Goal: Task Accomplishment & Management: Use online tool/utility

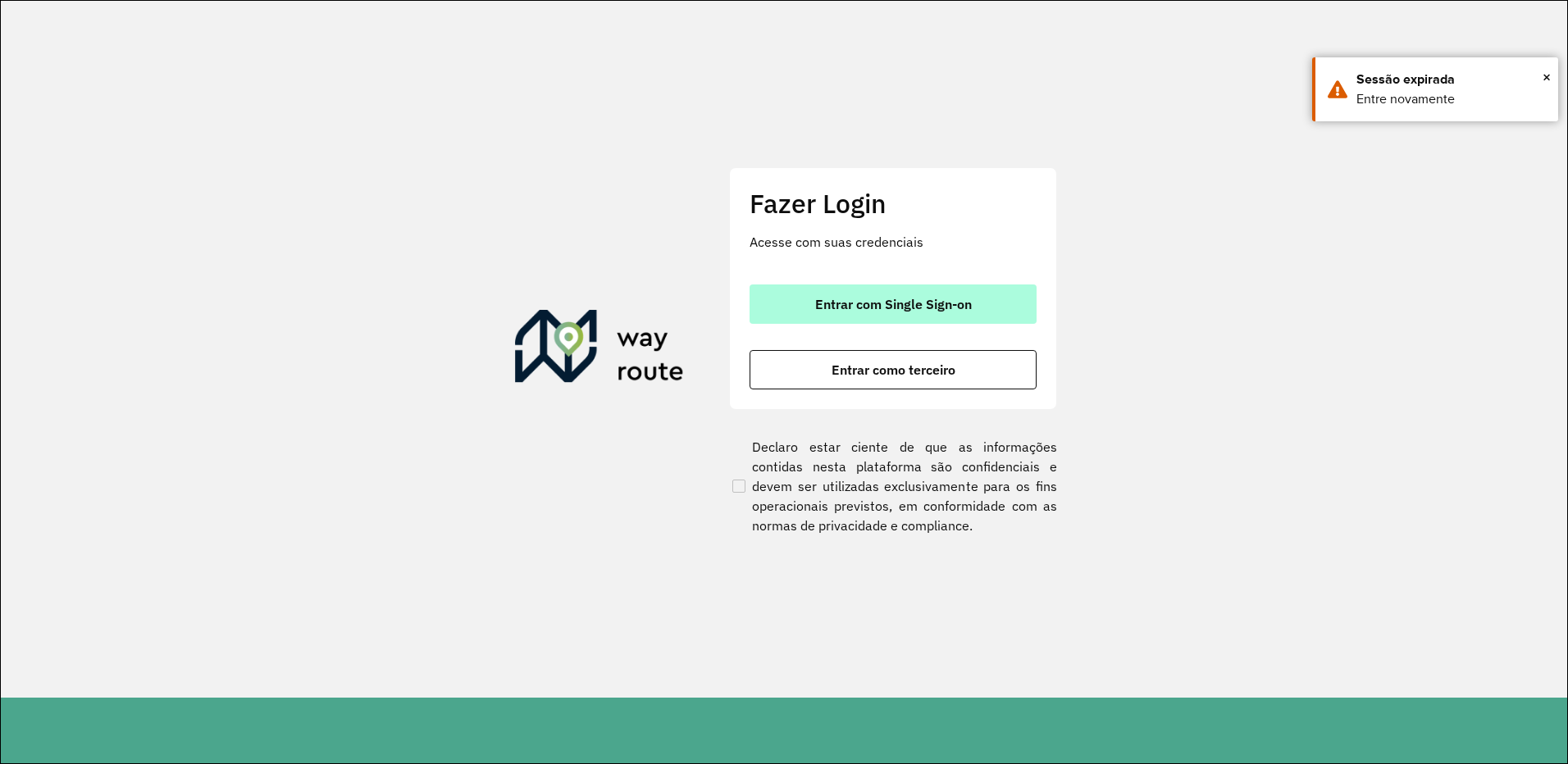
click at [808, 312] on button "Entrar com Single Sign-on" at bounding box center [893, 304] width 287 height 39
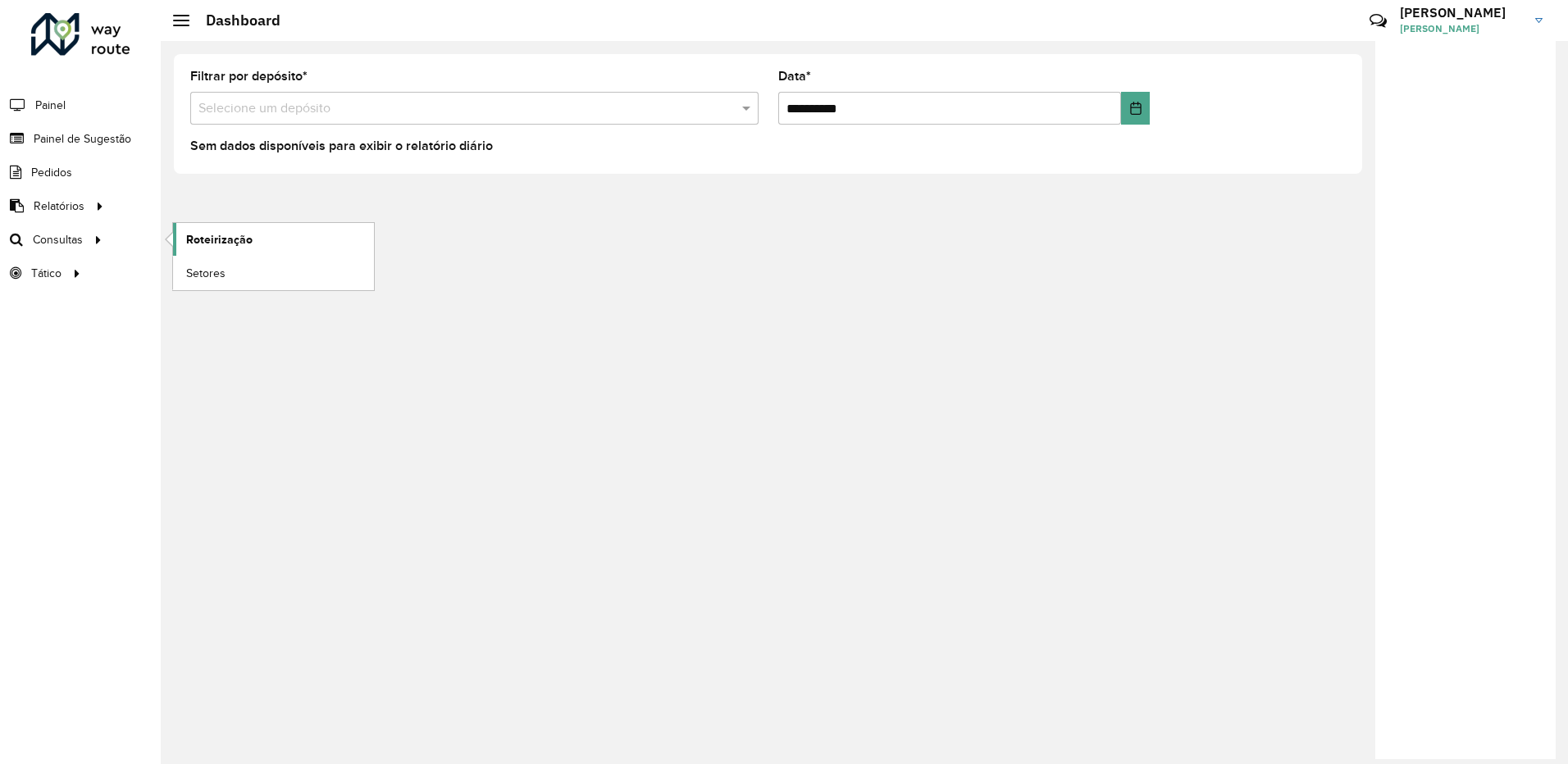
click at [207, 236] on span "Roteirização" at bounding box center [219, 239] width 66 height 18
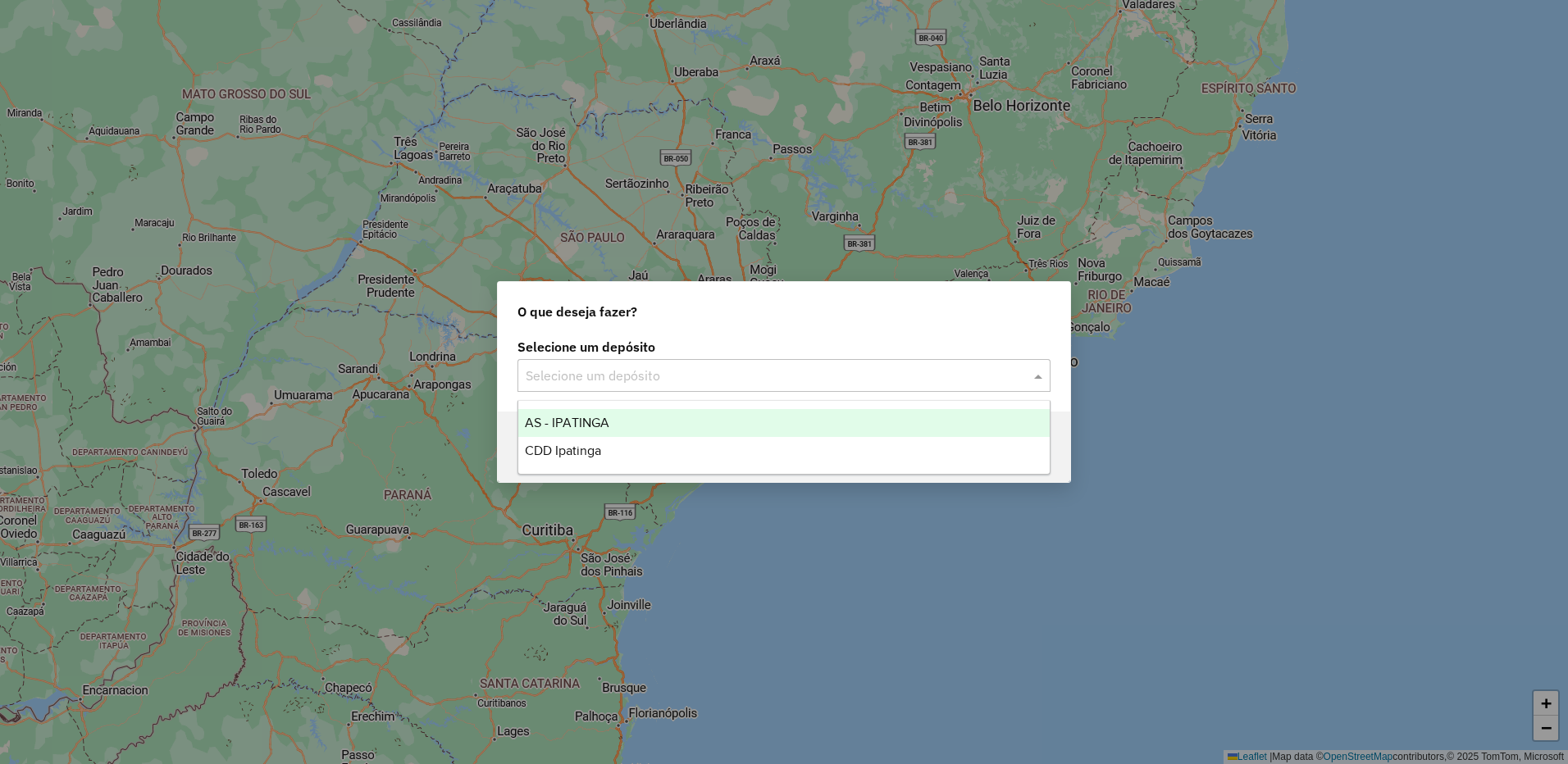
click at [677, 368] on input "text" at bounding box center [767, 376] width 483 height 19
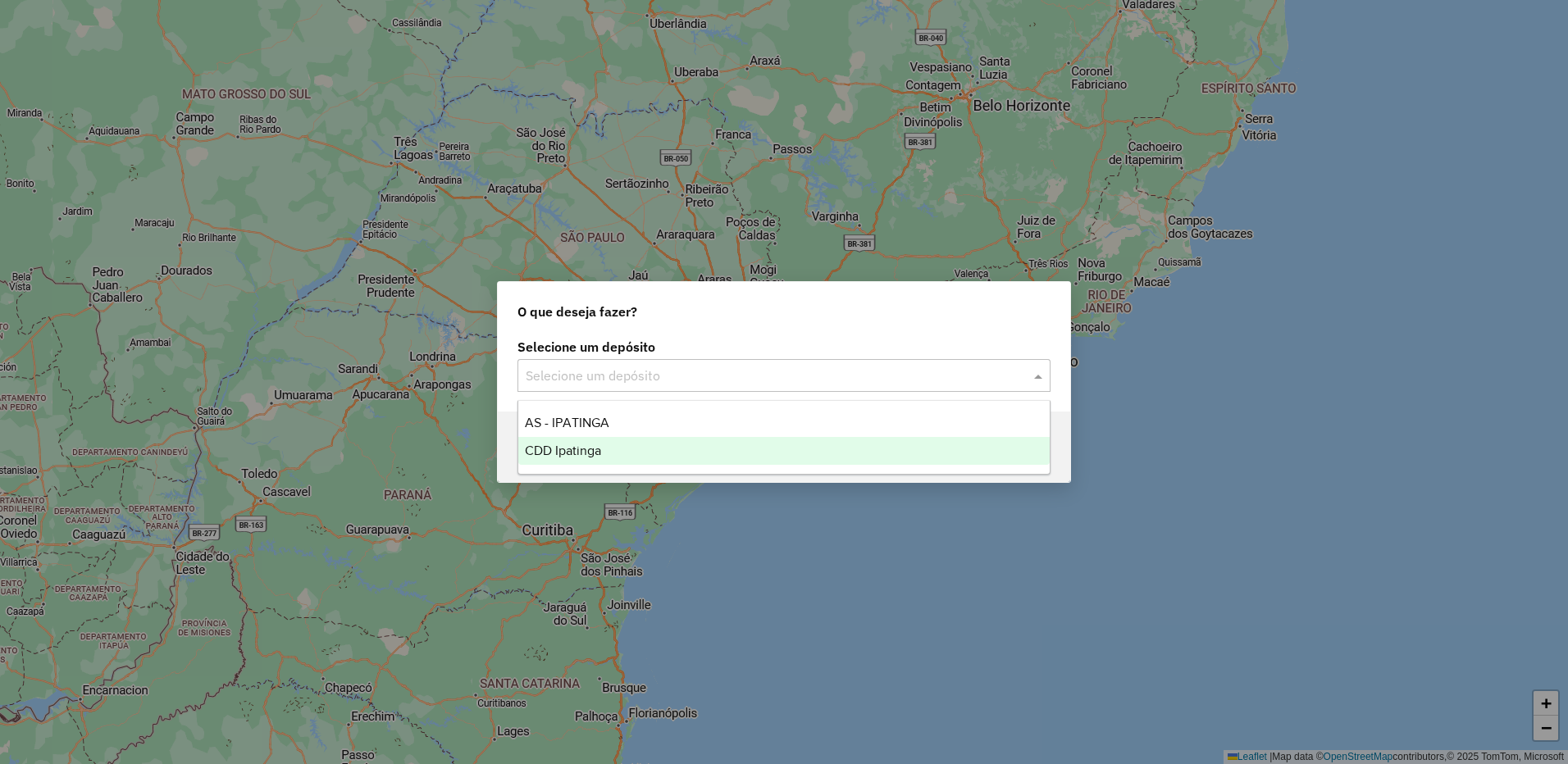
click at [618, 447] on div "CDD Ipatinga" at bounding box center [783, 451] width 531 height 28
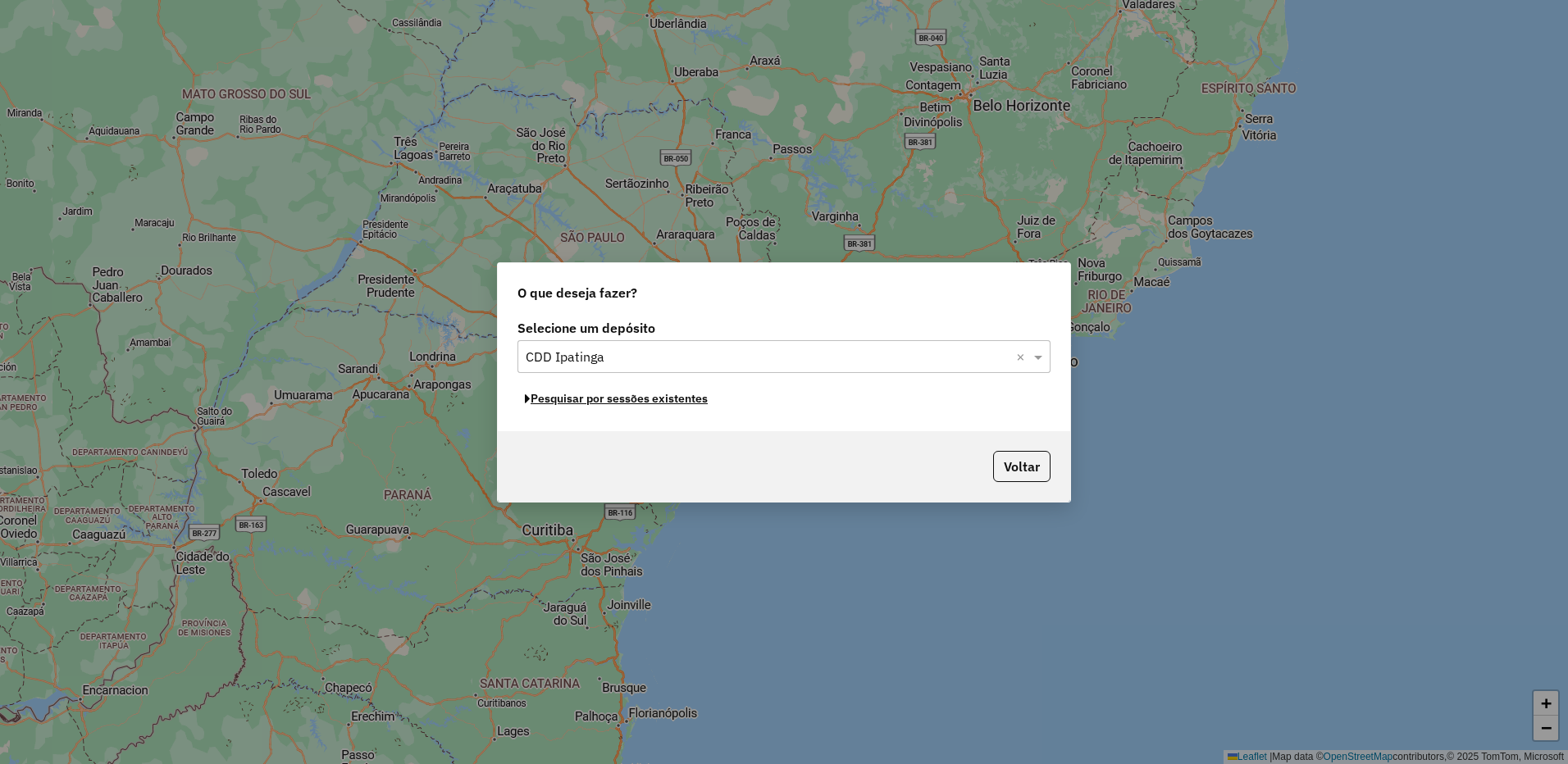
click at [645, 400] on button "Pesquisar por sessões existentes" at bounding box center [615, 399] width 197 height 25
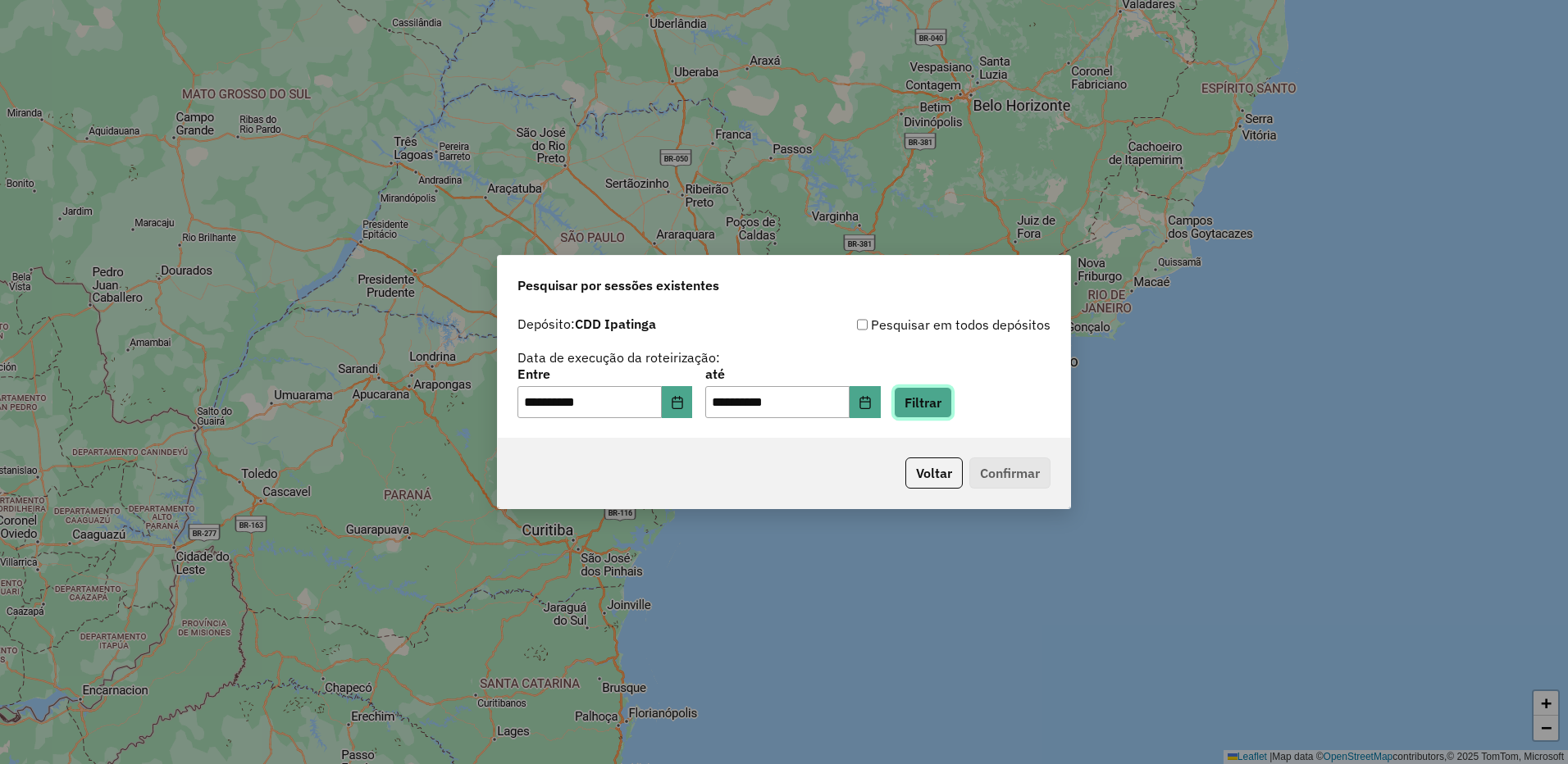
click at [920, 410] on button "Filtrar" at bounding box center [923, 402] width 58 height 31
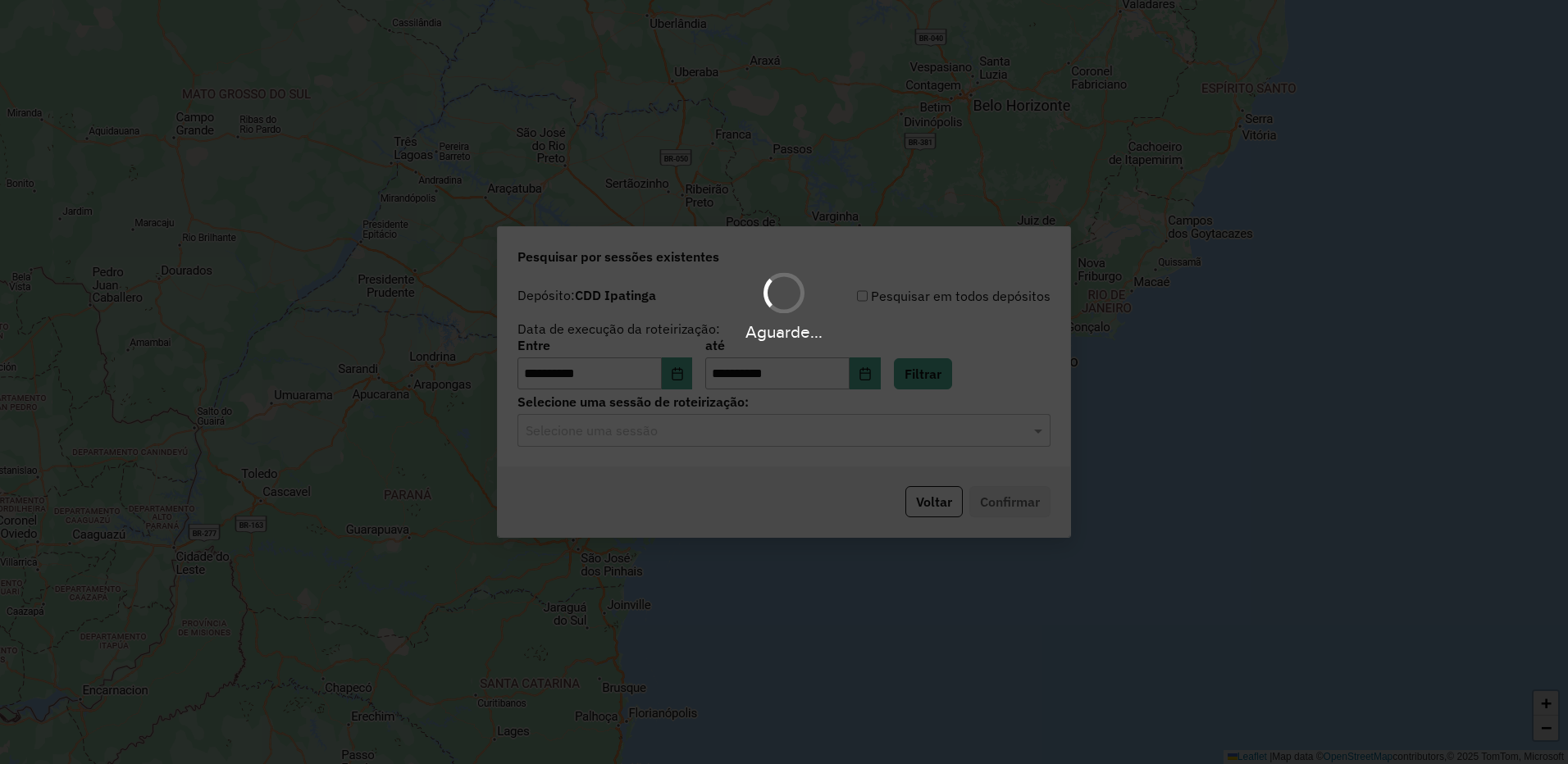
click at [703, 434] on hb-app "**********" at bounding box center [784, 382] width 1568 height 764
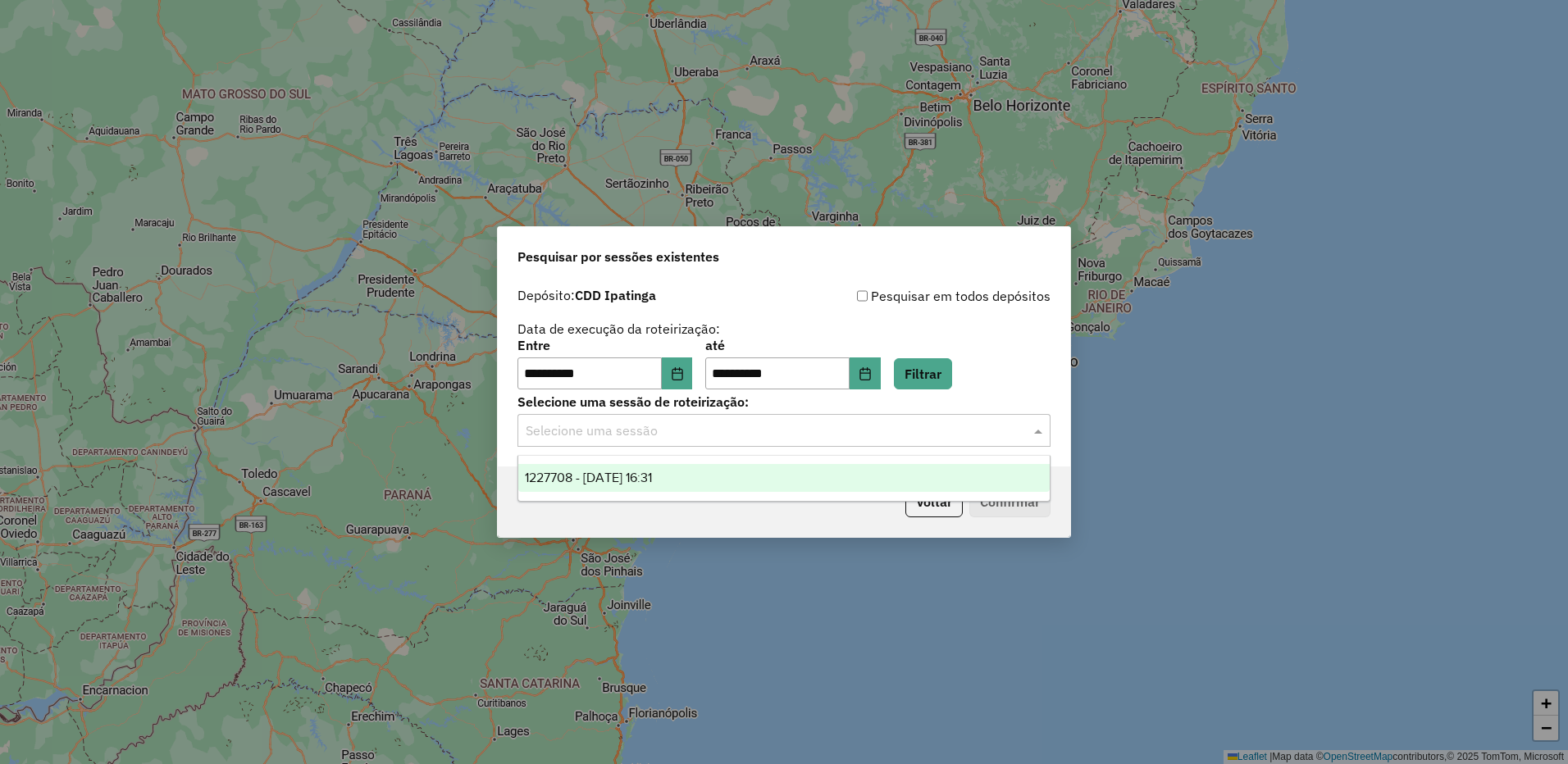
click at [697, 437] on input "text" at bounding box center [767, 431] width 483 height 19
click at [612, 477] on span "1227708 - 11/08/2025 16:31" at bounding box center [588, 478] width 127 height 14
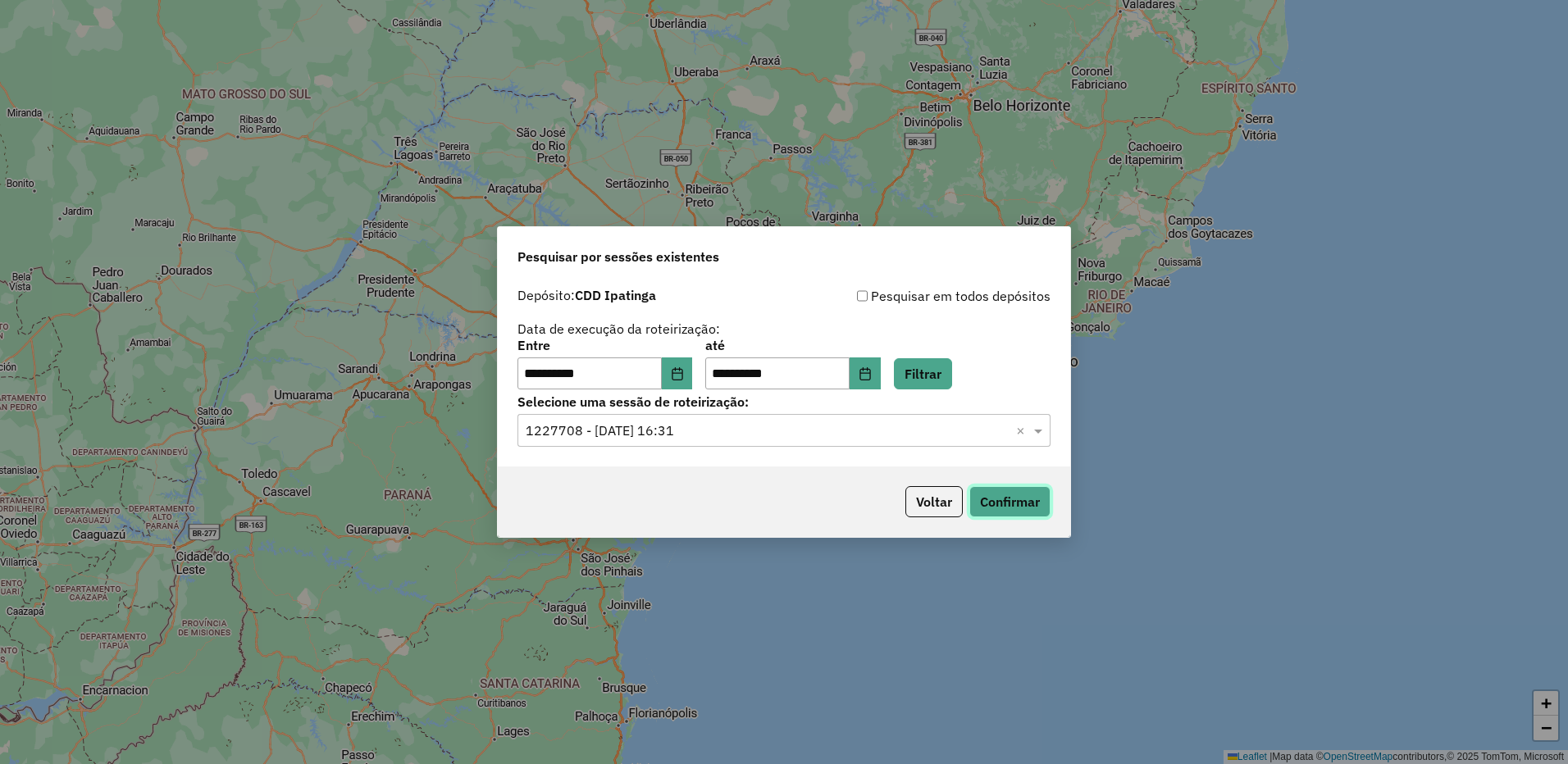
click at [1003, 502] on button "Confirmar" at bounding box center [1010, 501] width 81 height 31
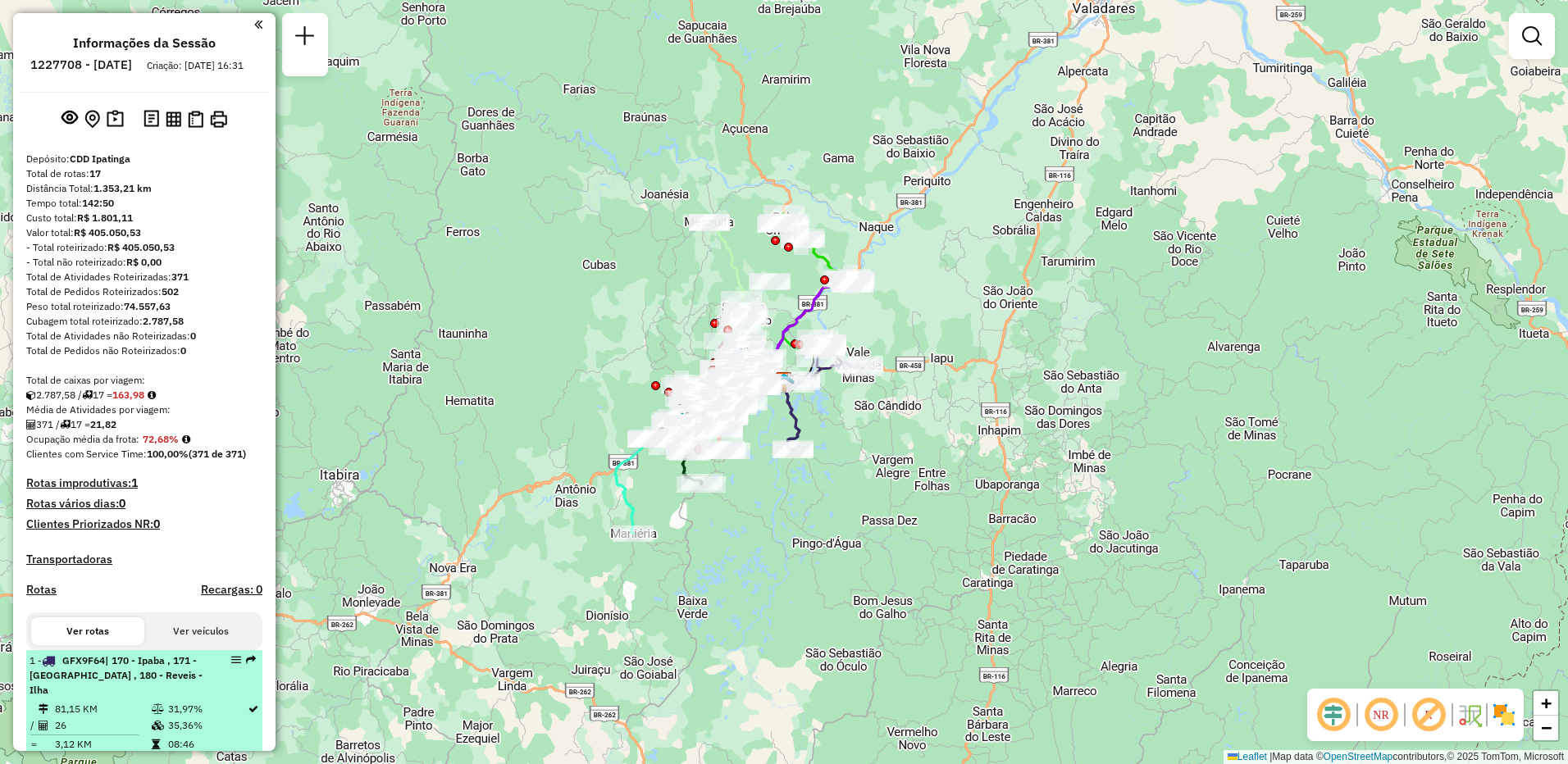
select select "**********"
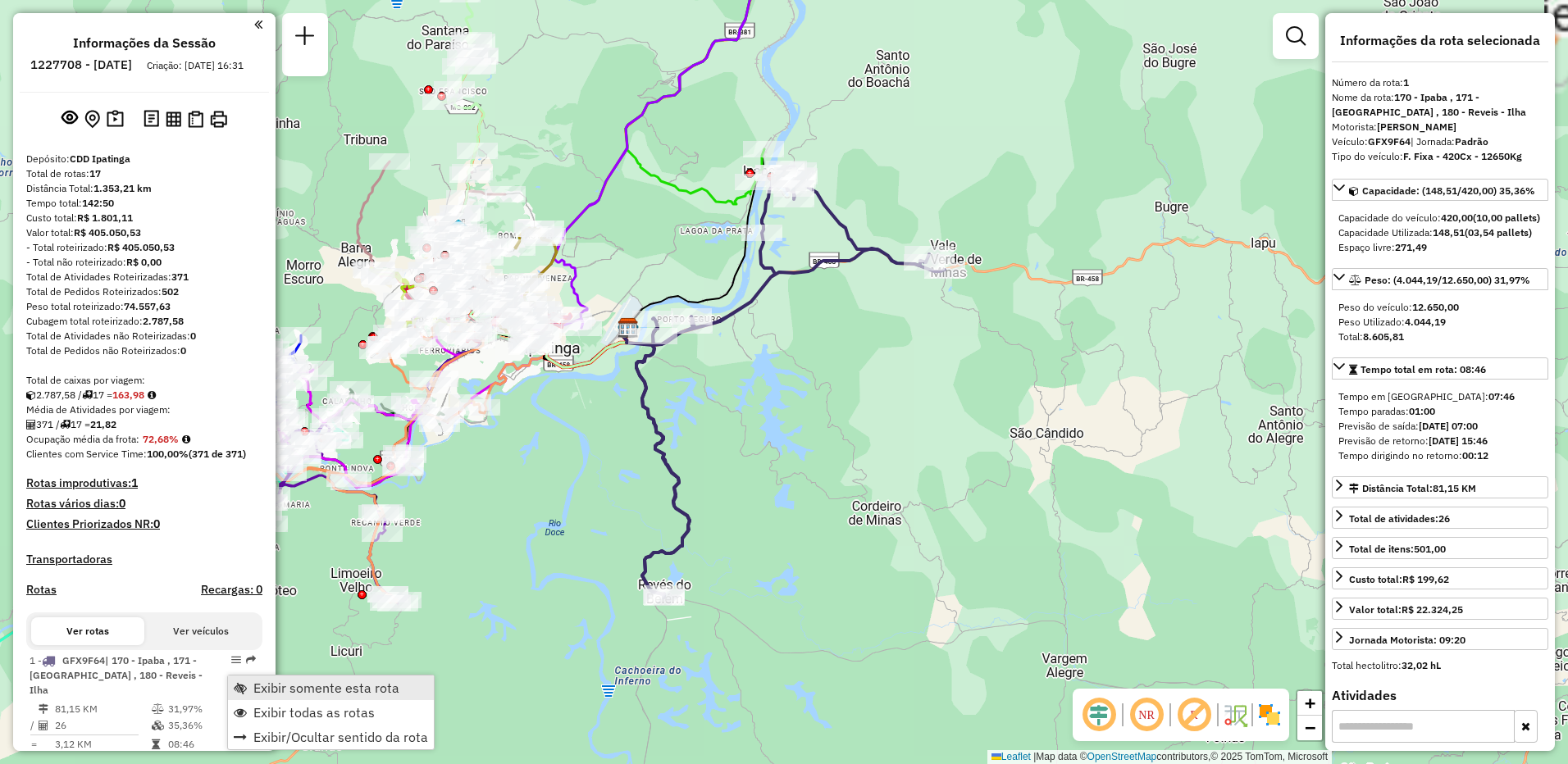
click at [264, 685] on span "Exibir somente esta rota" at bounding box center [327, 688] width 146 height 13
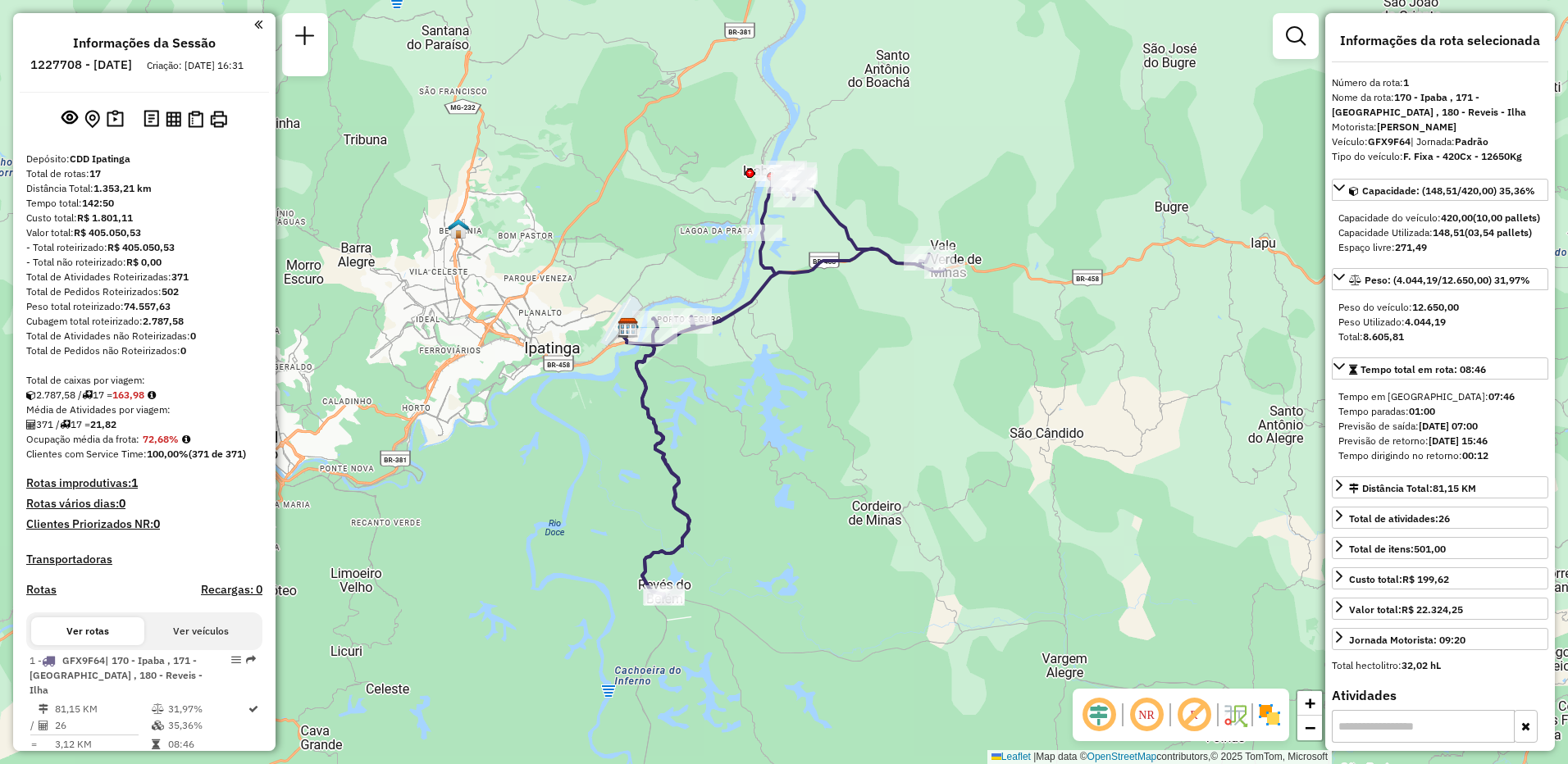
scroll to position [164, 0]
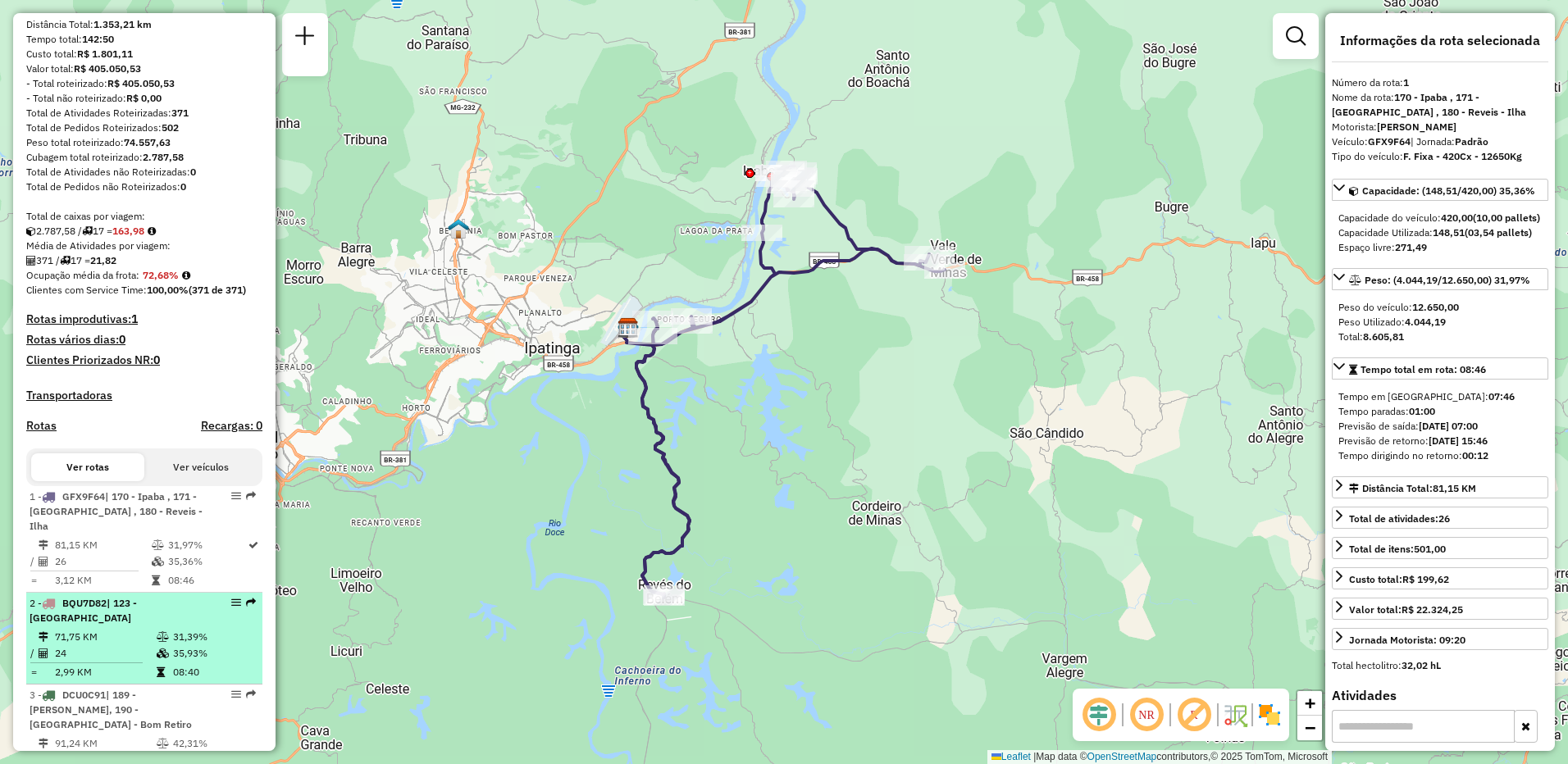
click at [130, 623] on div "2 - BQU7D82 | 123 - [GEOGRAPHIC_DATA]" at bounding box center [116, 610] width 174 height 29
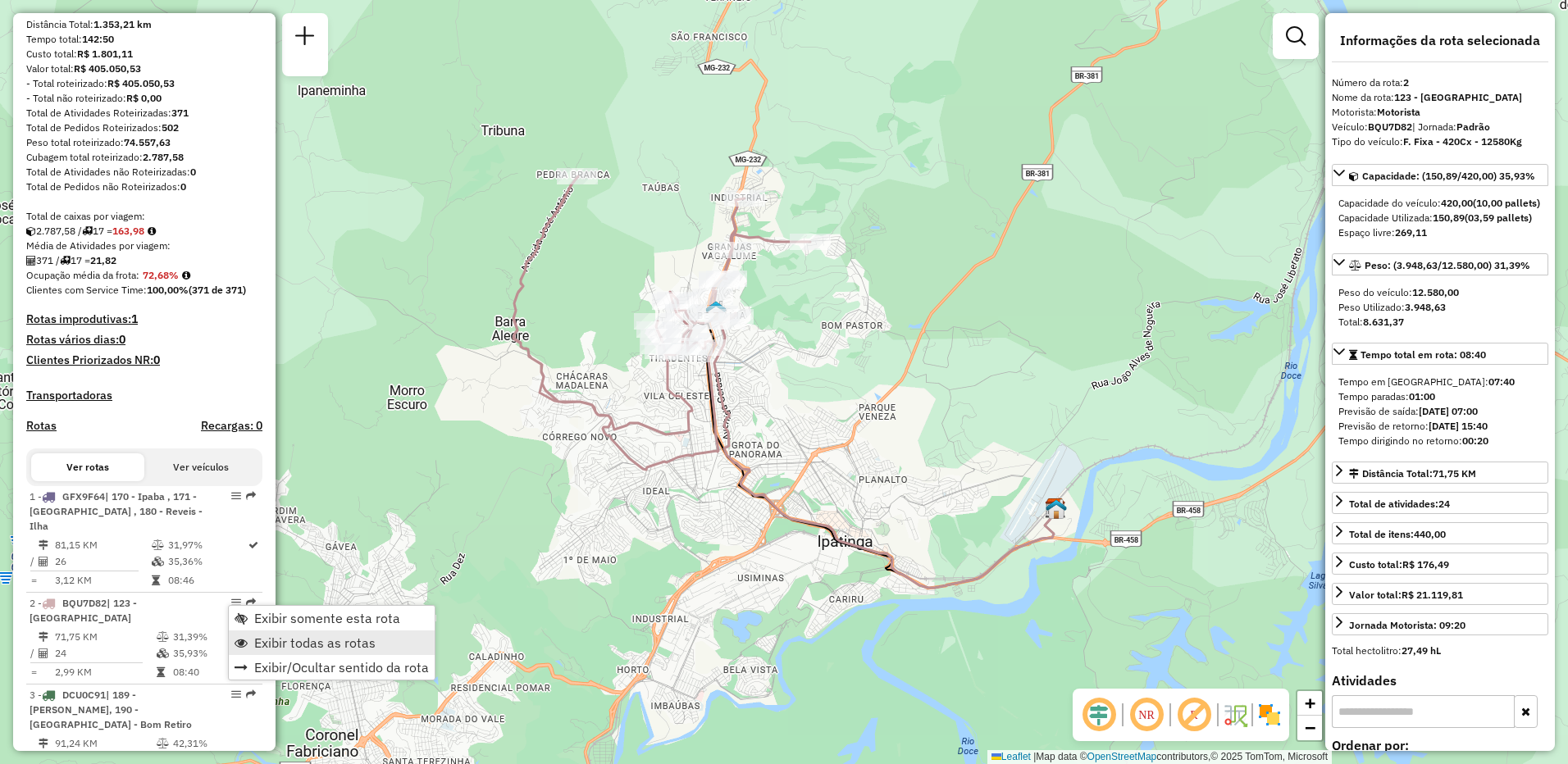
click at [263, 646] on span "Exibir todas as rotas" at bounding box center [315, 643] width 122 height 13
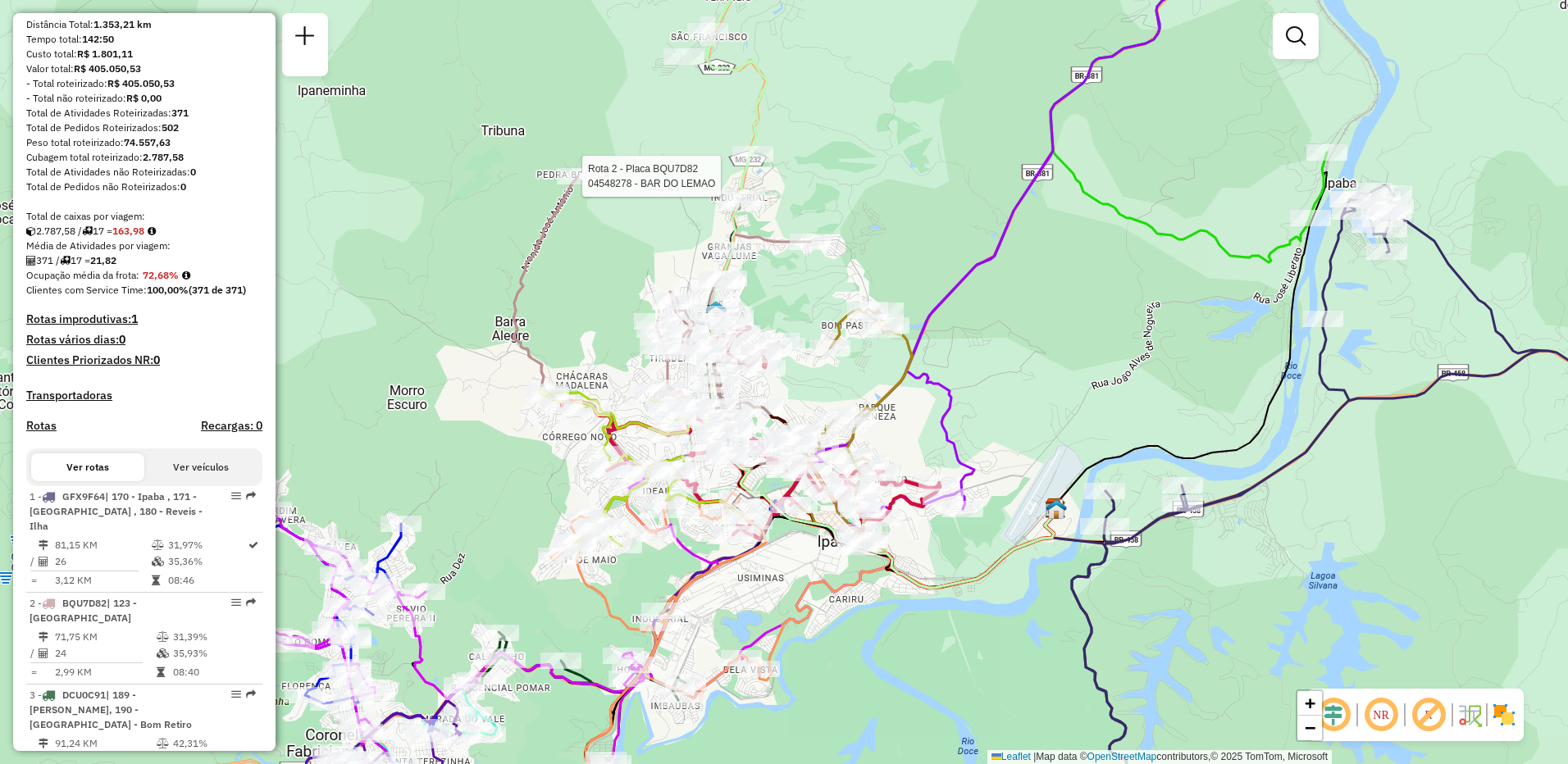
select select "**********"
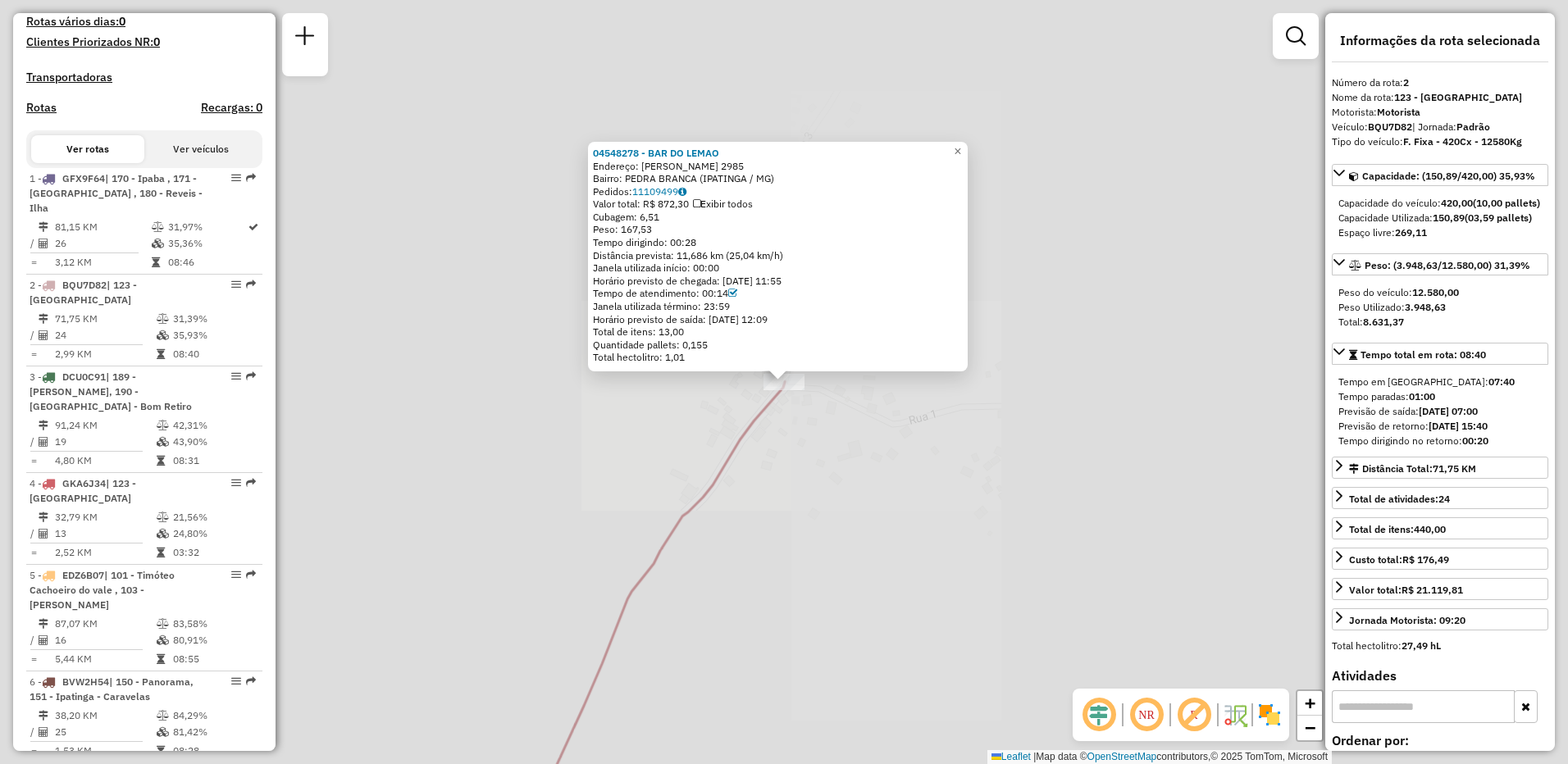
scroll to position [744, 0]
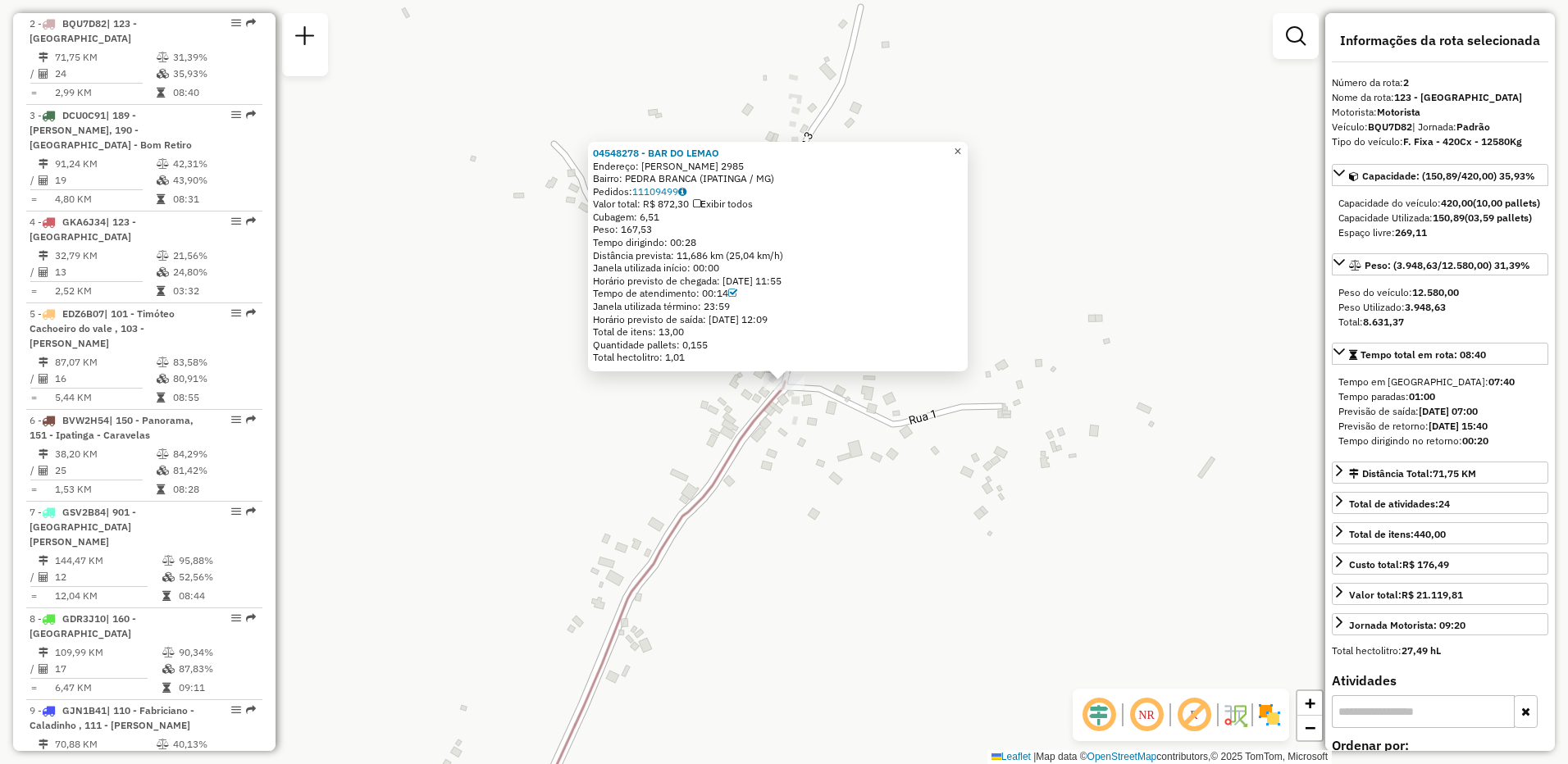
click at [961, 144] on span "×" at bounding box center [957, 151] width 8 height 14
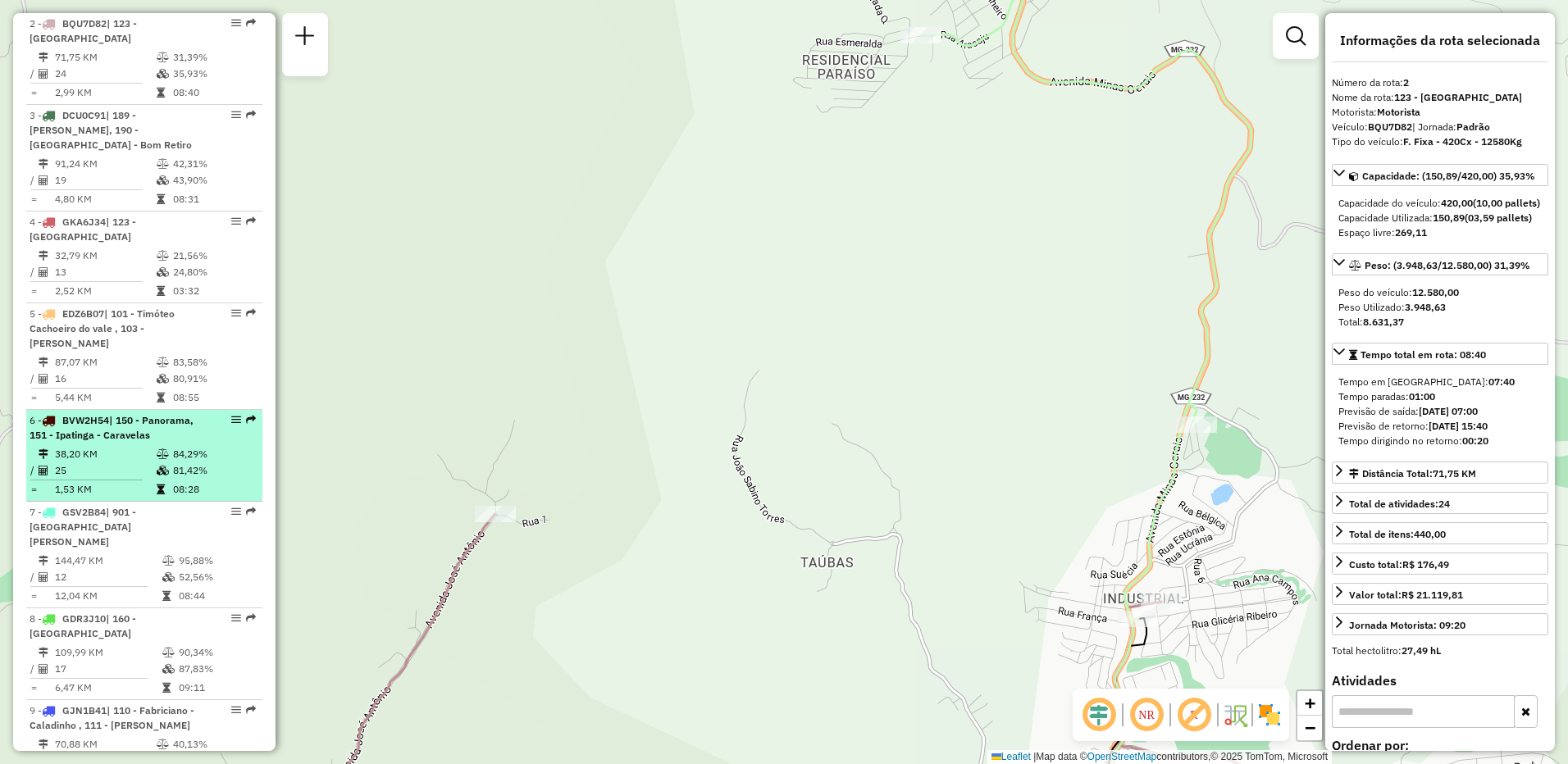
scroll to position [662, 0]
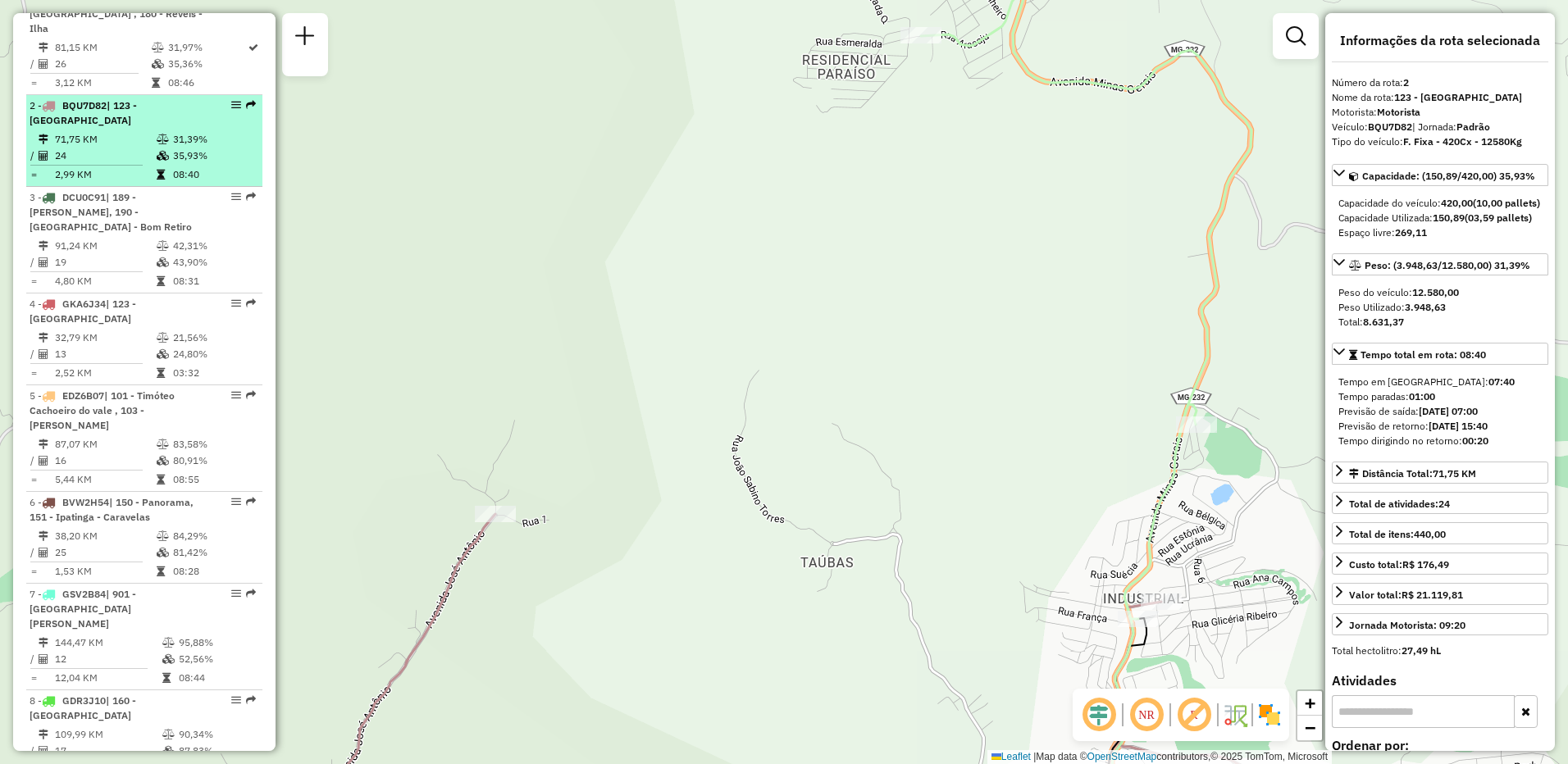
click at [156, 127] on div "2 - BQU7D82 | 123 - [GEOGRAPHIC_DATA]" at bounding box center [116, 113] width 174 height 29
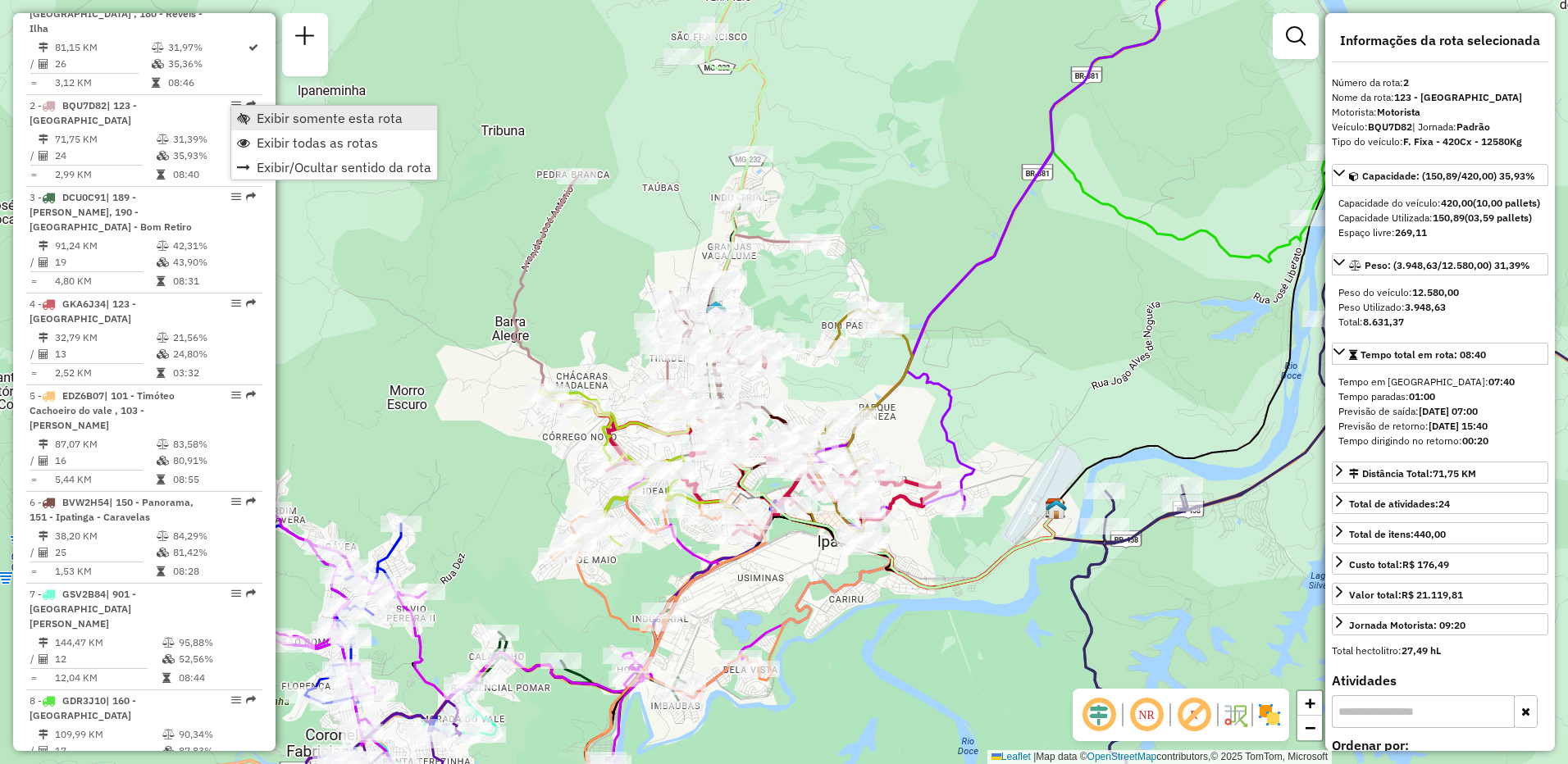
click at [316, 119] on span "Exibir somente esta rota" at bounding box center [330, 118] width 146 height 13
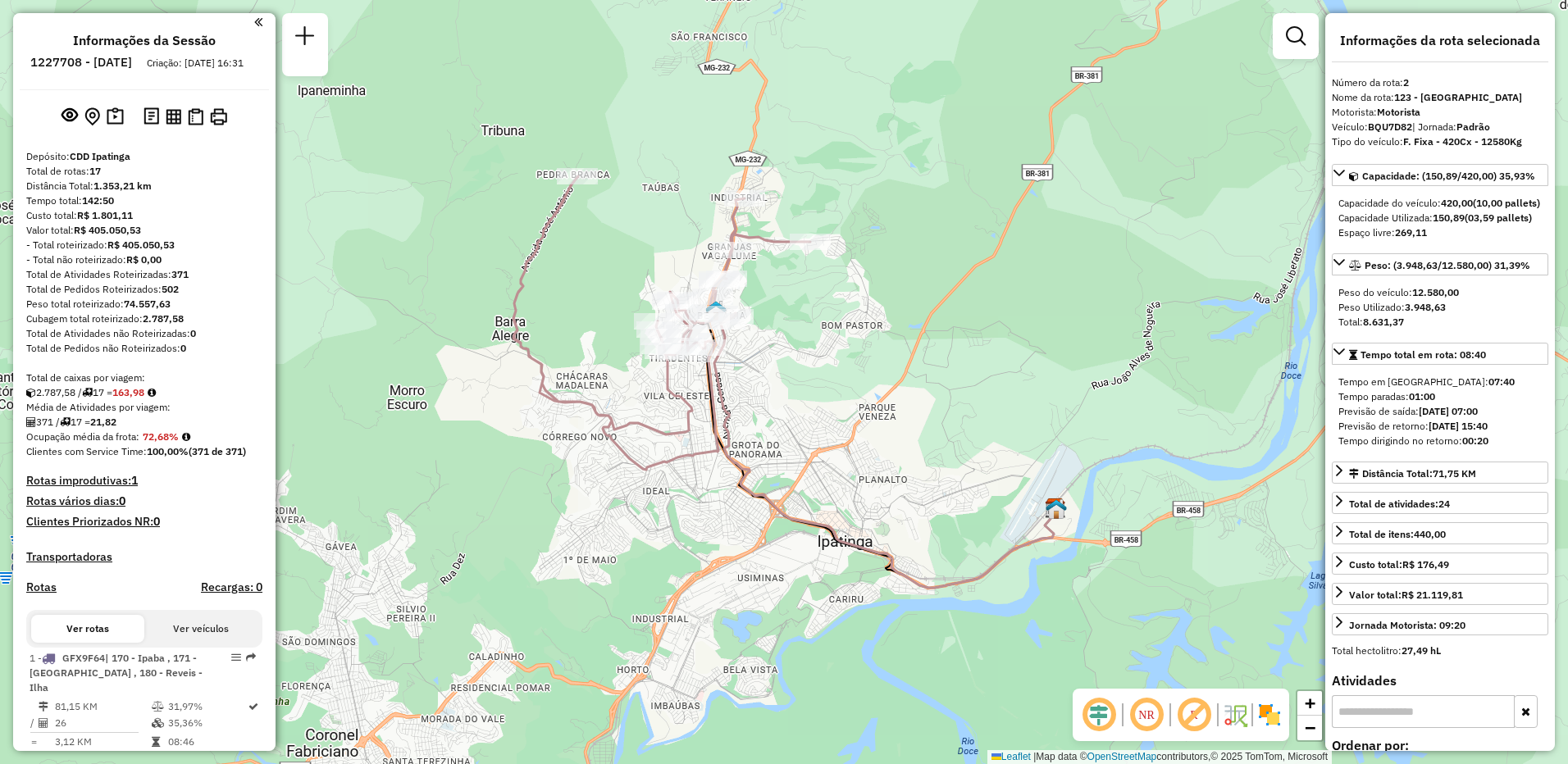
scroll to position [0, 0]
click at [1199, 714] on em at bounding box center [1194, 714] width 39 height 39
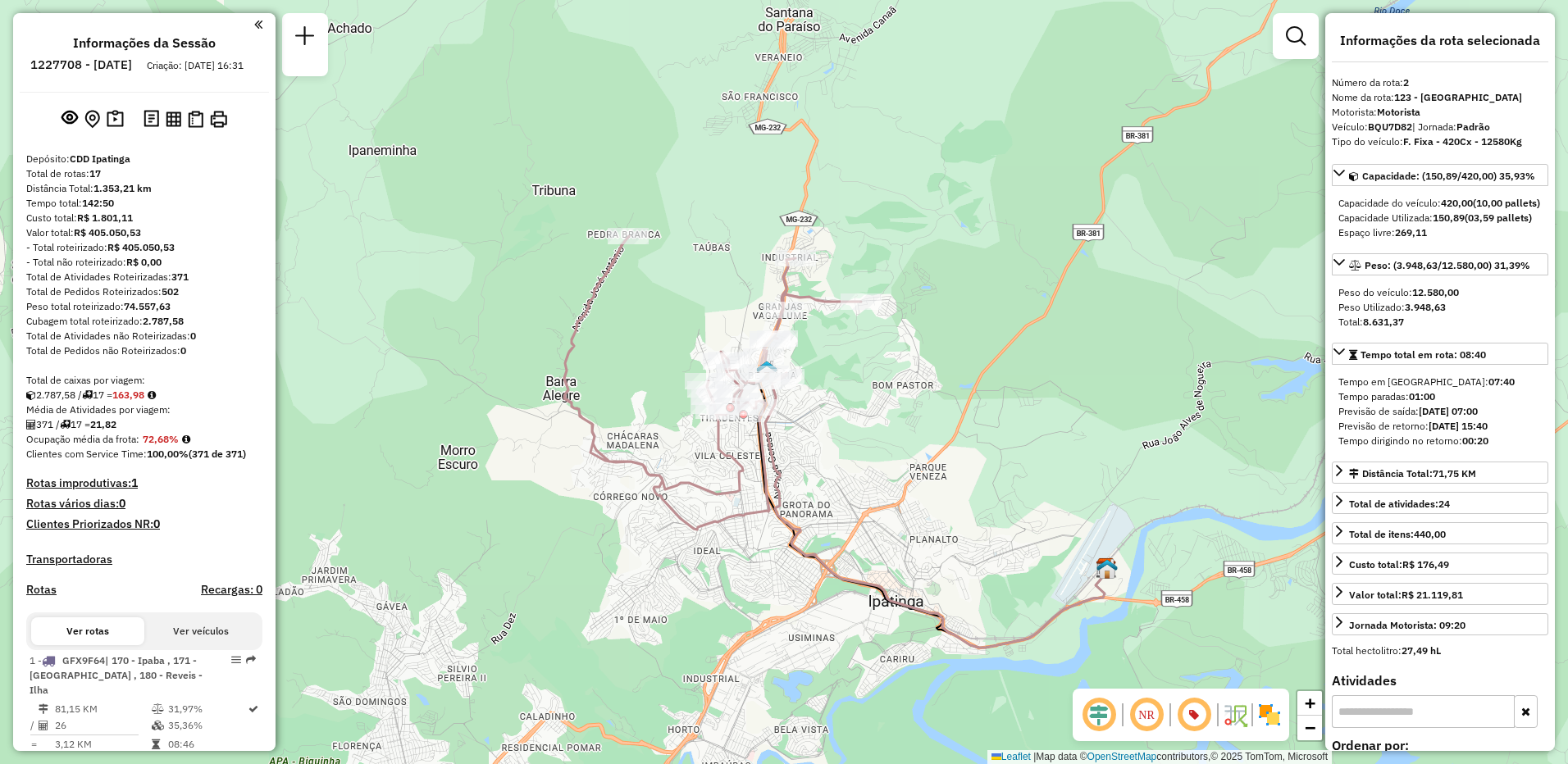
click at [1263, 693] on div "NR" at bounding box center [1181, 714] width 217 height 53
click at [1270, 711] on img at bounding box center [1268, 714] width 26 height 26
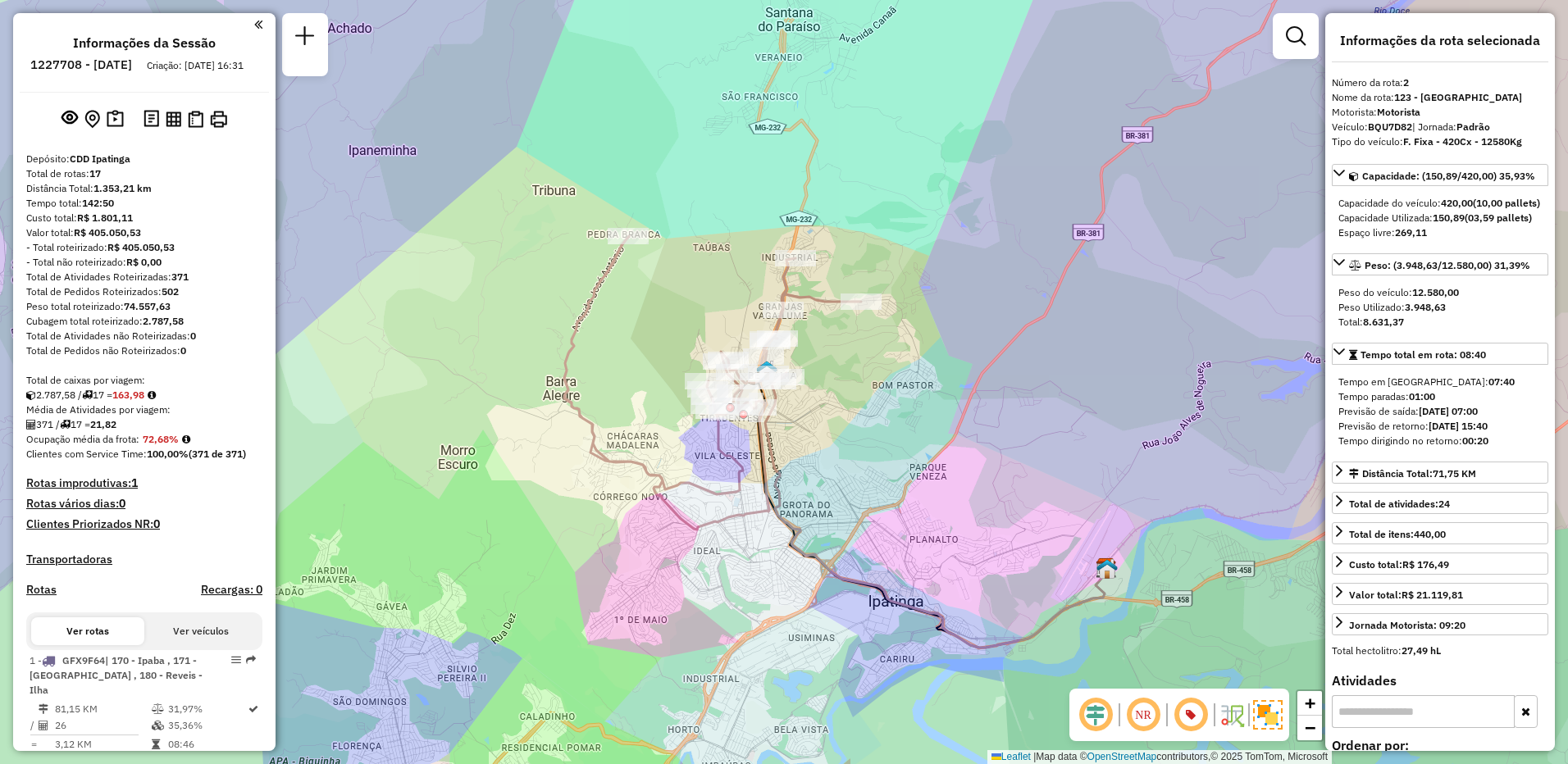
click at [1270, 711] on img at bounding box center [1267, 714] width 29 height 29
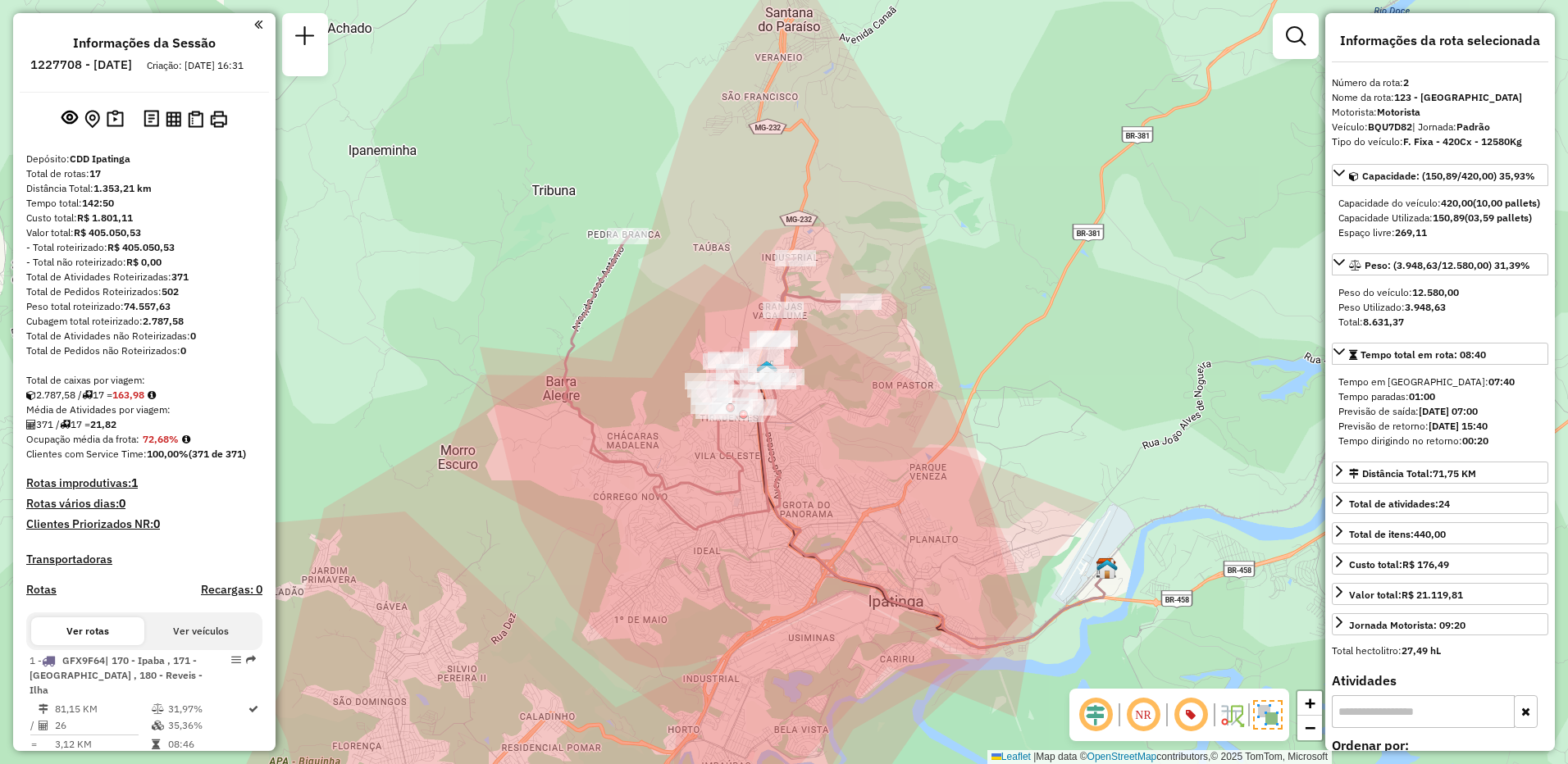
click at [1278, 719] on img at bounding box center [1267, 714] width 29 height 29
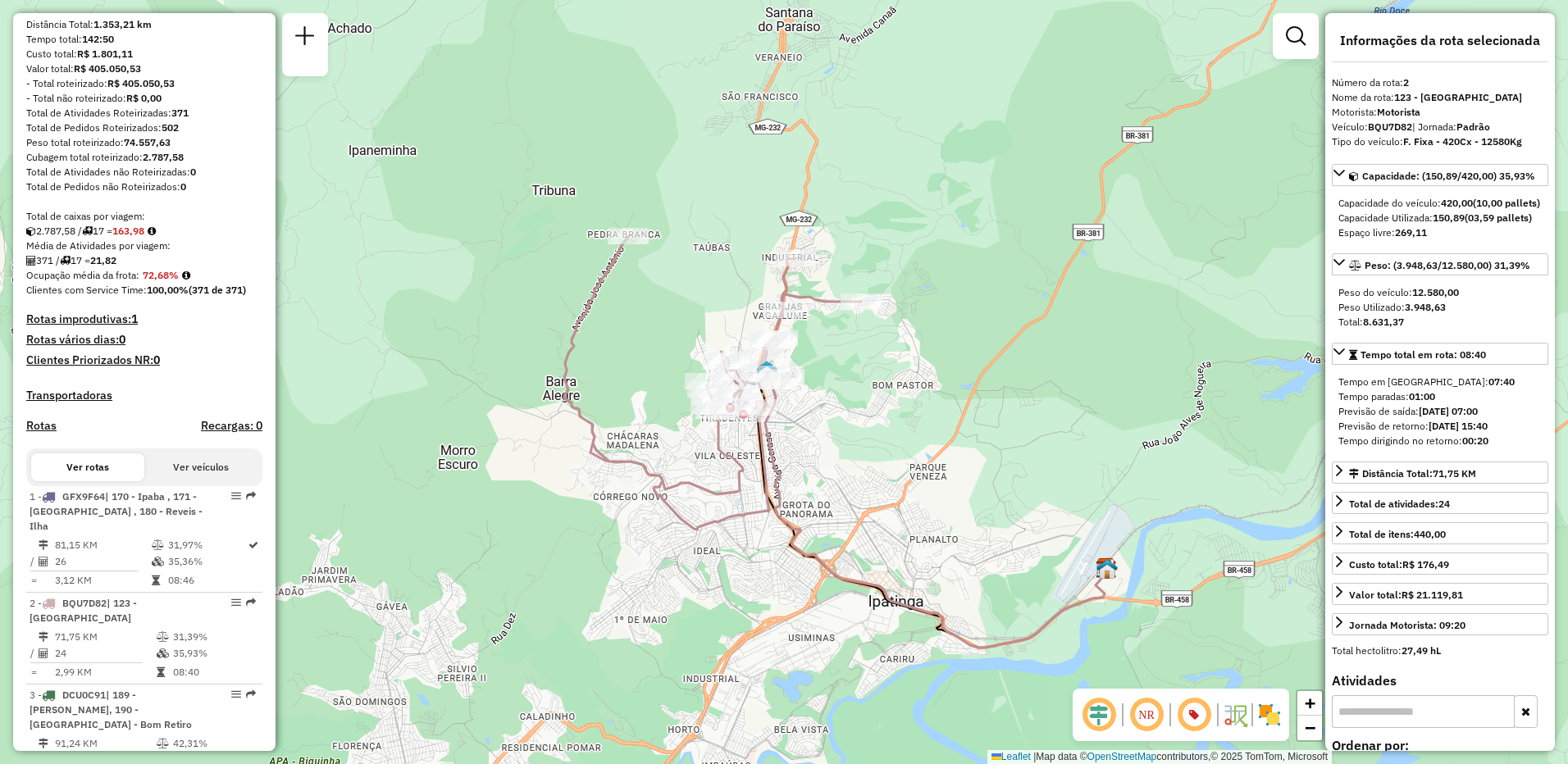
scroll to position [246, 0]
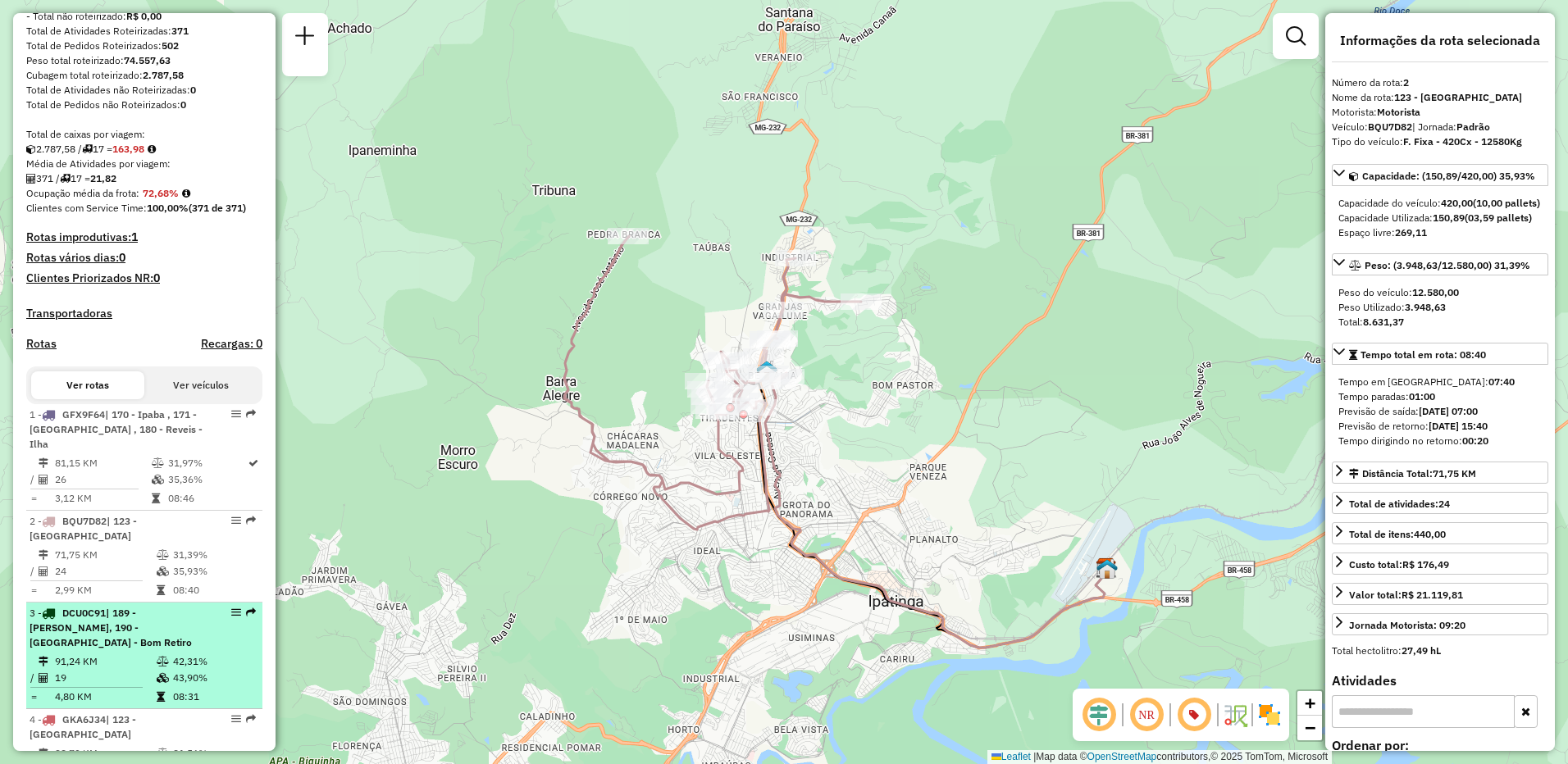
click at [173, 631] on span "| 189 - [PERSON_NAME], 190 - [GEOGRAPHIC_DATA] - Bom Retiro" at bounding box center [110, 628] width 162 height 42
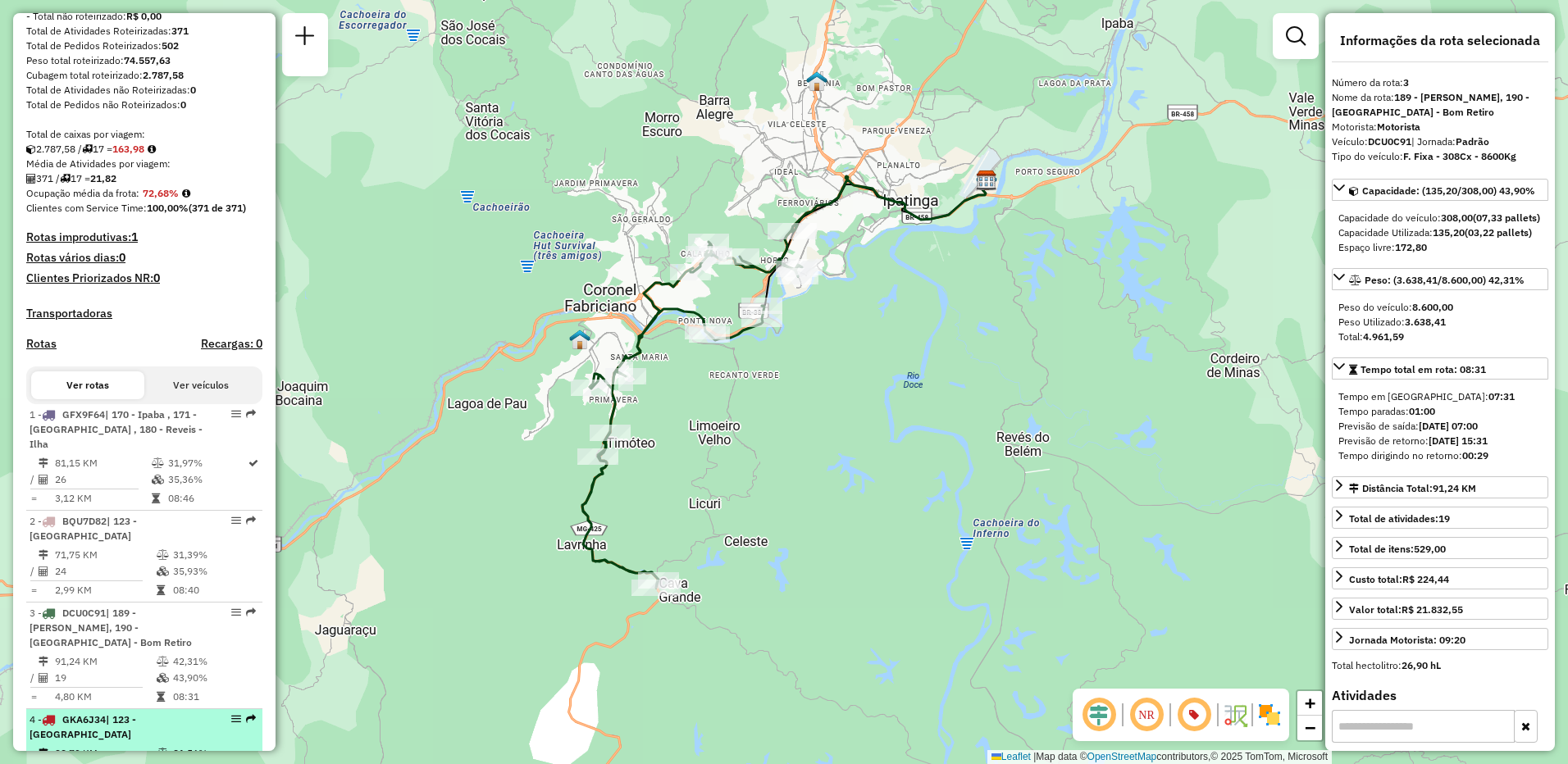
scroll to position [328, 0]
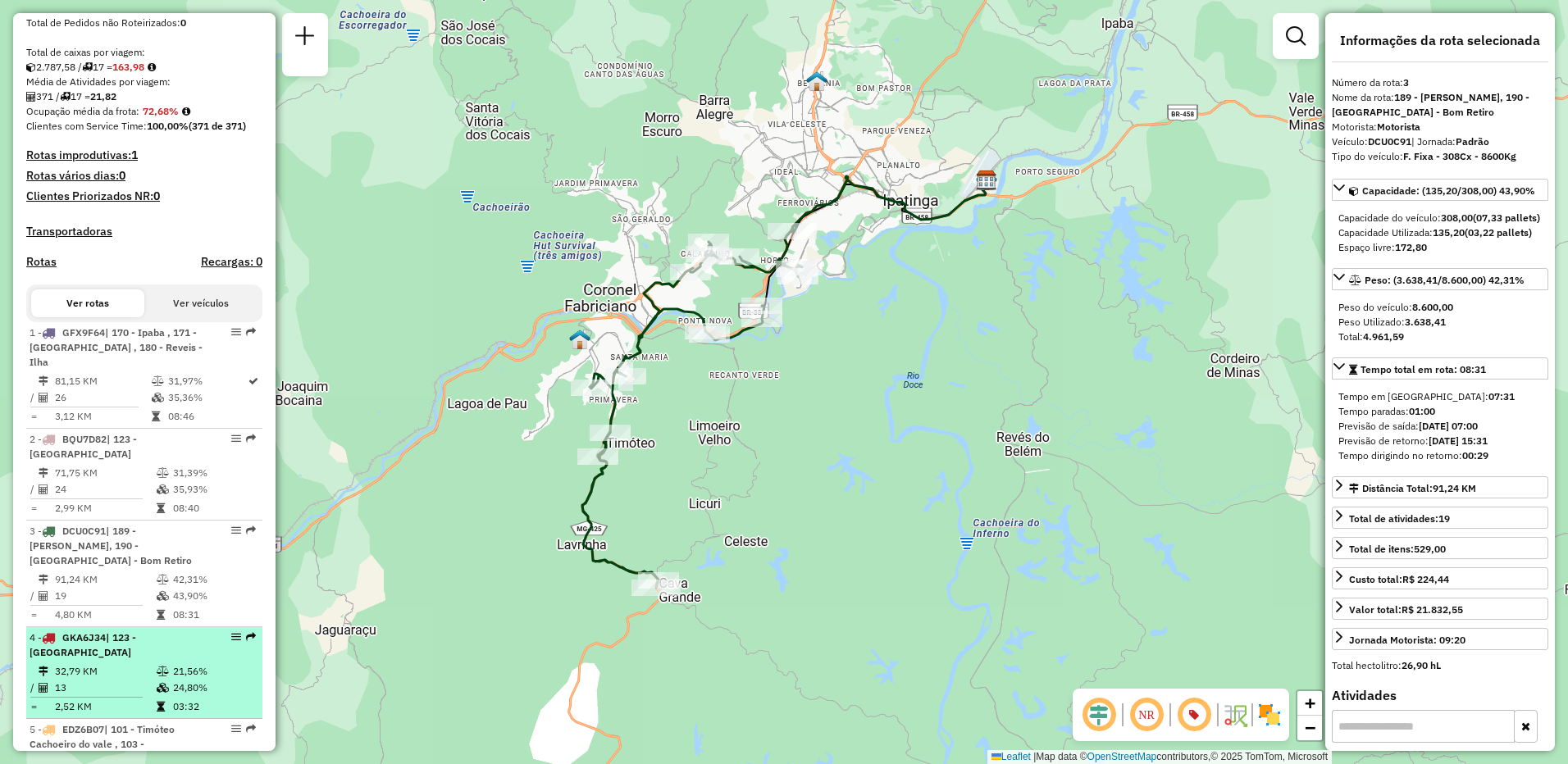
click at [152, 641] on div "4 - GKA6J34 | 123 - [GEOGRAPHIC_DATA]" at bounding box center [116, 645] width 174 height 29
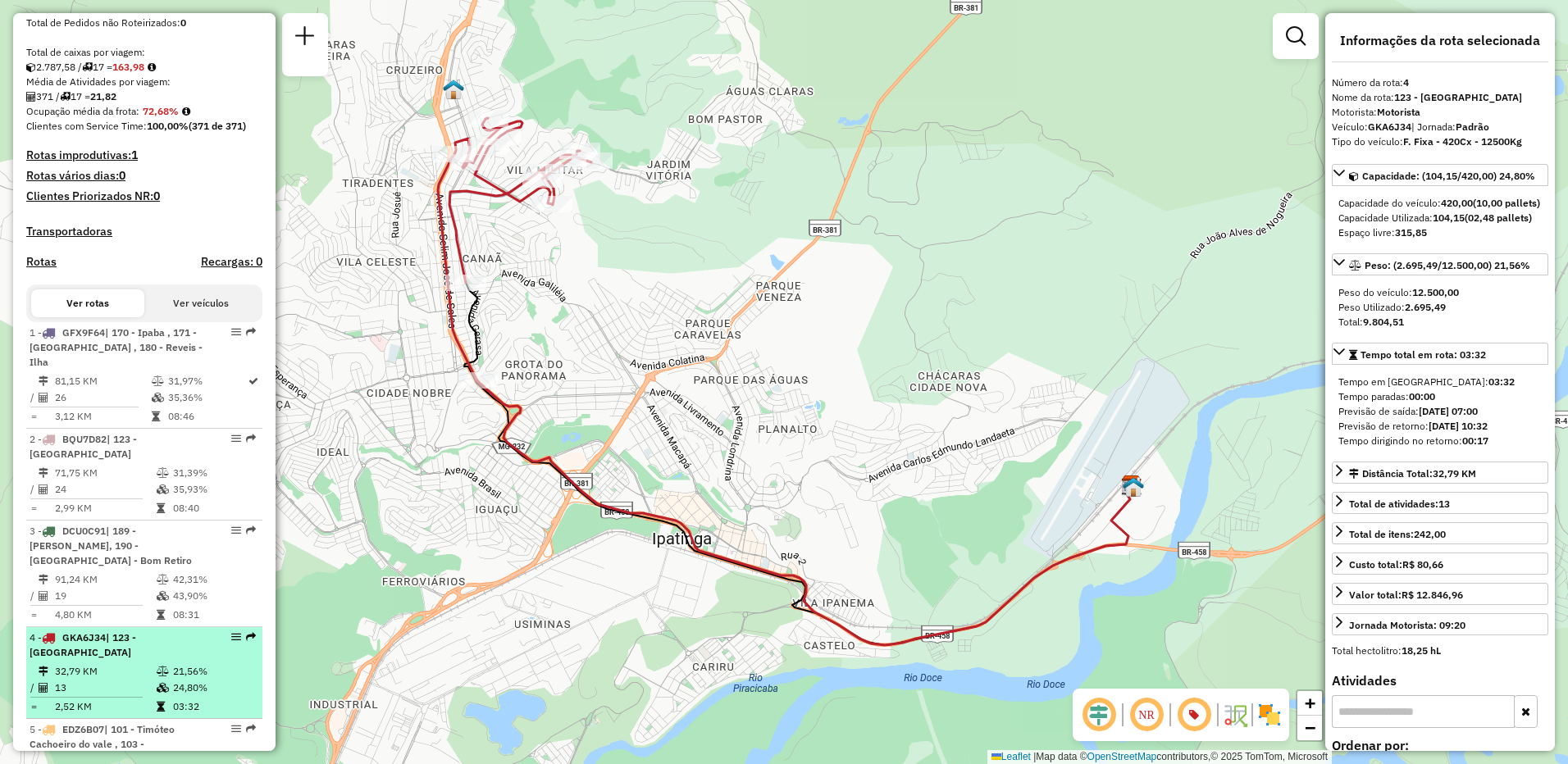
scroll to position [492, 0]
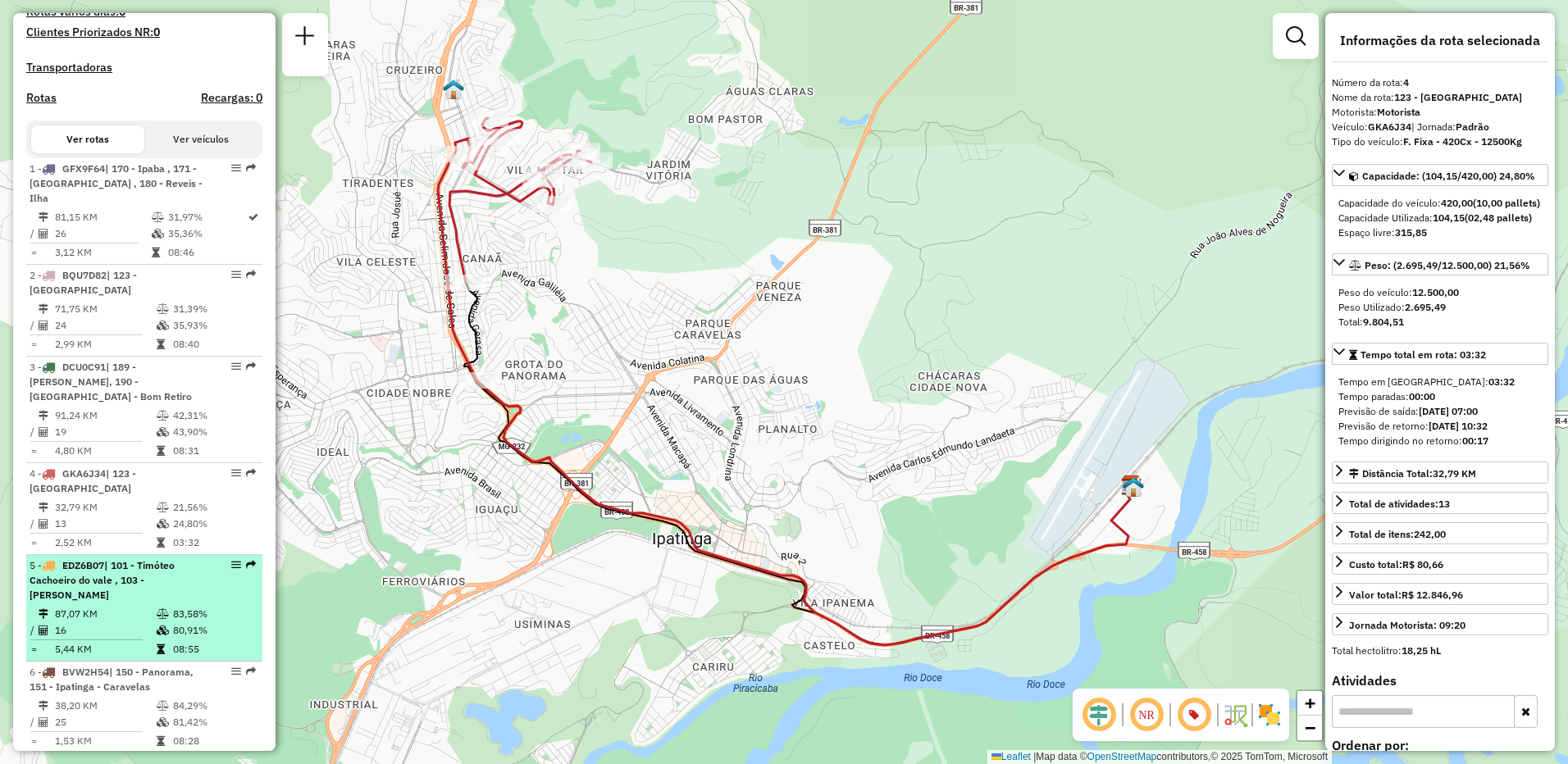
click at [137, 570] on span "| 101 - Timóteo Cachoeiro do vale , 103 - [PERSON_NAME]" at bounding box center [102, 580] width 145 height 42
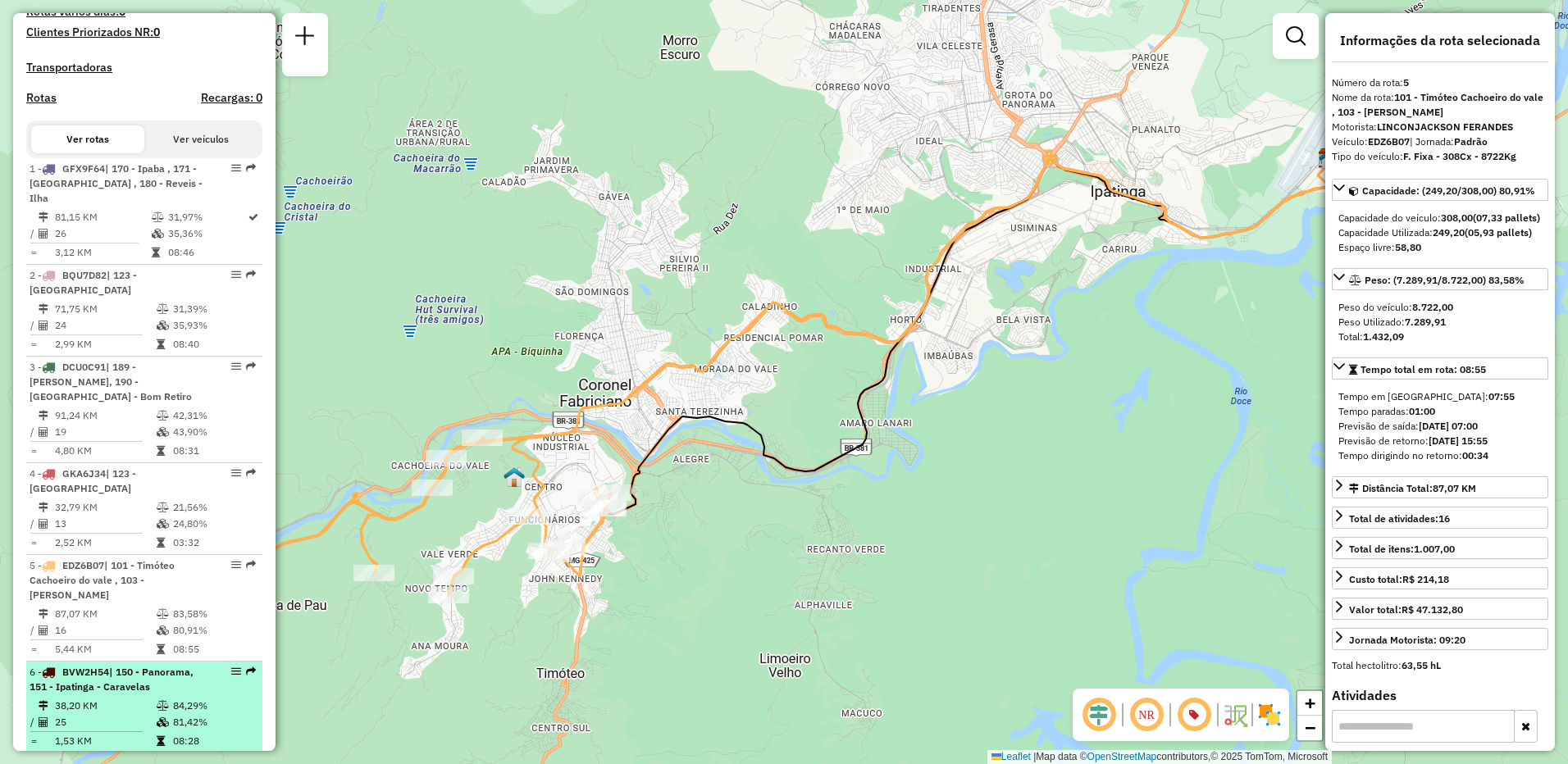
click at [157, 701] on icon at bounding box center [163, 706] width 13 height 10
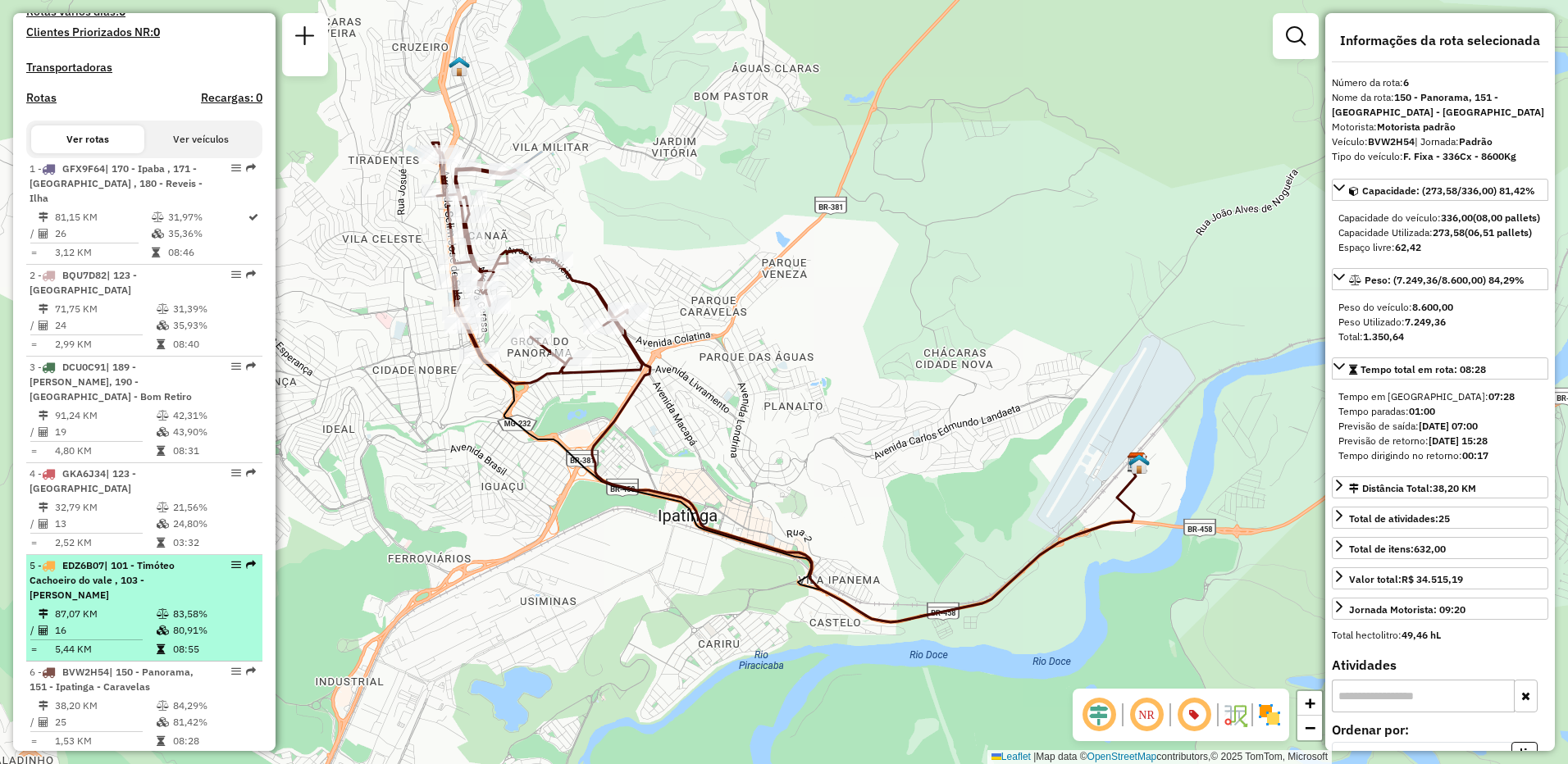
scroll to position [574, 0]
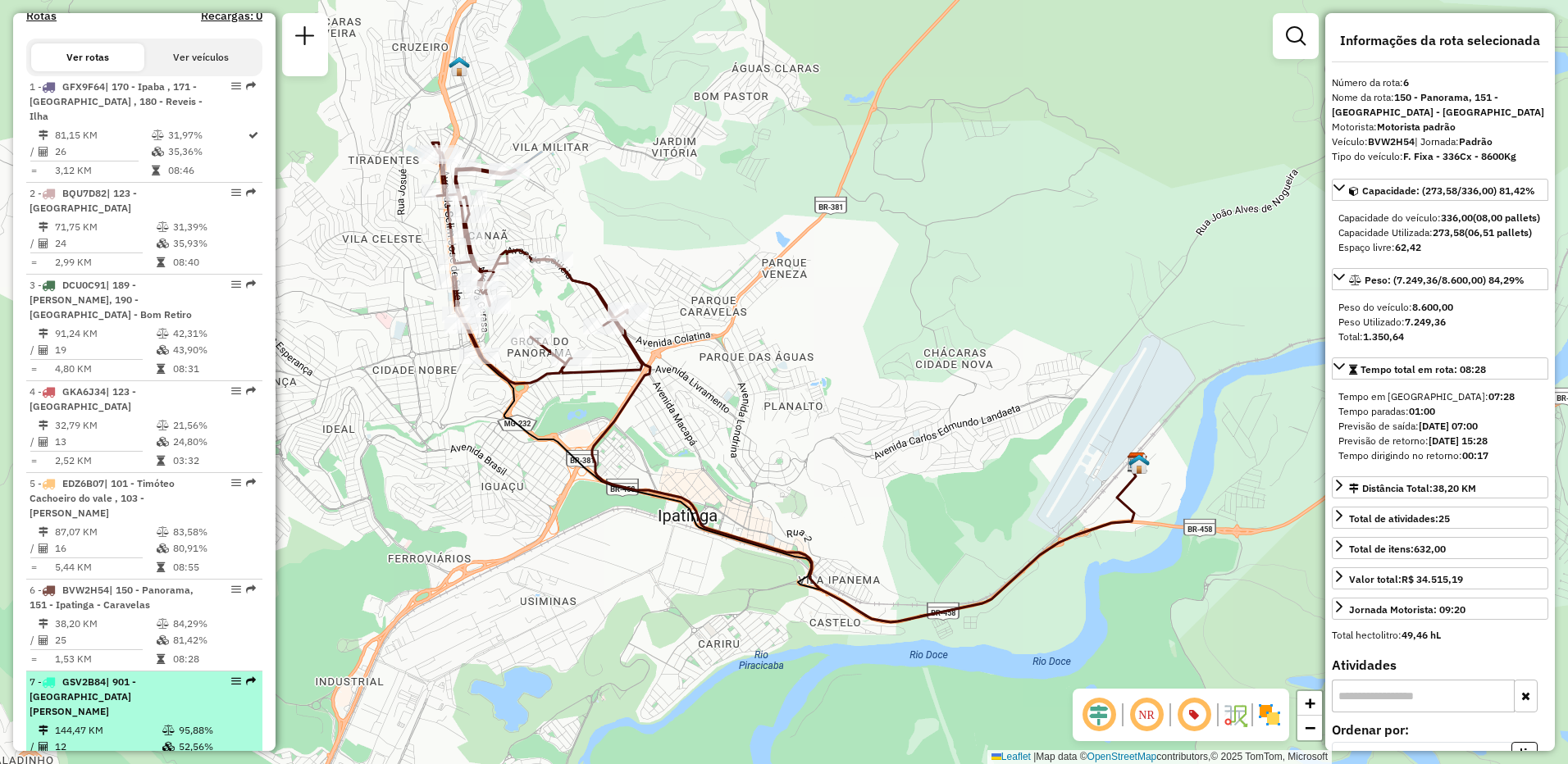
click at [120, 678] on div "7 - GSV2B84 | 901 - [GEOGRAPHIC_DATA][PERSON_NAME]" at bounding box center [116, 697] width 174 height 44
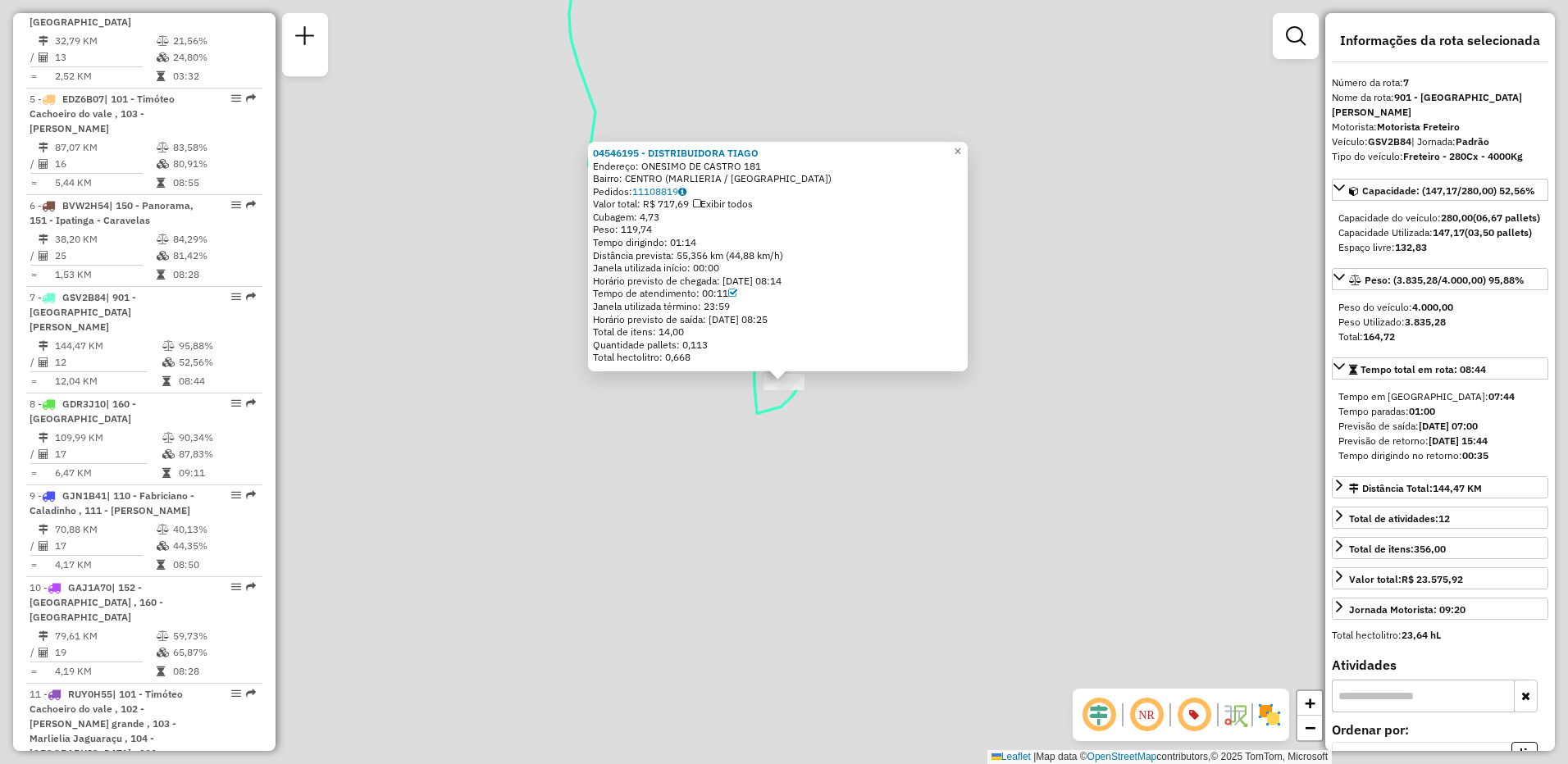
scroll to position [1217, 0]
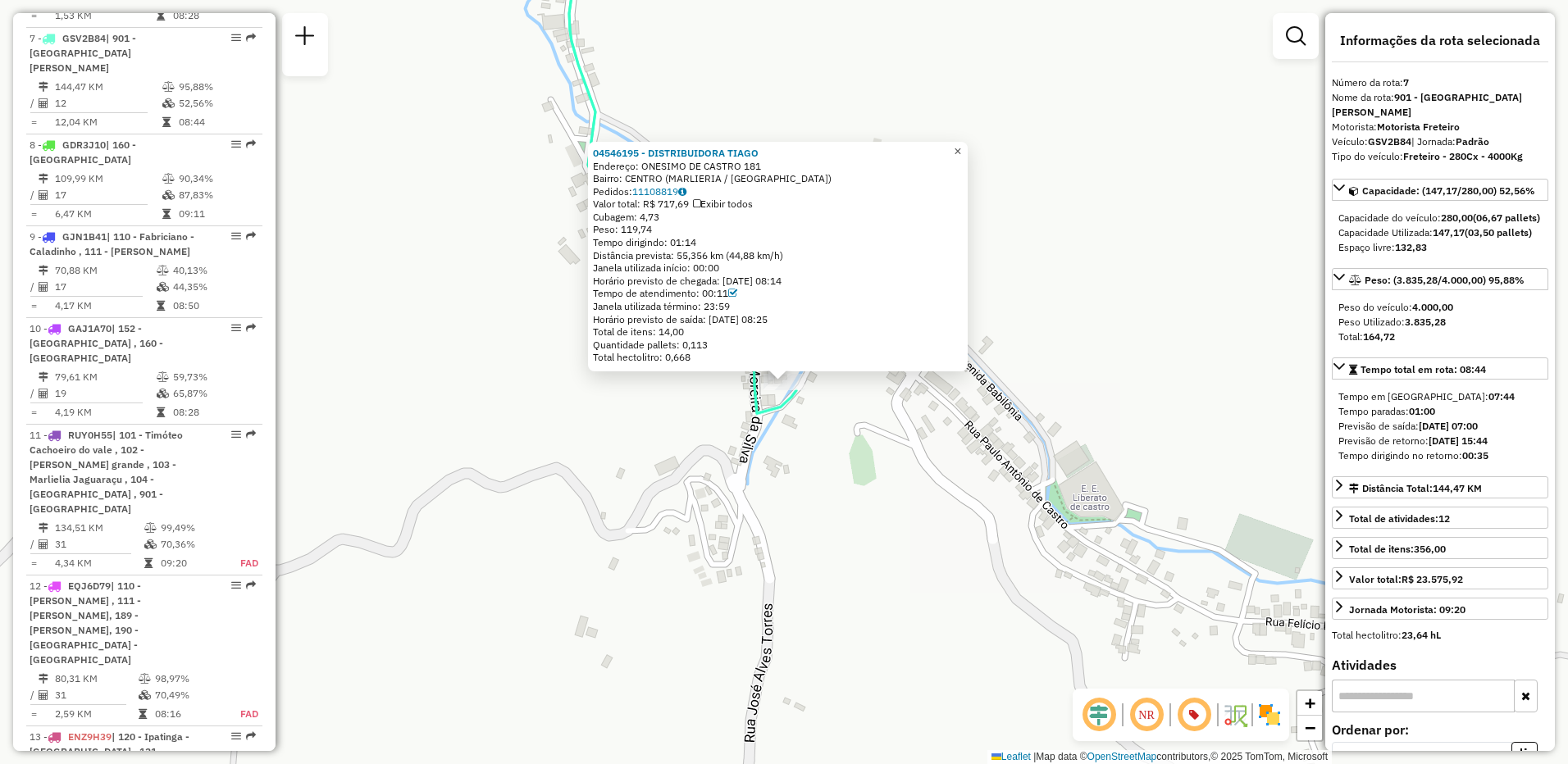
click at [961, 144] on span "×" at bounding box center [957, 151] width 8 height 14
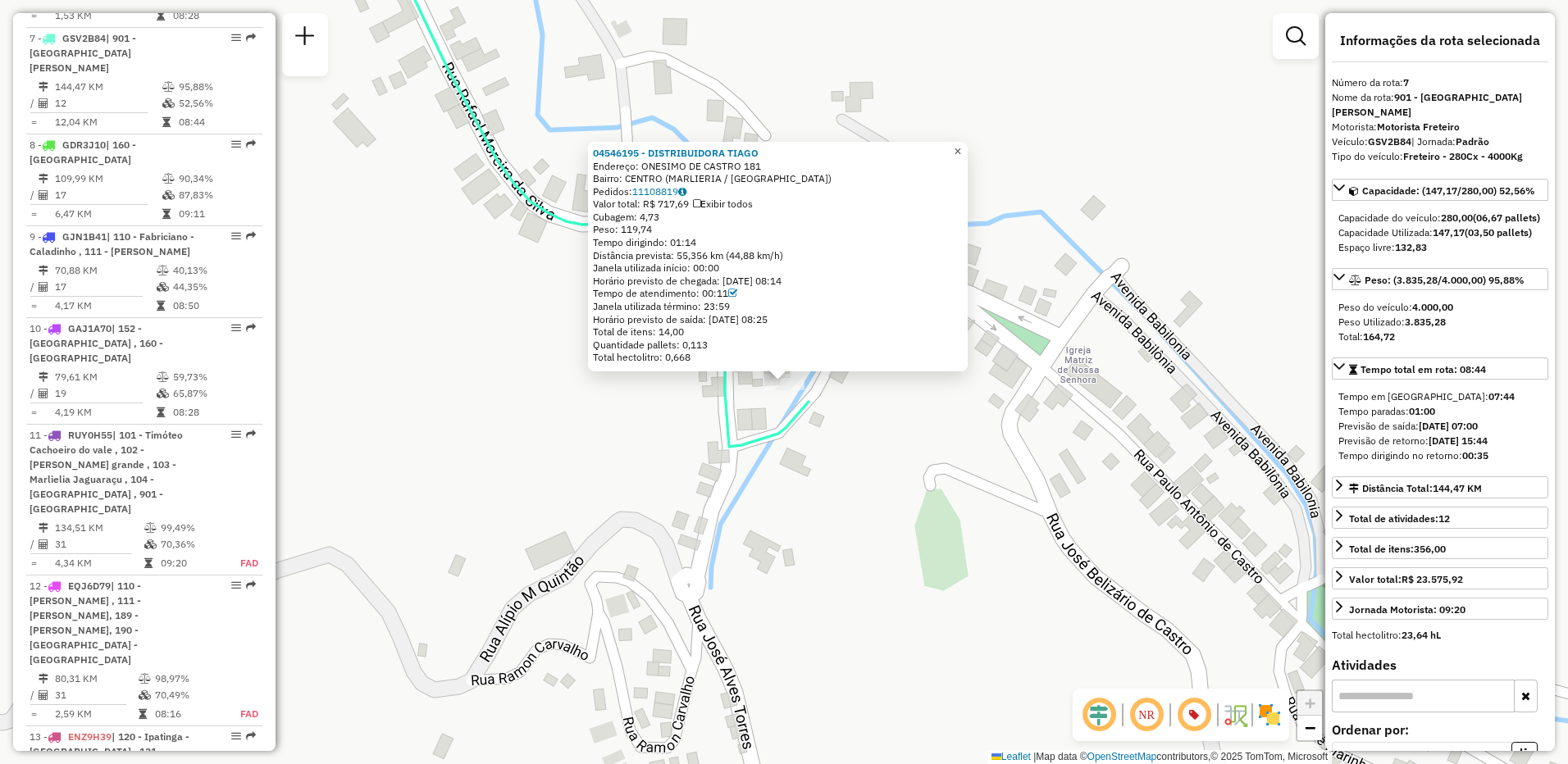
click at [961, 144] on span "×" at bounding box center [957, 151] width 8 height 14
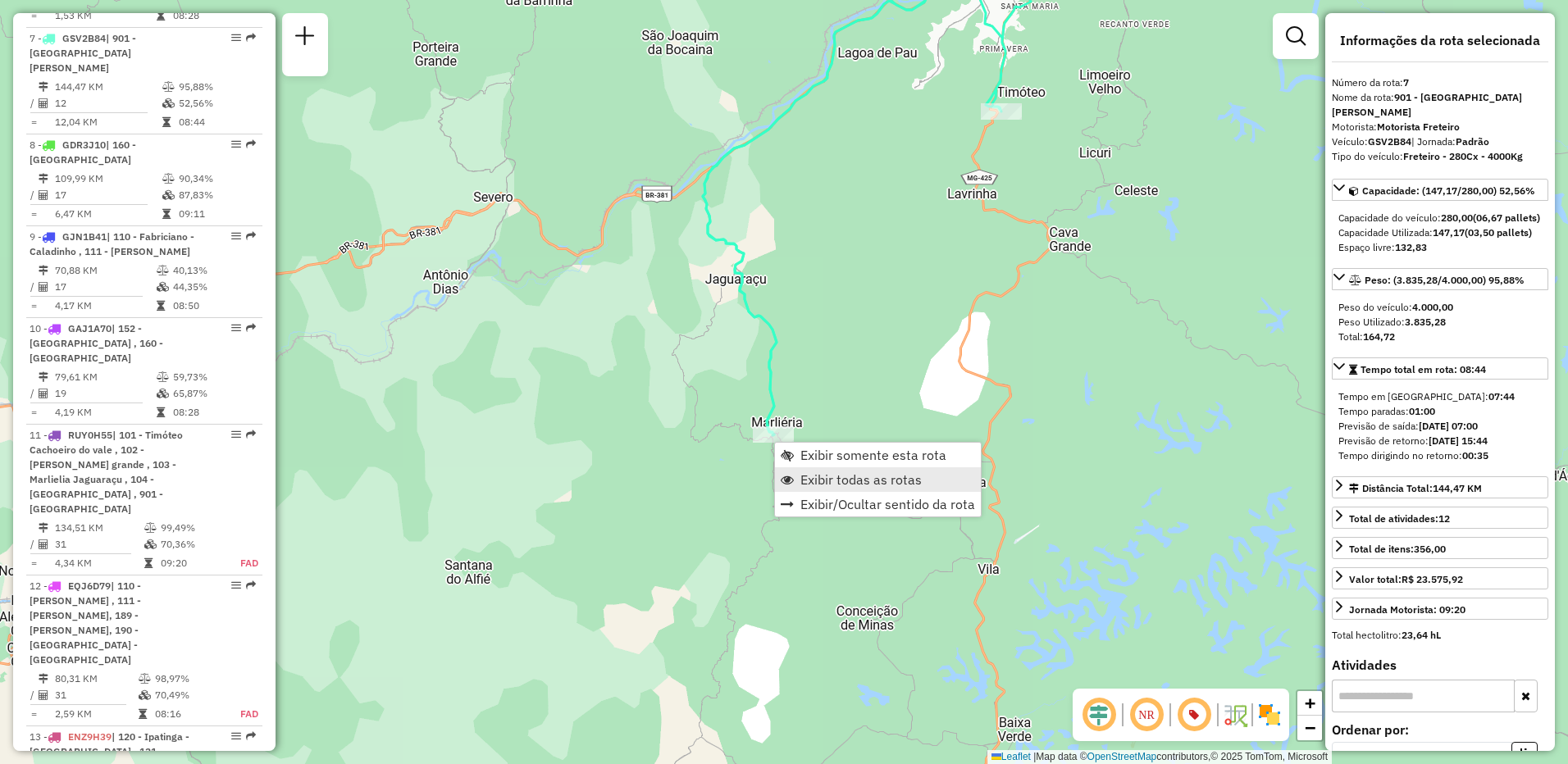
click at [812, 482] on span "Exibir todas as rotas" at bounding box center [860, 480] width 122 height 13
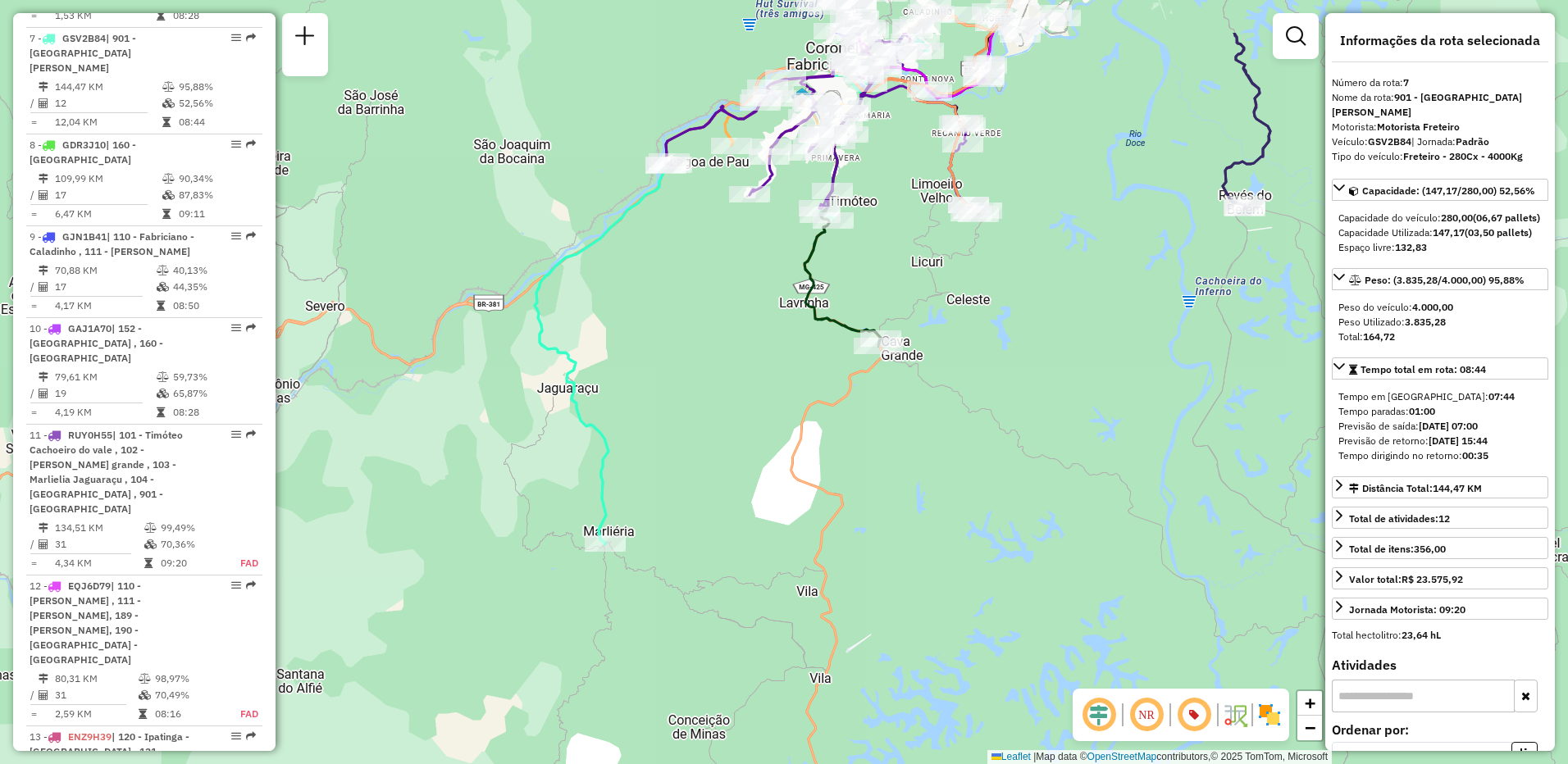
drag, startPoint x: 891, startPoint y: 277, endPoint x: 723, endPoint y: 386, distance: 200.3
click at [723, 386] on div "Janela de atendimento Grade de atendimento Capacidade Transportadoras Veículos …" at bounding box center [784, 382] width 1568 height 764
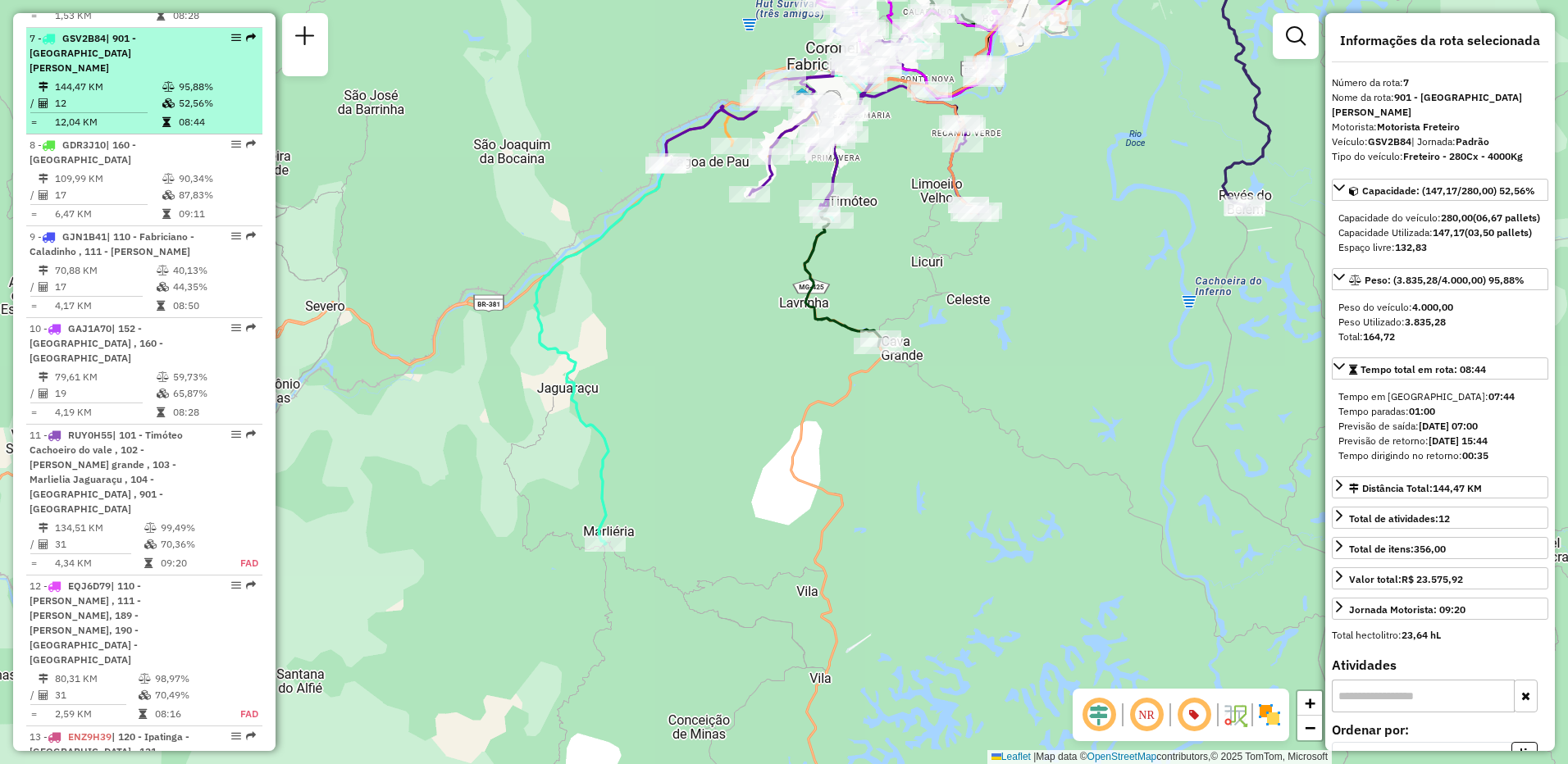
click at [144, 79] on td "144,47 KM" at bounding box center [107, 87] width 107 height 17
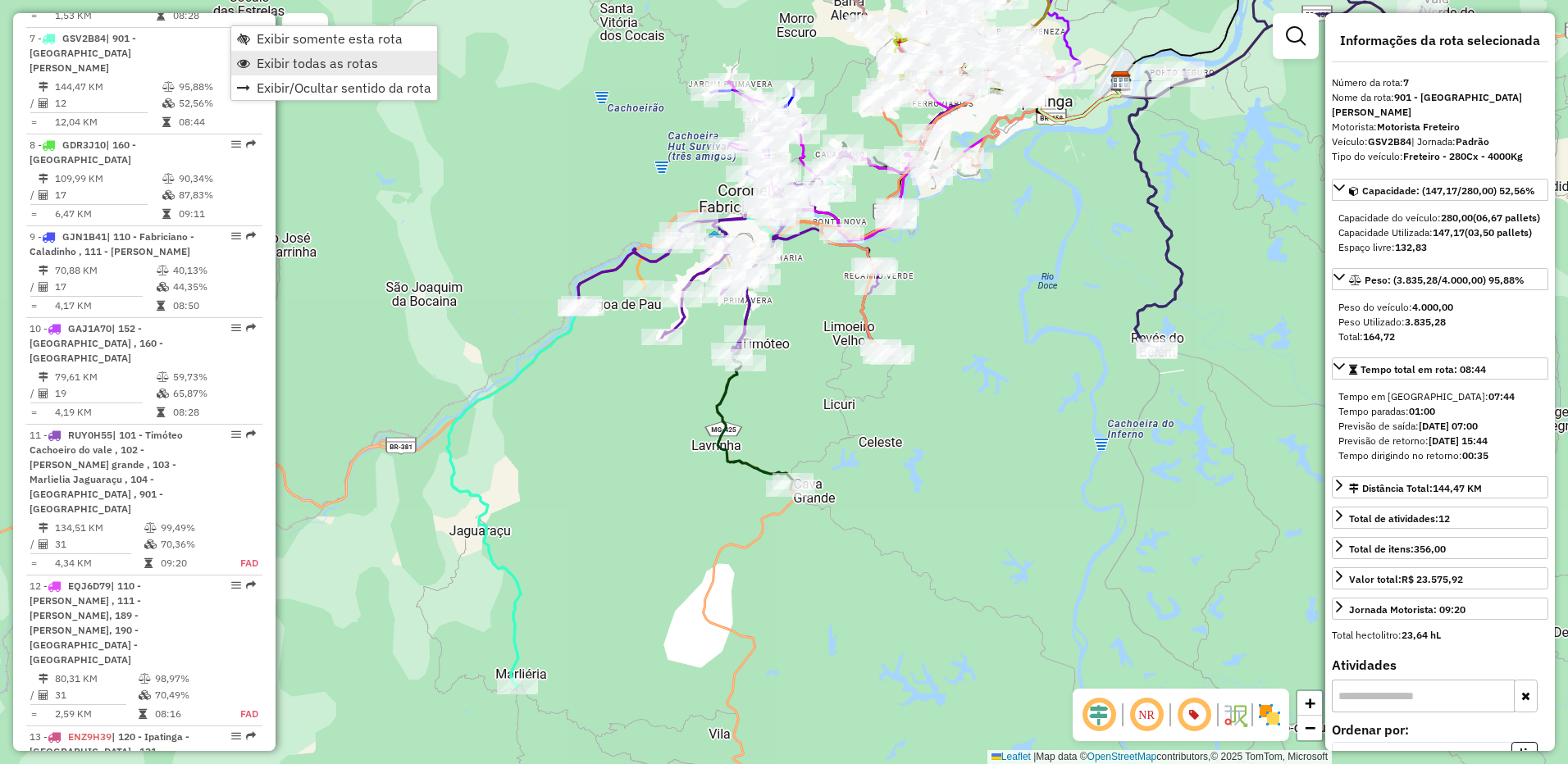
click at [261, 65] on span "Exibir todas as rotas" at bounding box center [317, 63] width 122 height 13
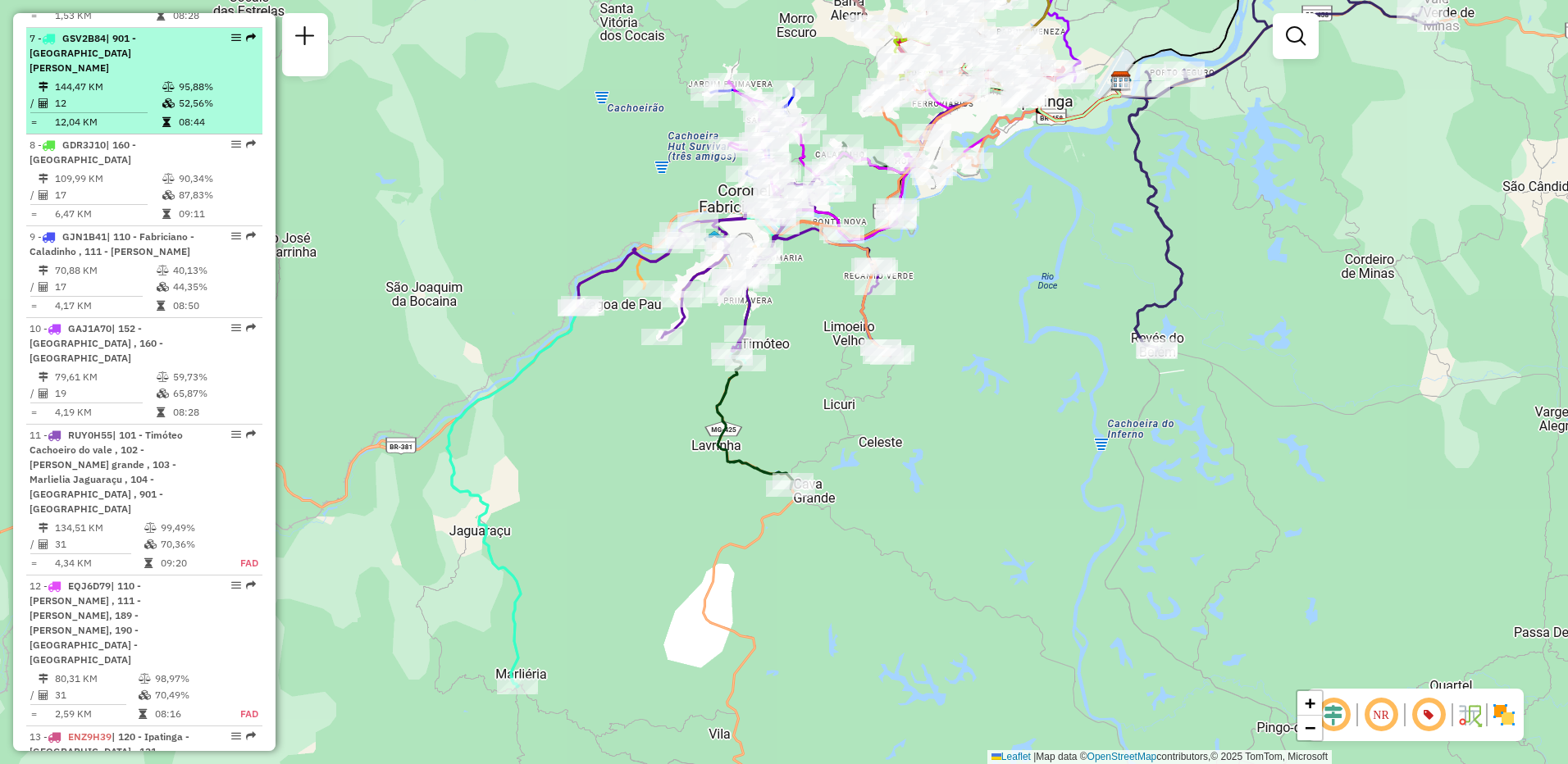
select select "**********"
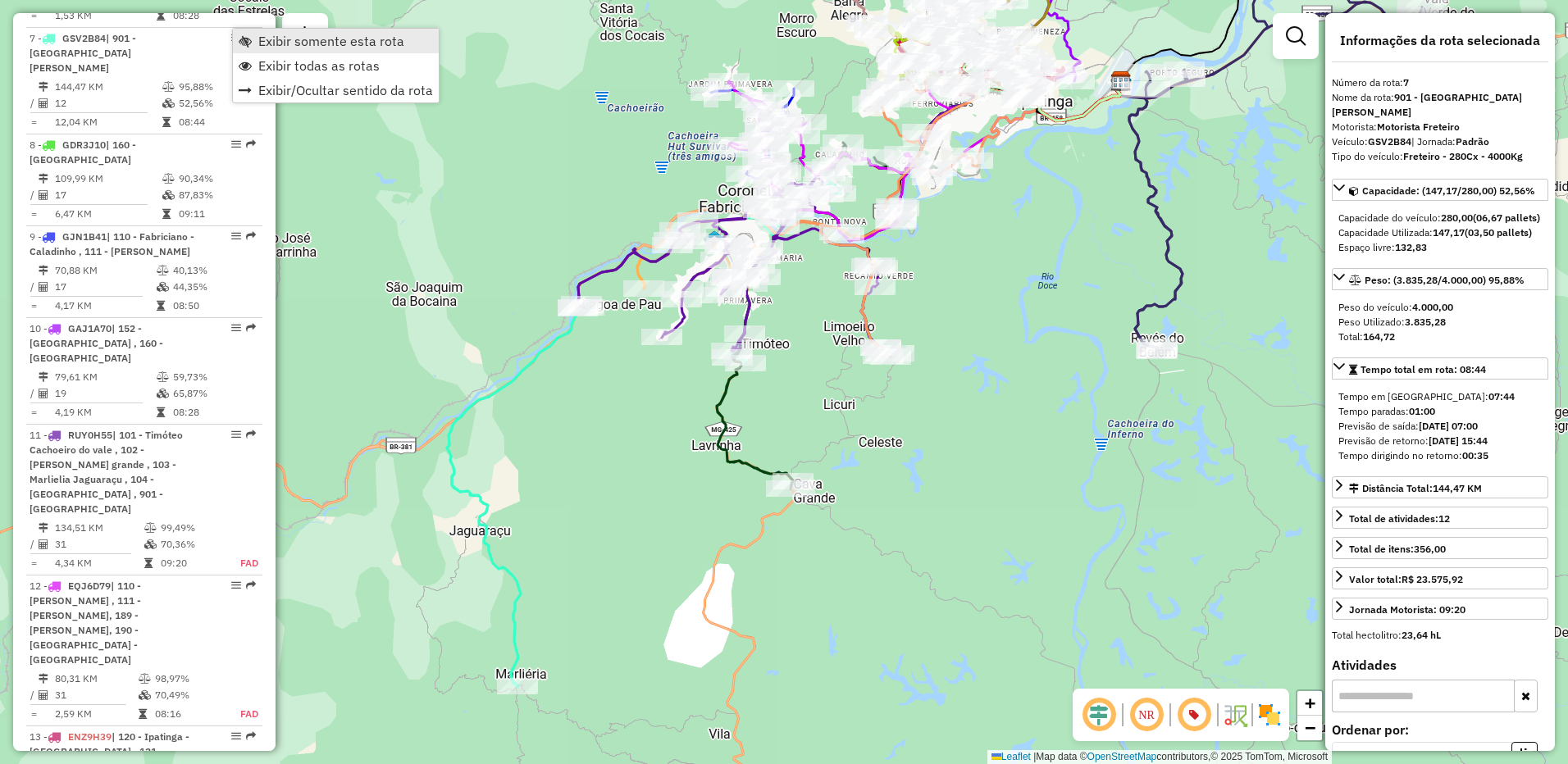
click at [275, 39] on span "Exibir somente esta rota" at bounding box center [332, 41] width 146 height 13
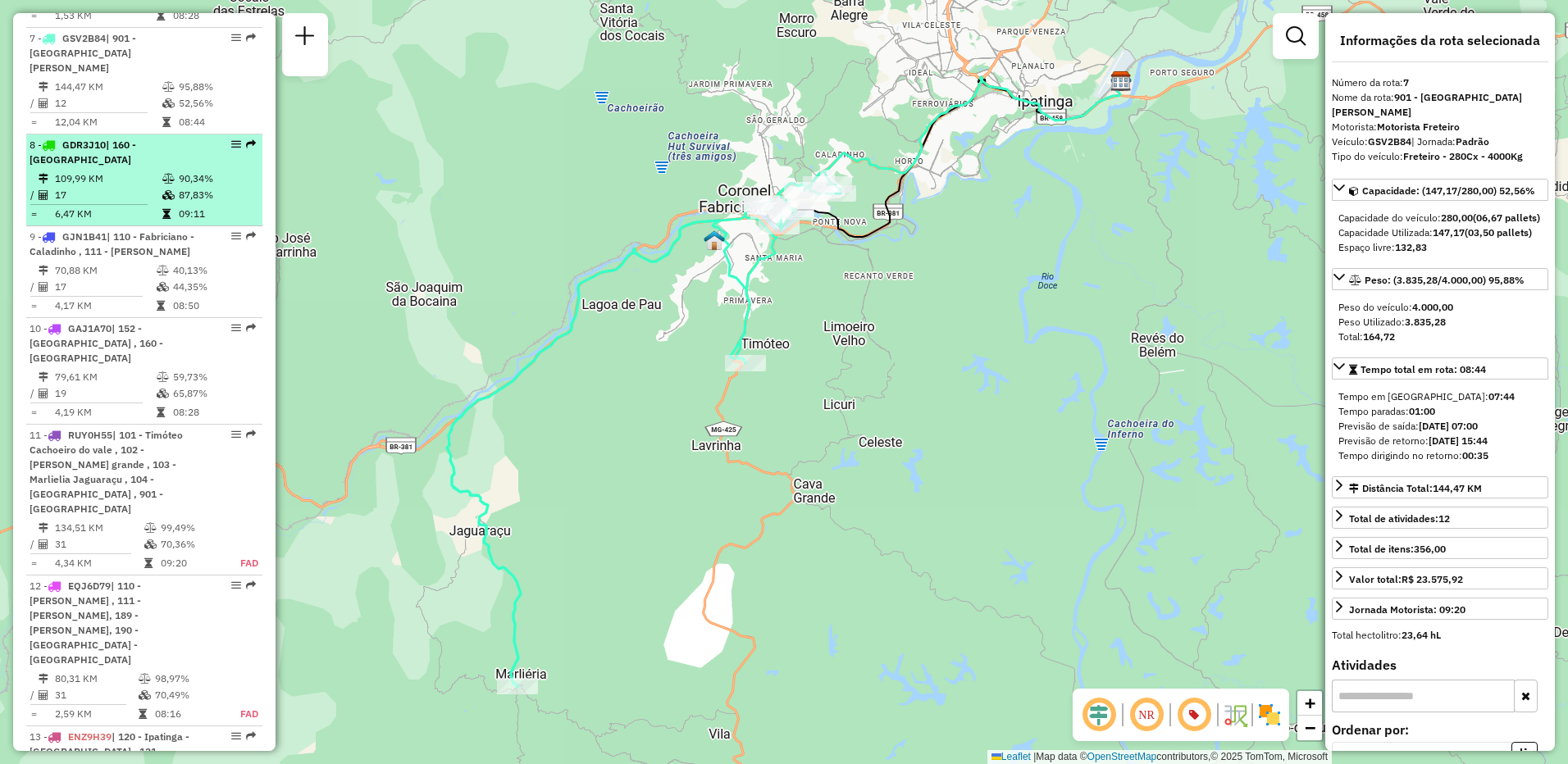
click at [146, 139] on li "8 - GDR3J10 | 160 - [GEOGRAPHIC_DATA] 109,99 KM 90,34% / 17 87,83% = 6,47 KM 09…" at bounding box center [144, 180] width 236 height 92
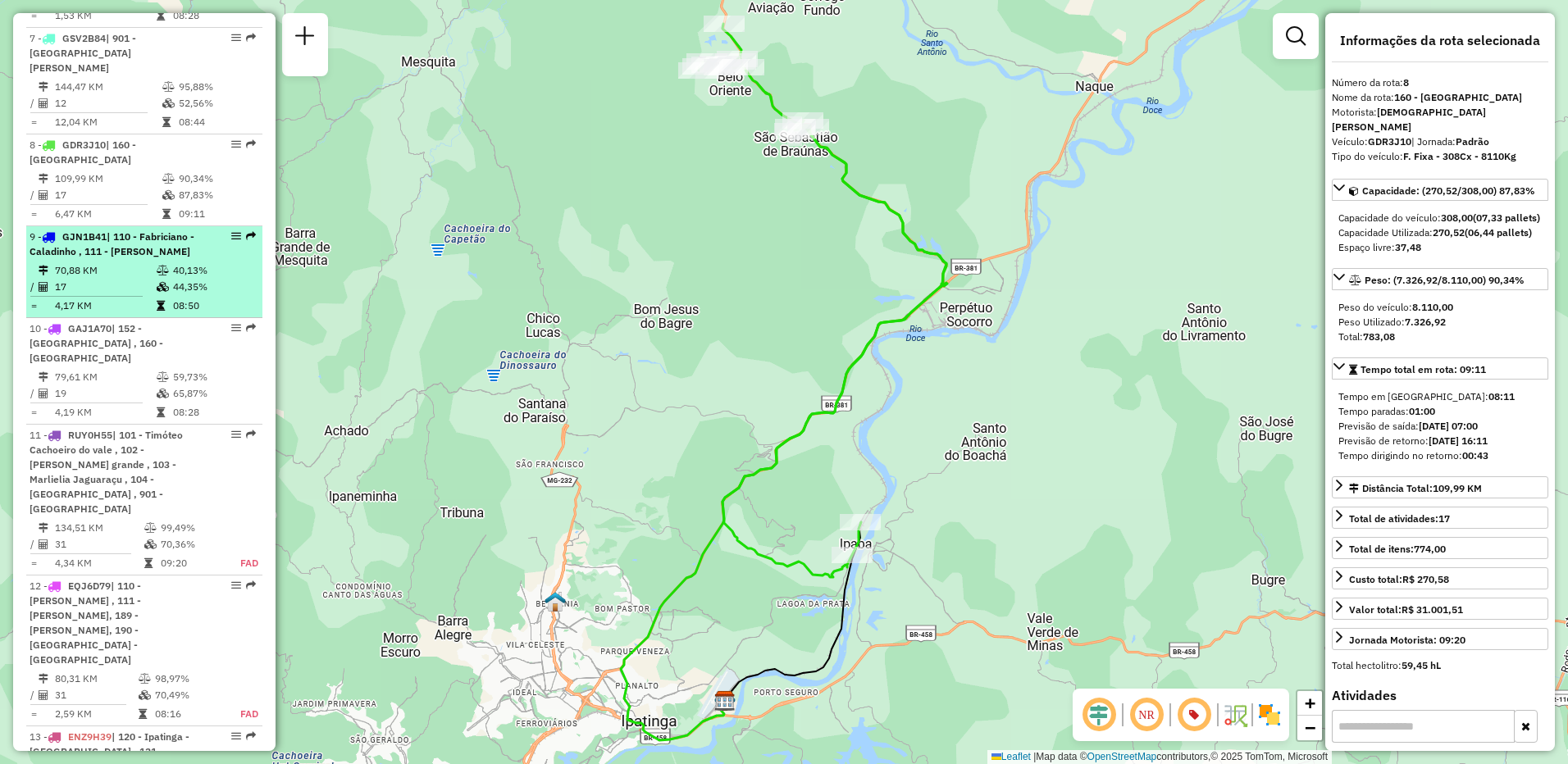
click at [95, 230] on span "GJN1B41" at bounding box center [84, 236] width 44 height 13
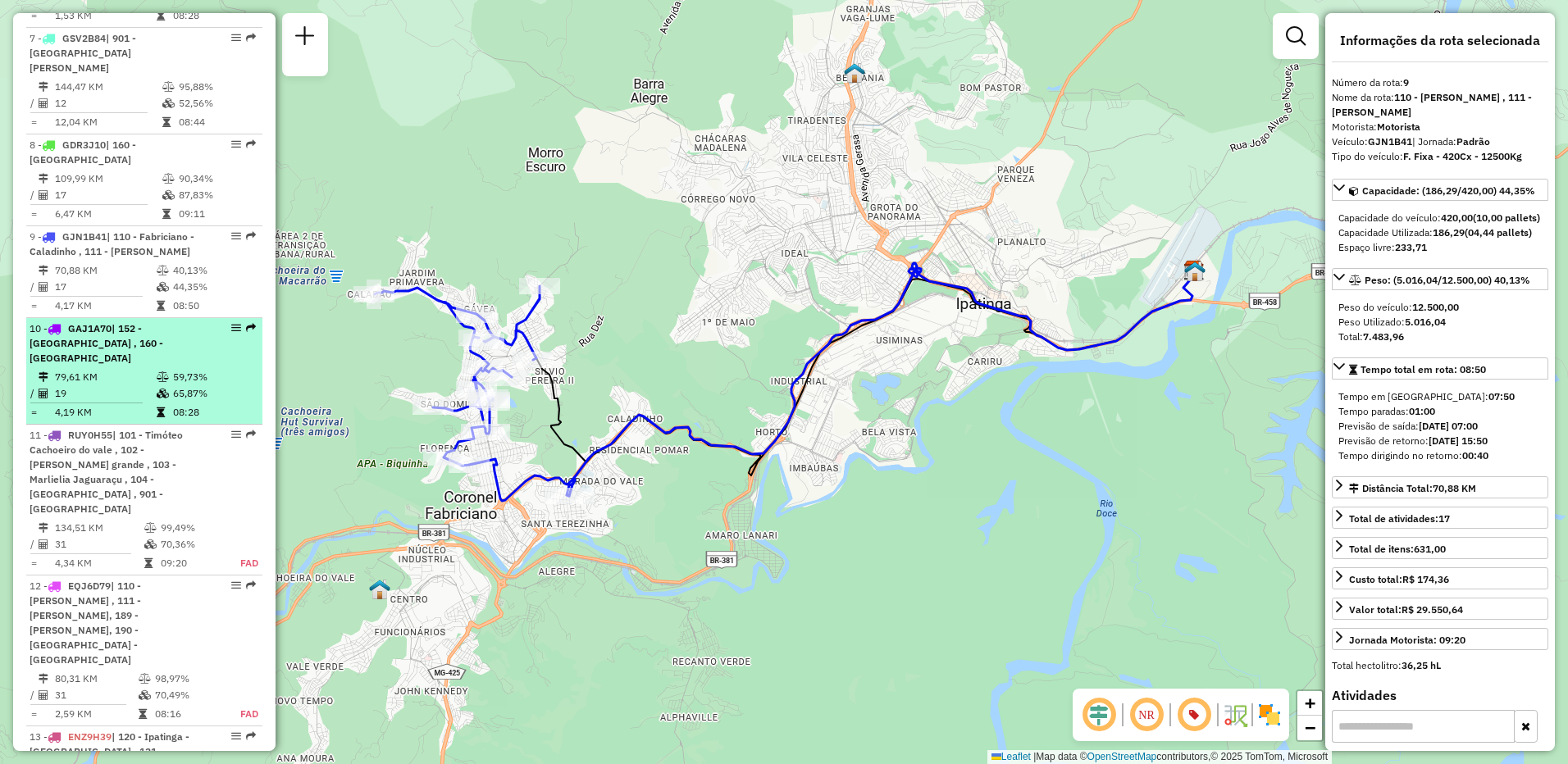
click at [91, 322] on span "| 152 - [GEOGRAPHIC_DATA] , 160 - [GEOGRAPHIC_DATA]" at bounding box center [96, 343] width 133 height 42
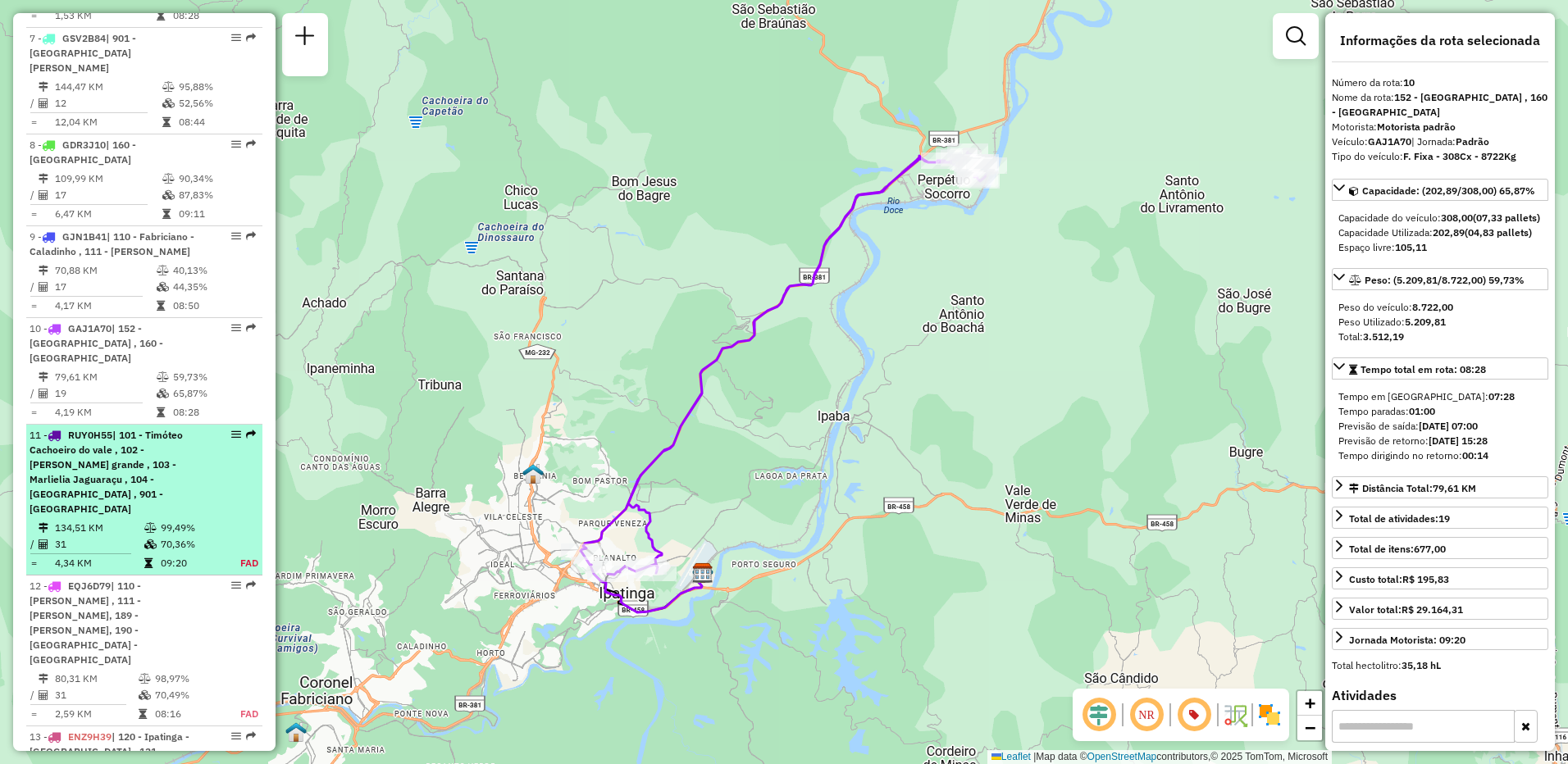
click at [134, 429] on span "| 101 - Timóteo Cachoeiro do vale , 102 - [PERSON_NAME] grande , 103 - Marlieli…" at bounding box center [106, 472] width 154 height 86
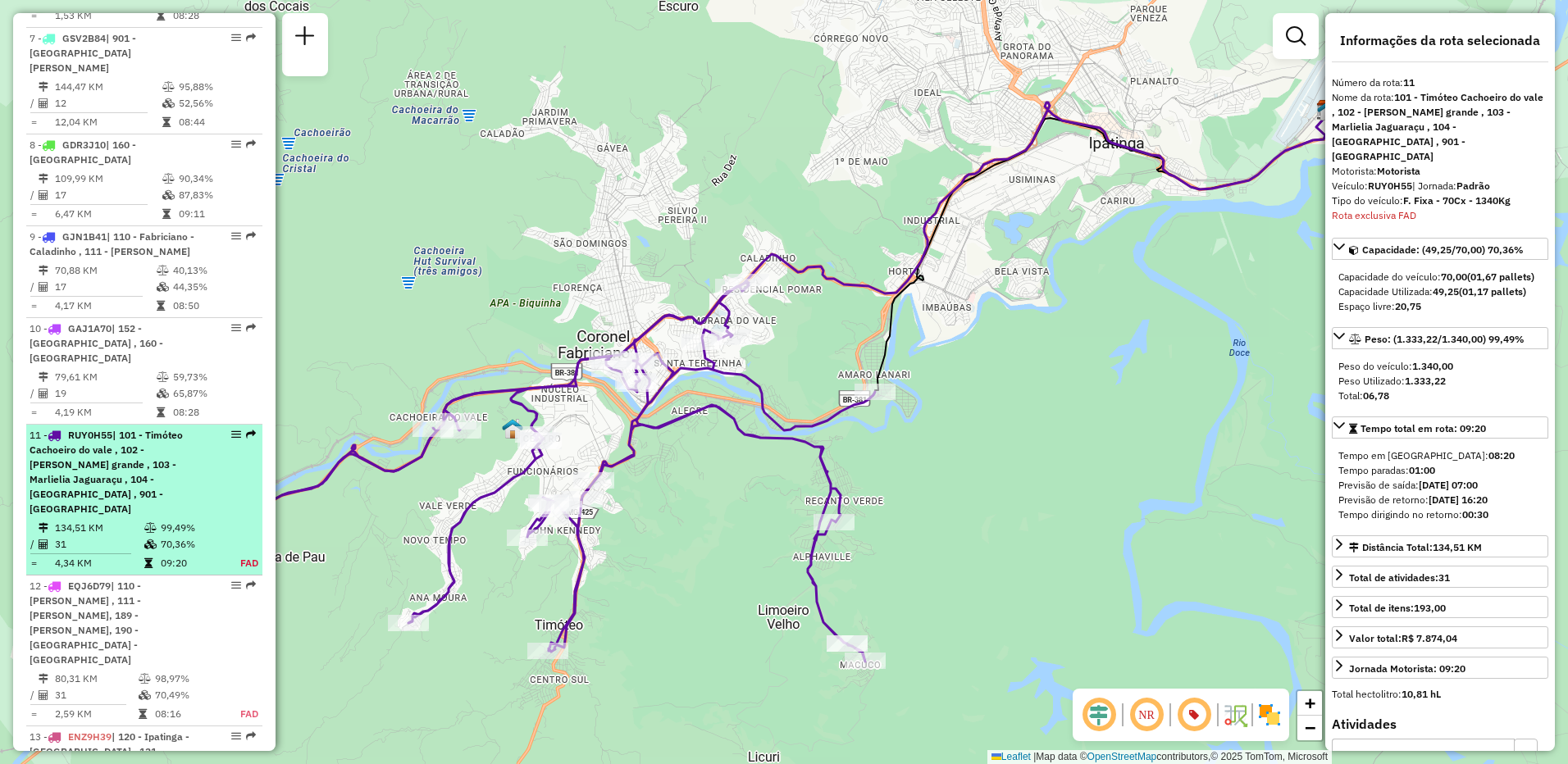
scroll to position [1585, 0]
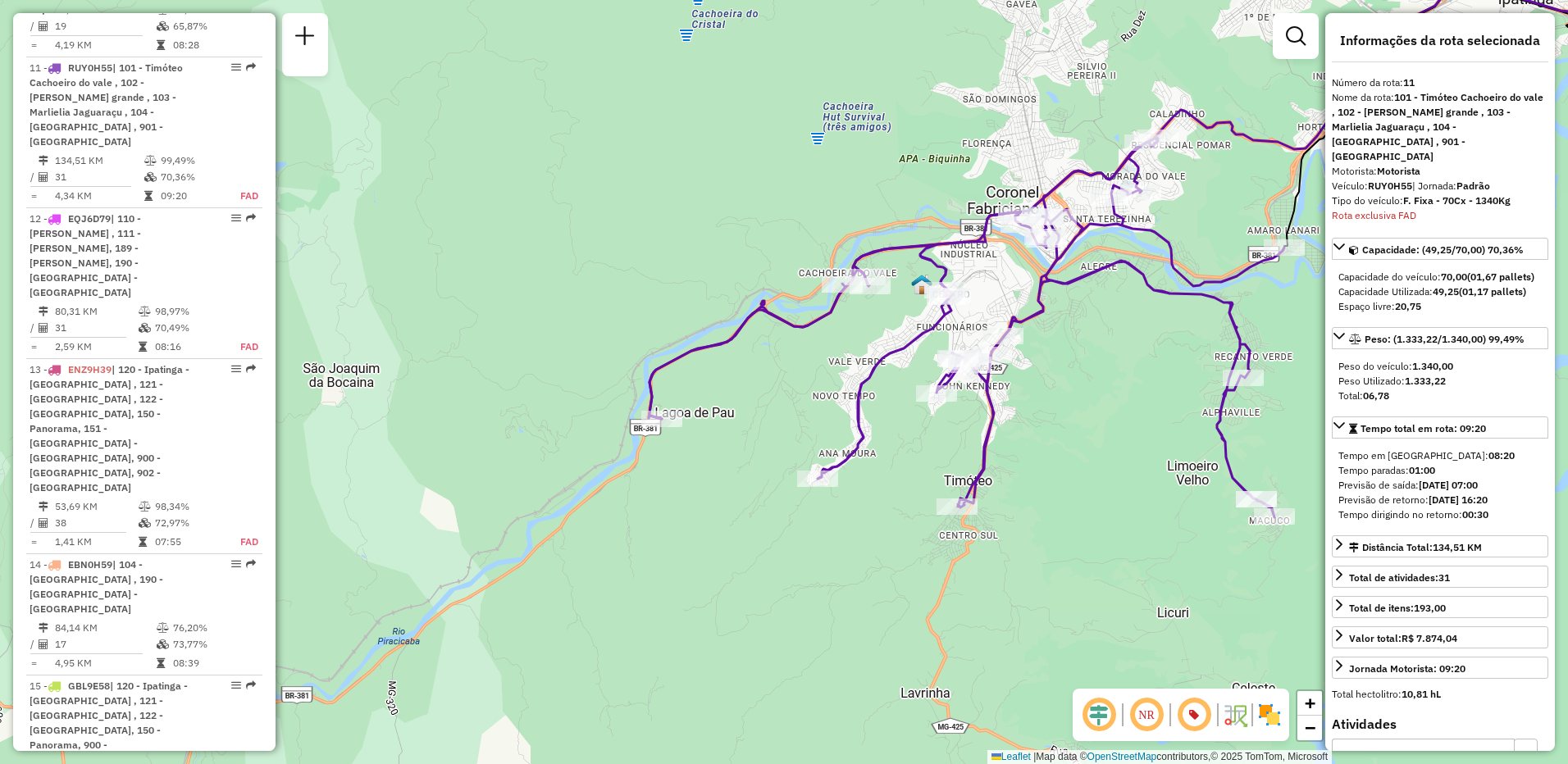
drag, startPoint x: 534, startPoint y: 556, endPoint x: 943, endPoint y: 411, distance: 433.9
click at [943, 411] on div "Janela de atendimento Grade de atendimento Capacidade Transportadoras Veículos …" at bounding box center [784, 382] width 1568 height 764
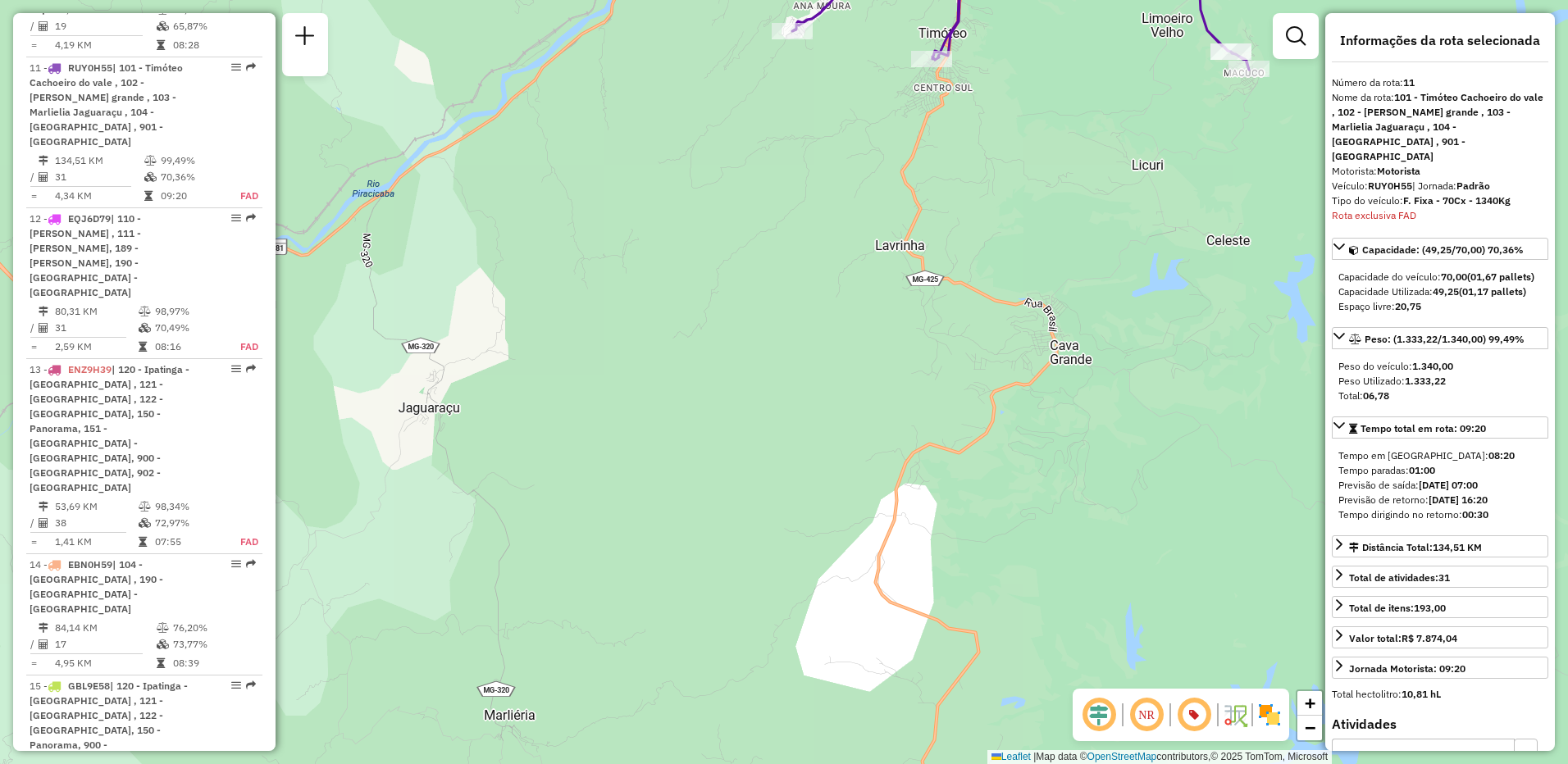
drag, startPoint x: 654, startPoint y: 560, endPoint x: 629, endPoint y: 113, distance: 447.7
click at [629, 113] on div "Rota 11 - Placa RUY0H55 04548452 - PADARIA CONFEITARIA Janela de atendimento Gr…" at bounding box center [784, 382] width 1568 height 764
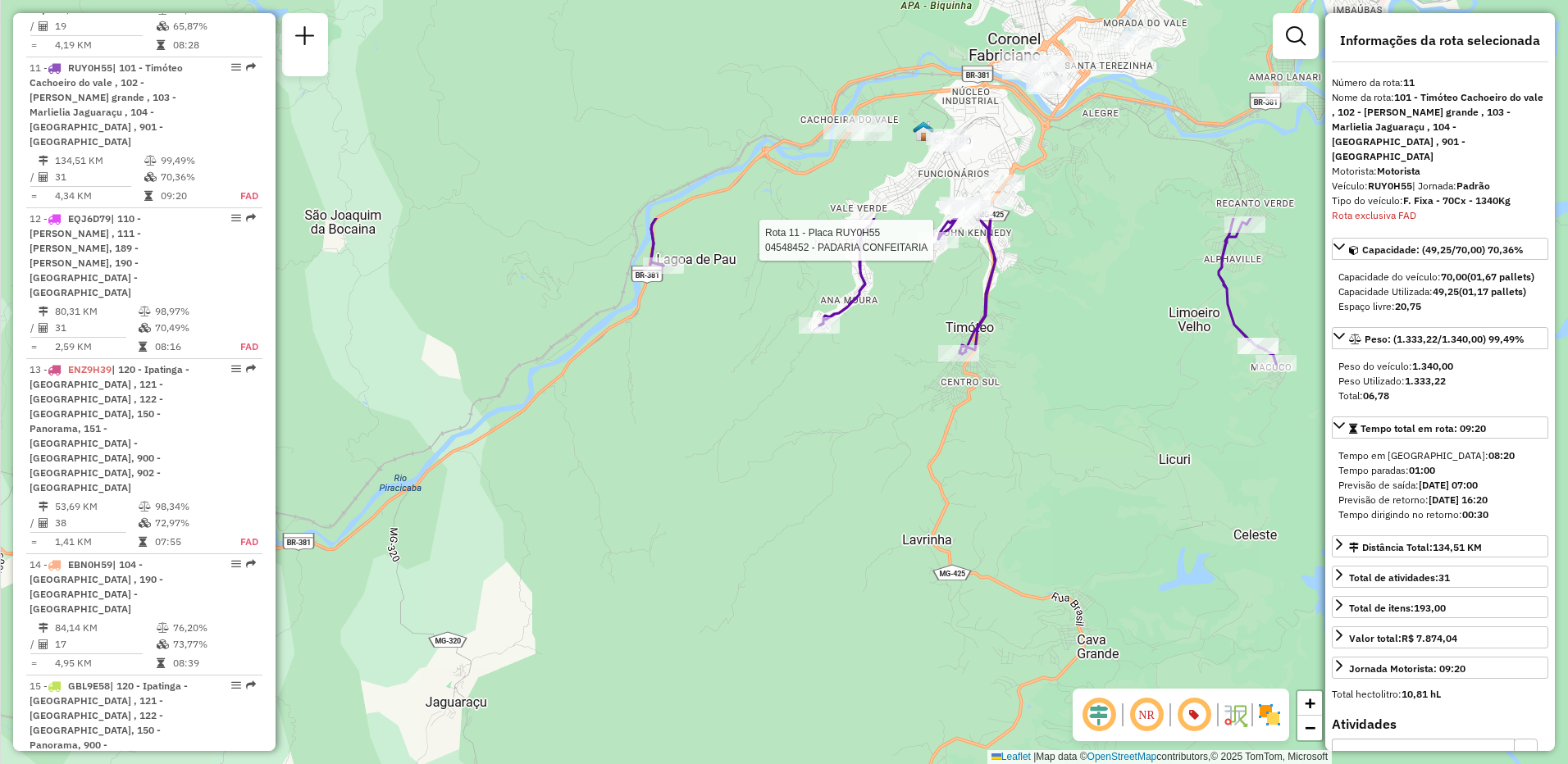
drag, startPoint x: 612, startPoint y: 217, endPoint x: 635, endPoint y: 511, distance: 294.9
click at [637, 511] on div "Rota 11 - Placa RUY0H55 04548452 - PADARIA CONFEITARIA Janela de atendimento Gr…" at bounding box center [784, 382] width 1568 height 764
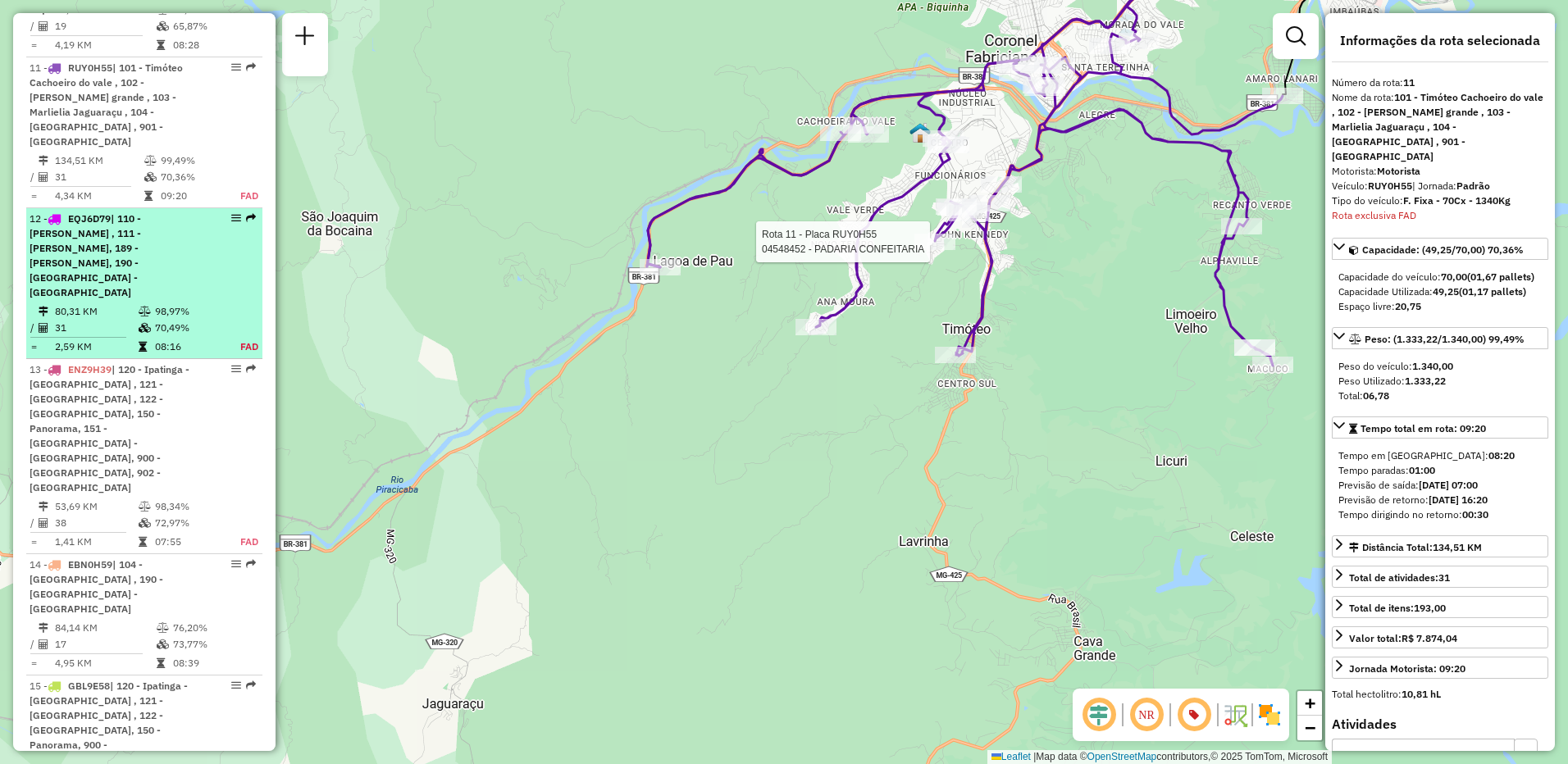
click at [123, 303] on td "80,31 KM" at bounding box center [96, 311] width 84 height 17
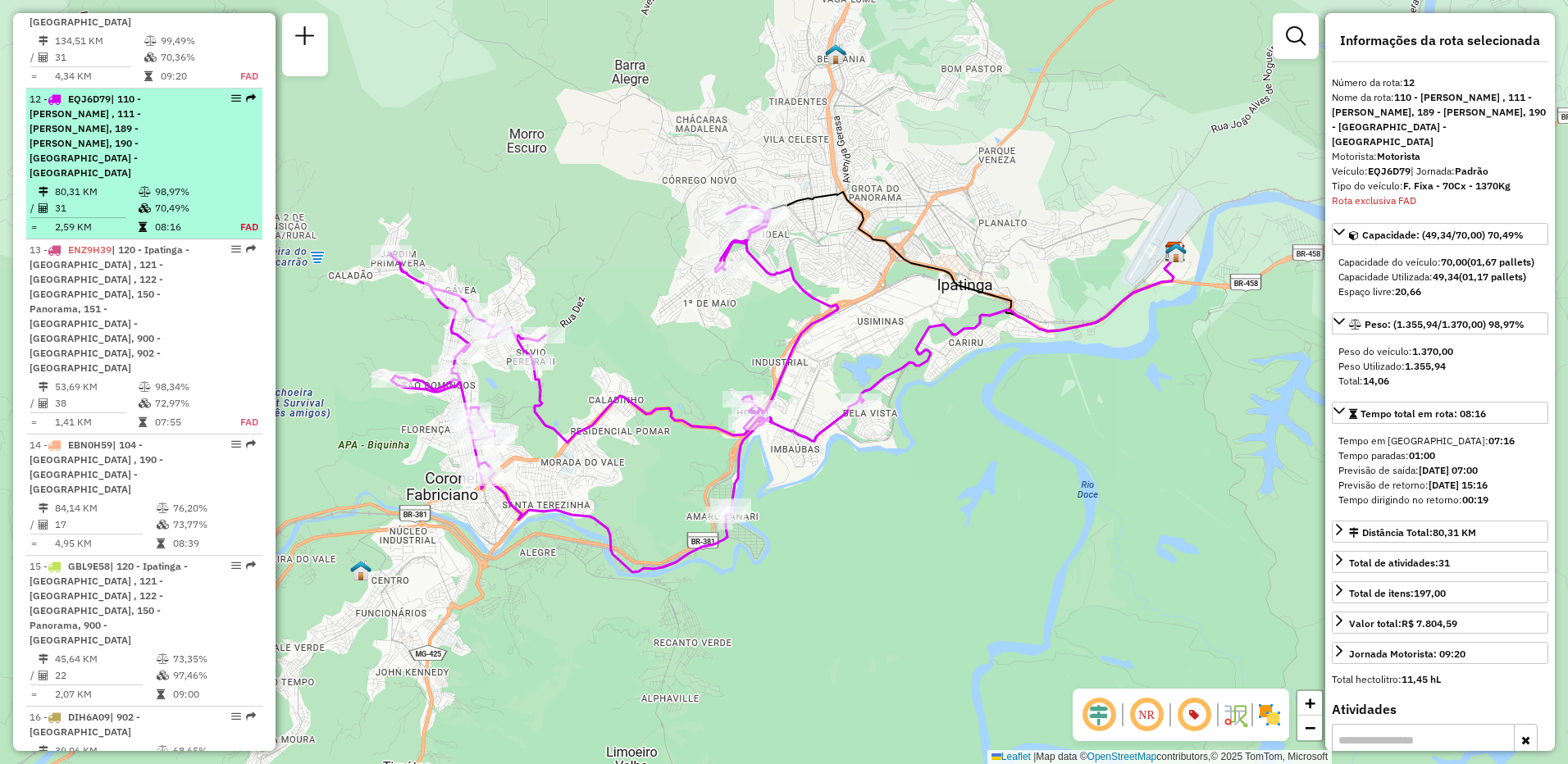
scroll to position [1724, 0]
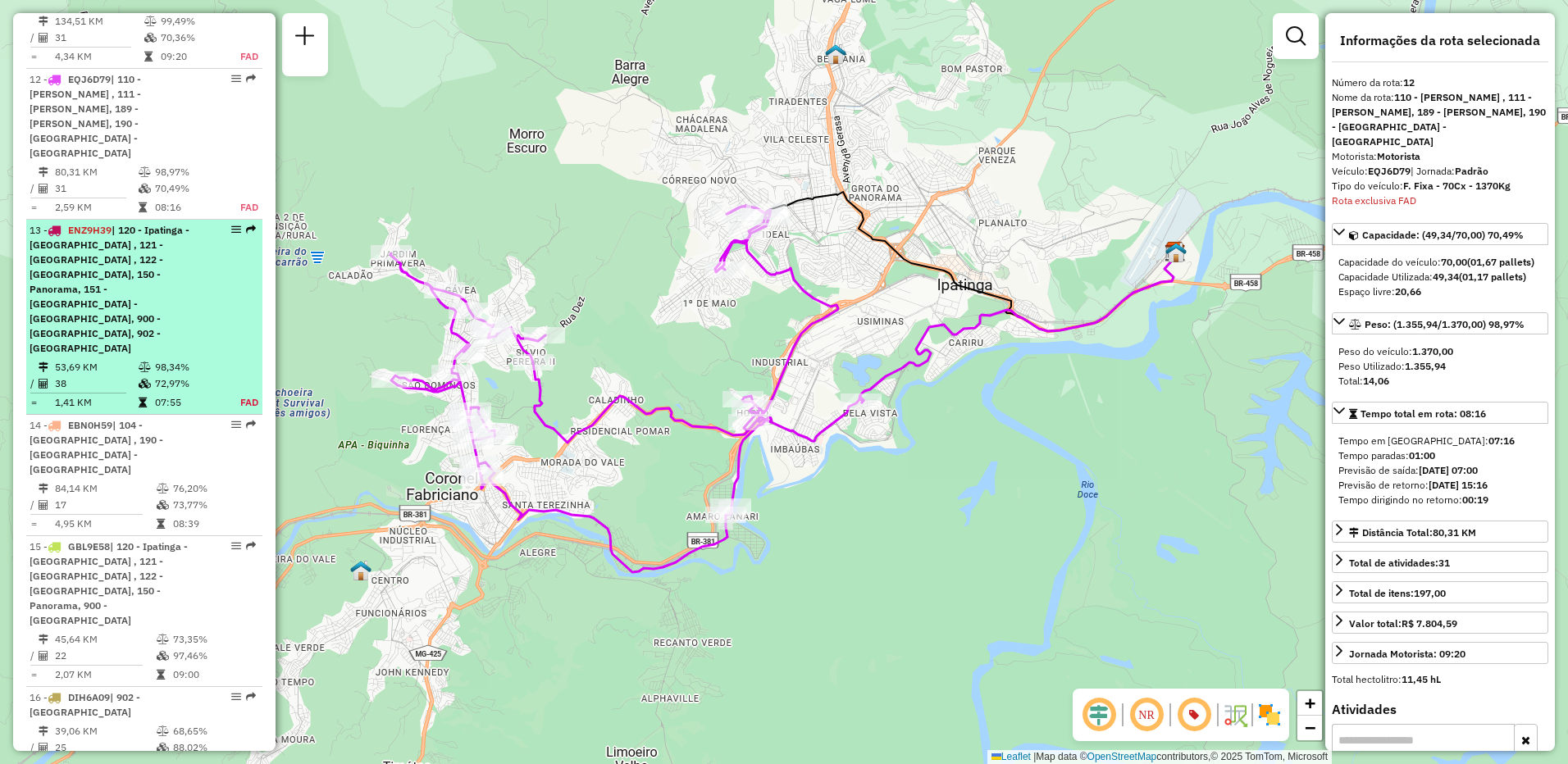
click at [111, 224] on span "| 120 - Ipatinga - [GEOGRAPHIC_DATA] , 121 - [GEOGRAPHIC_DATA] , 122 - [GEOGRAP…" at bounding box center [109, 289] width 159 height 130
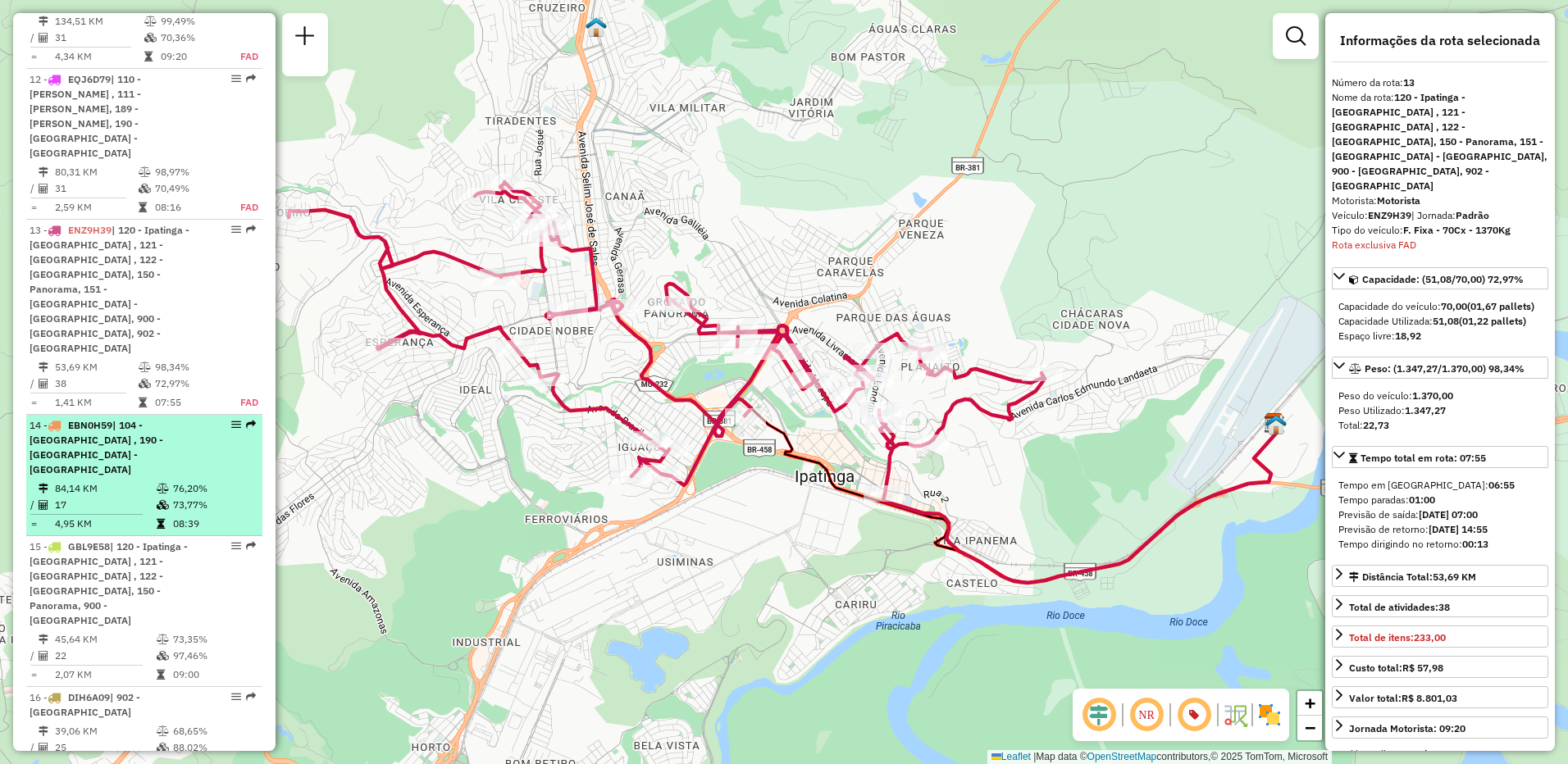
click at [108, 419] on span "| 104 - [GEOGRAPHIC_DATA] , 190 - [GEOGRAPHIC_DATA] - [GEOGRAPHIC_DATA]" at bounding box center [96, 447] width 133 height 56
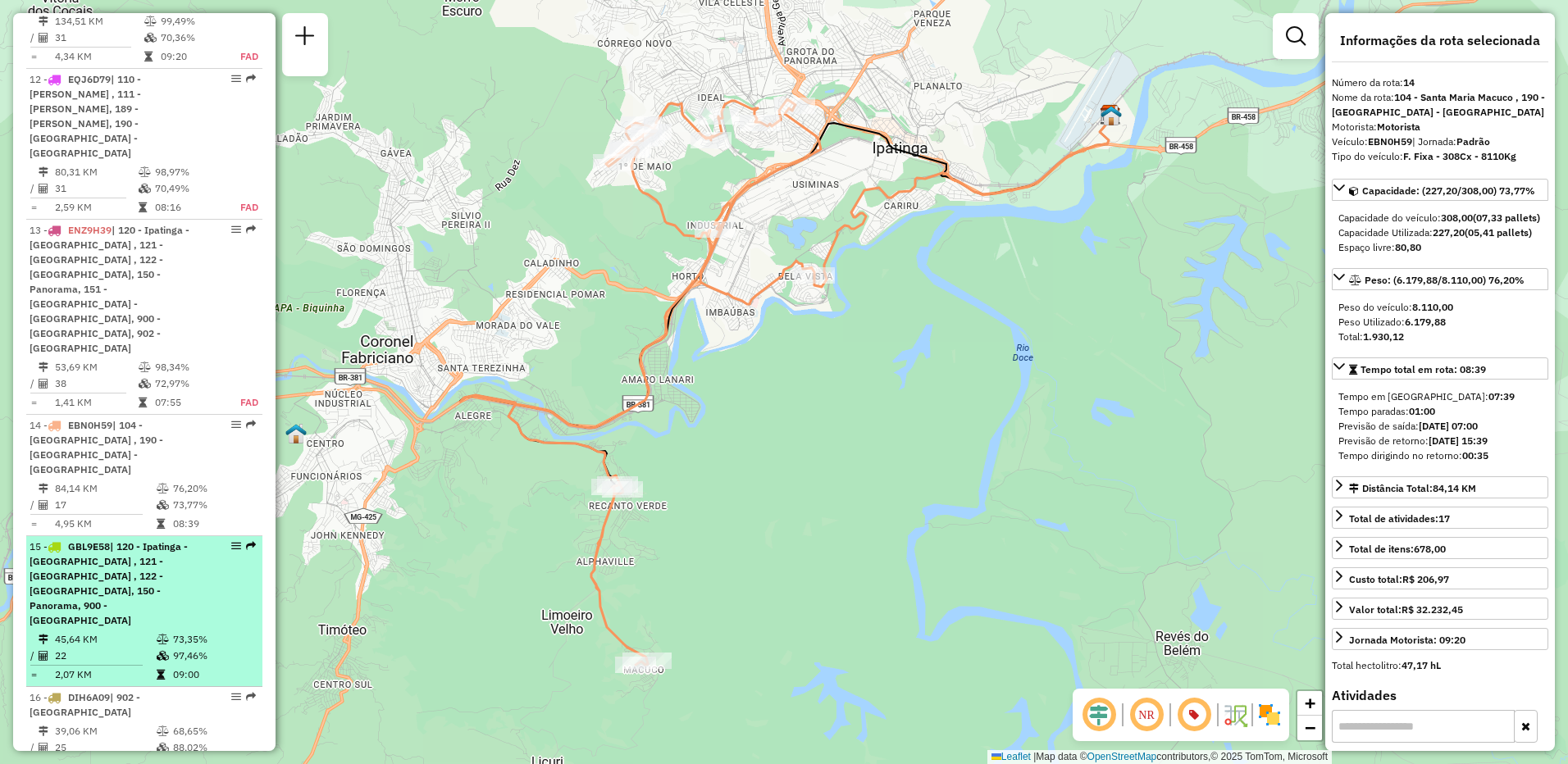
click at [145, 541] on span "| 120 - Ipatinga - [GEOGRAPHIC_DATA] , 121 - [GEOGRAPHIC_DATA] , 122 - [GEOGRAP…" at bounding box center [108, 583] width 159 height 86
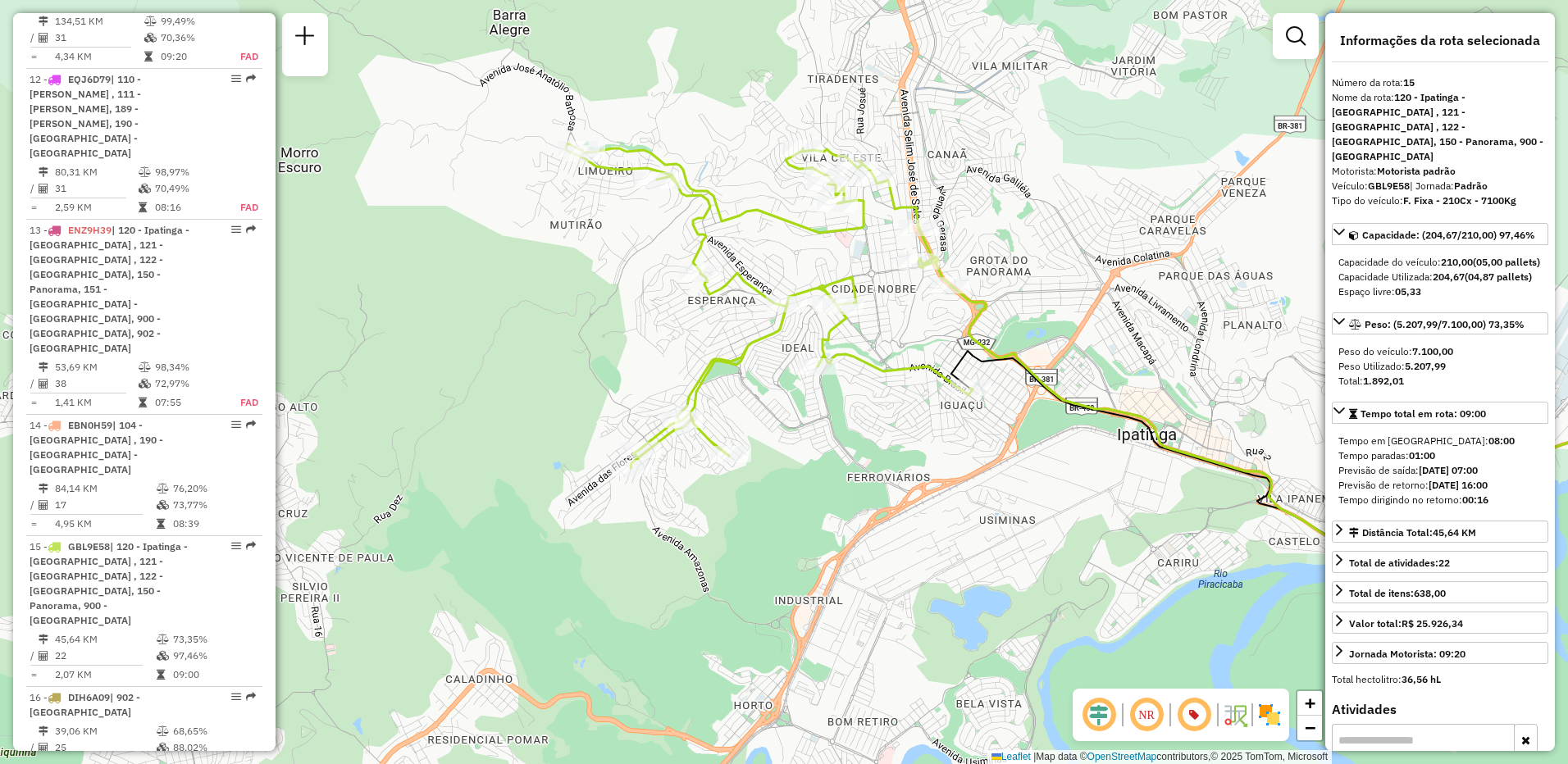
drag, startPoint x: 567, startPoint y: 503, endPoint x: 863, endPoint y: 463, distance: 298.7
click at [863, 463] on div "Janela de atendimento Grade de atendimento Capacidade Transportadoras Veículos …" at bounding box center [784, 382] width 1568 height 764
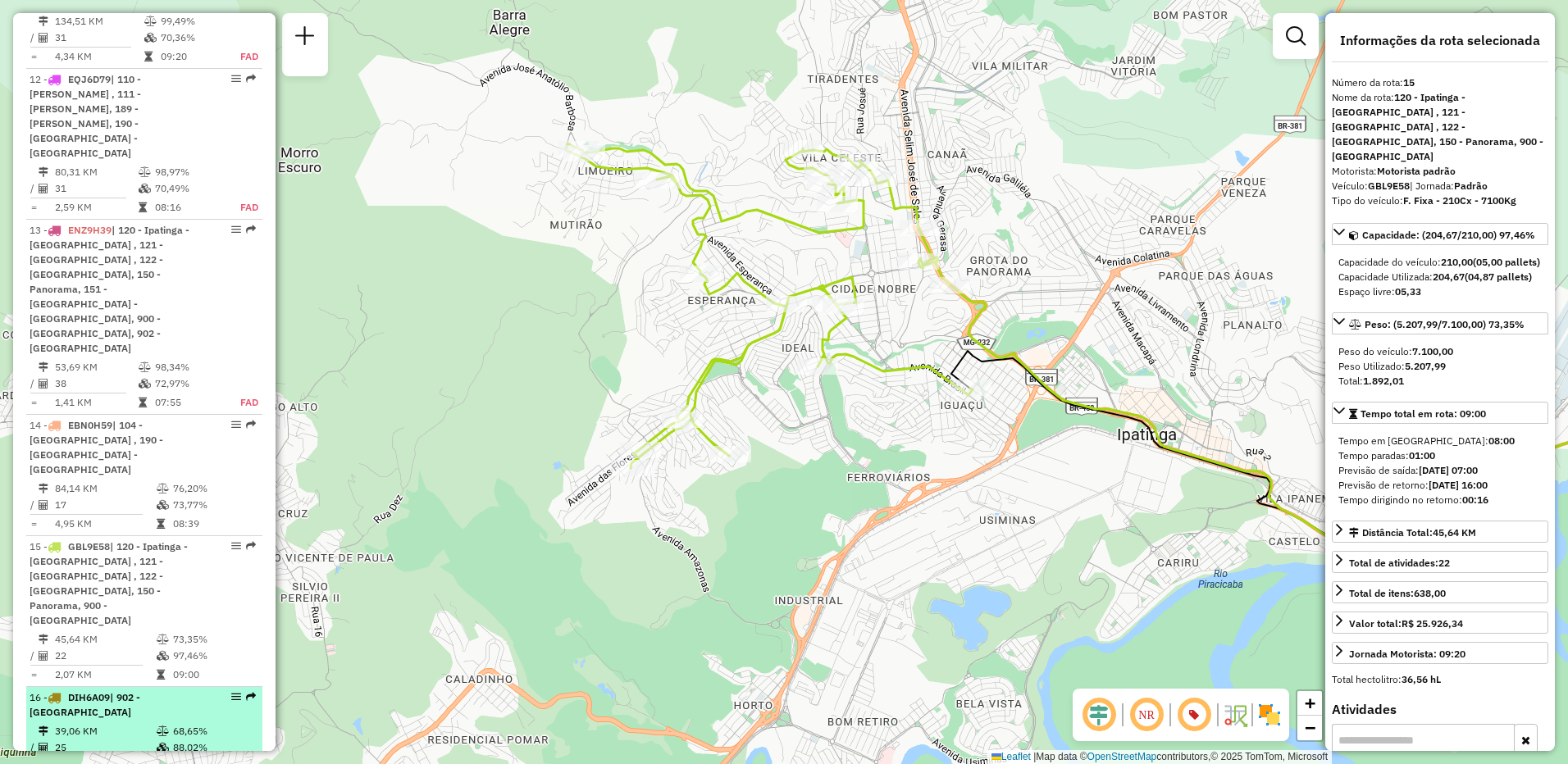
click at [142, 690] on div "16 - DIH6A09 | 902 - [GEOGRAPHIC_DATA]" at bounding box center [116, 704] width 174 height 29
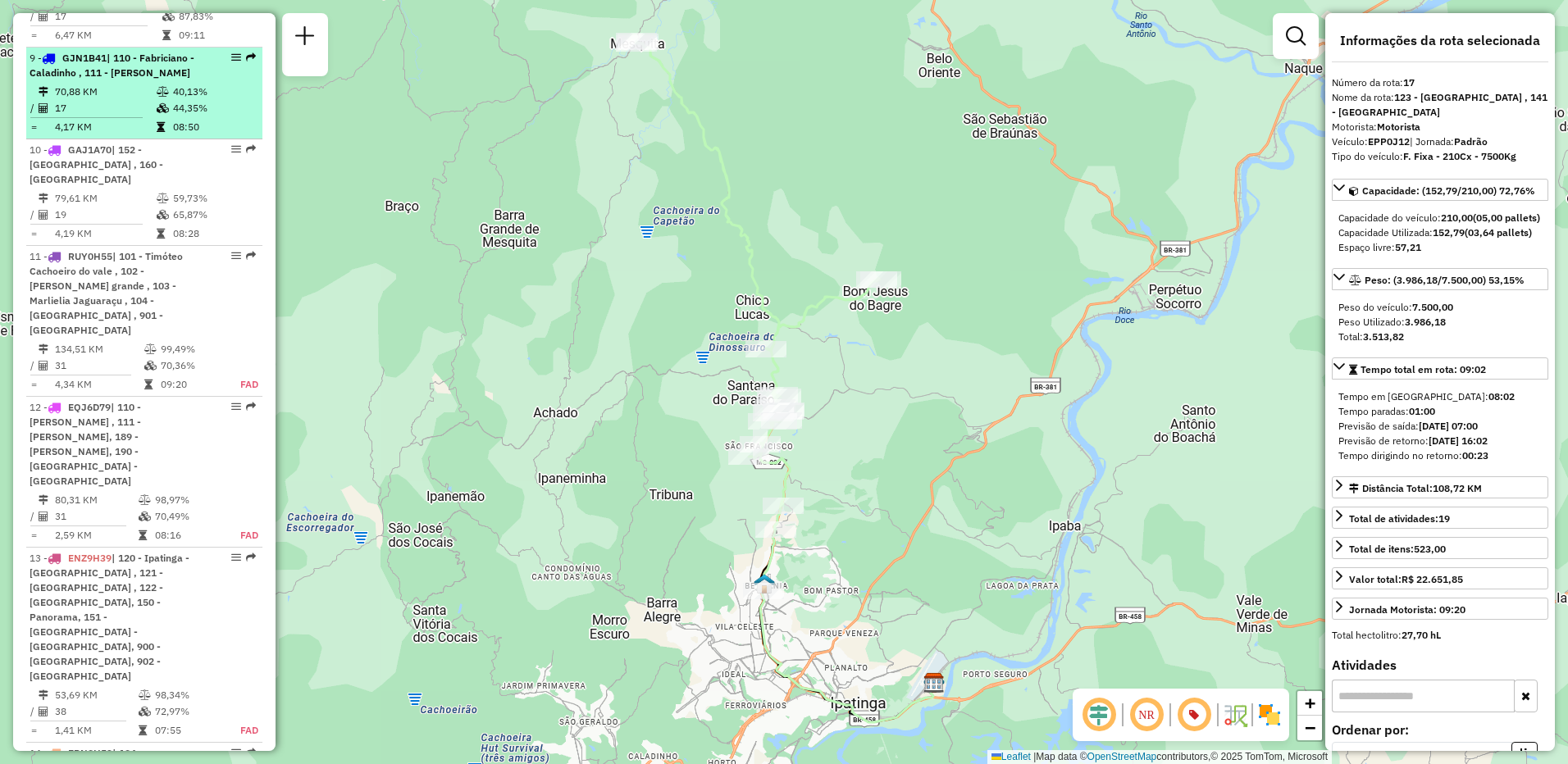
scroll to position [823, 0]
